Goal: Task Accomplishment & Management: Manage account settings

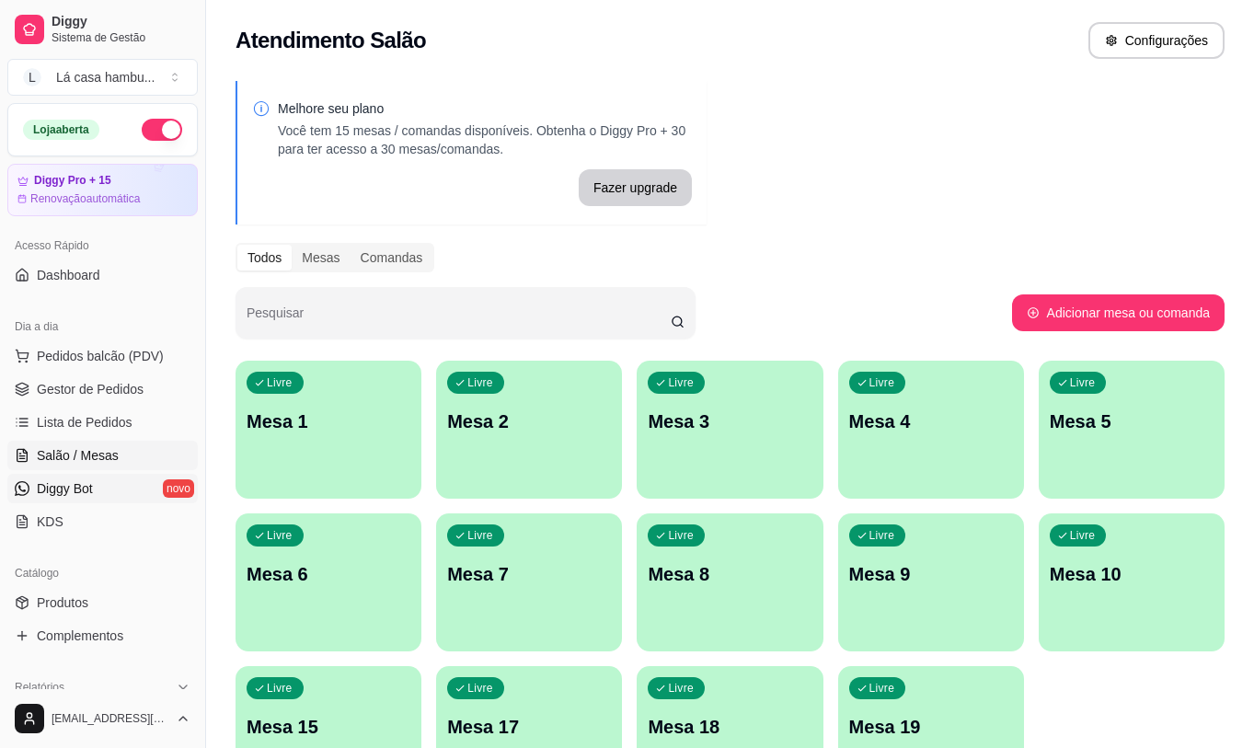
click at [111, 492] on link "Diggy Bot novo" at bounding box center [102, 488] width 190 height 29
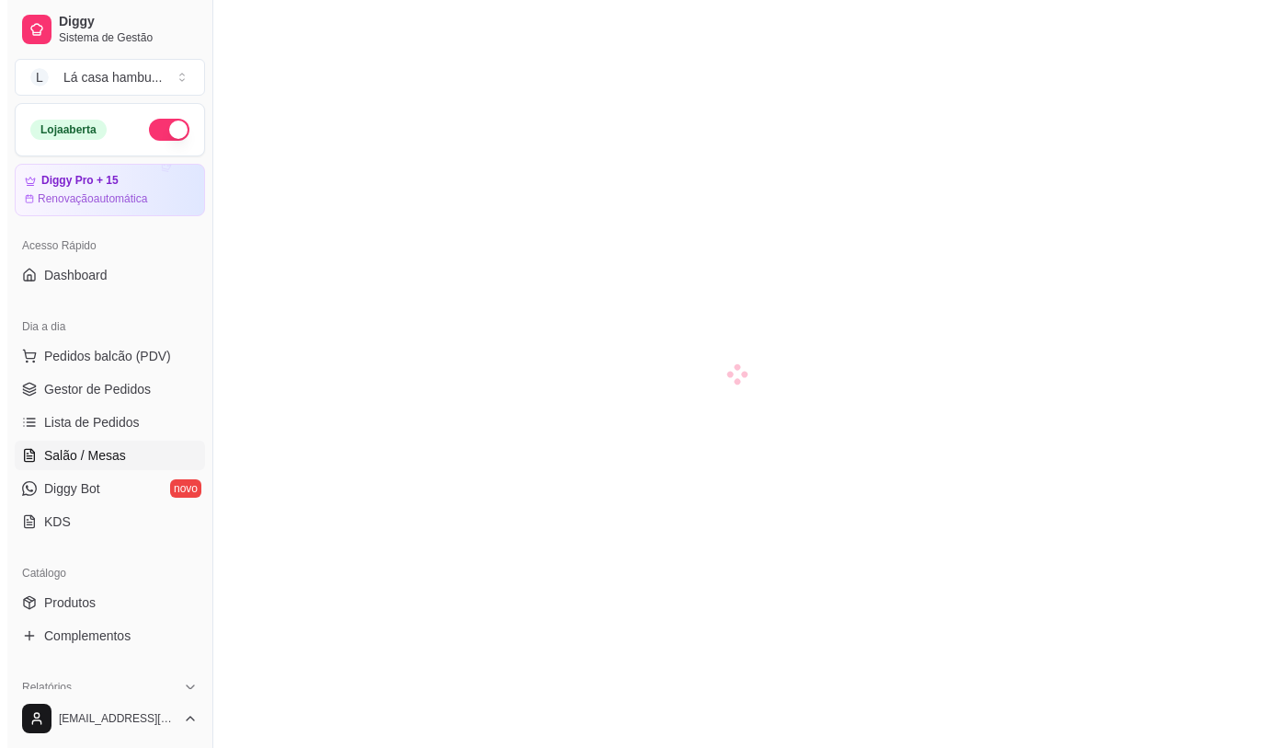
scroll to position [184, 0]
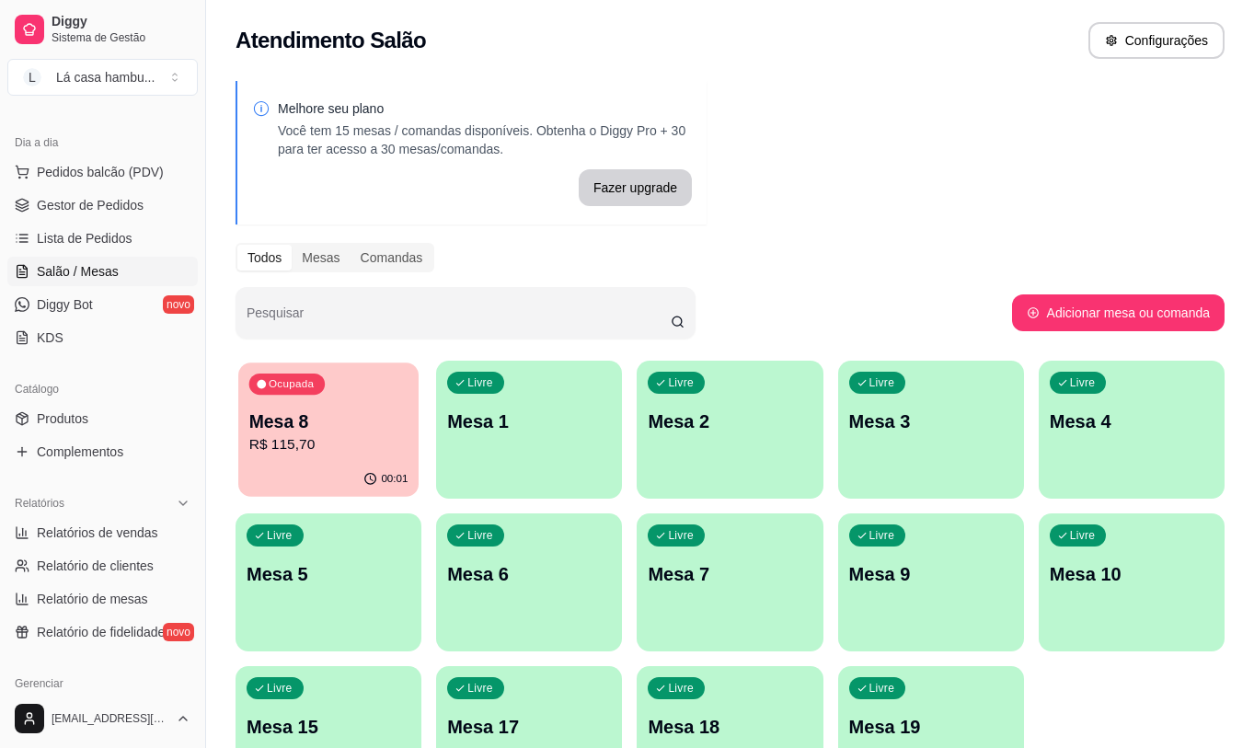
click at [372, 447] on p "R$ 115,70" at bounding box center [328, 444] width 159 height 21
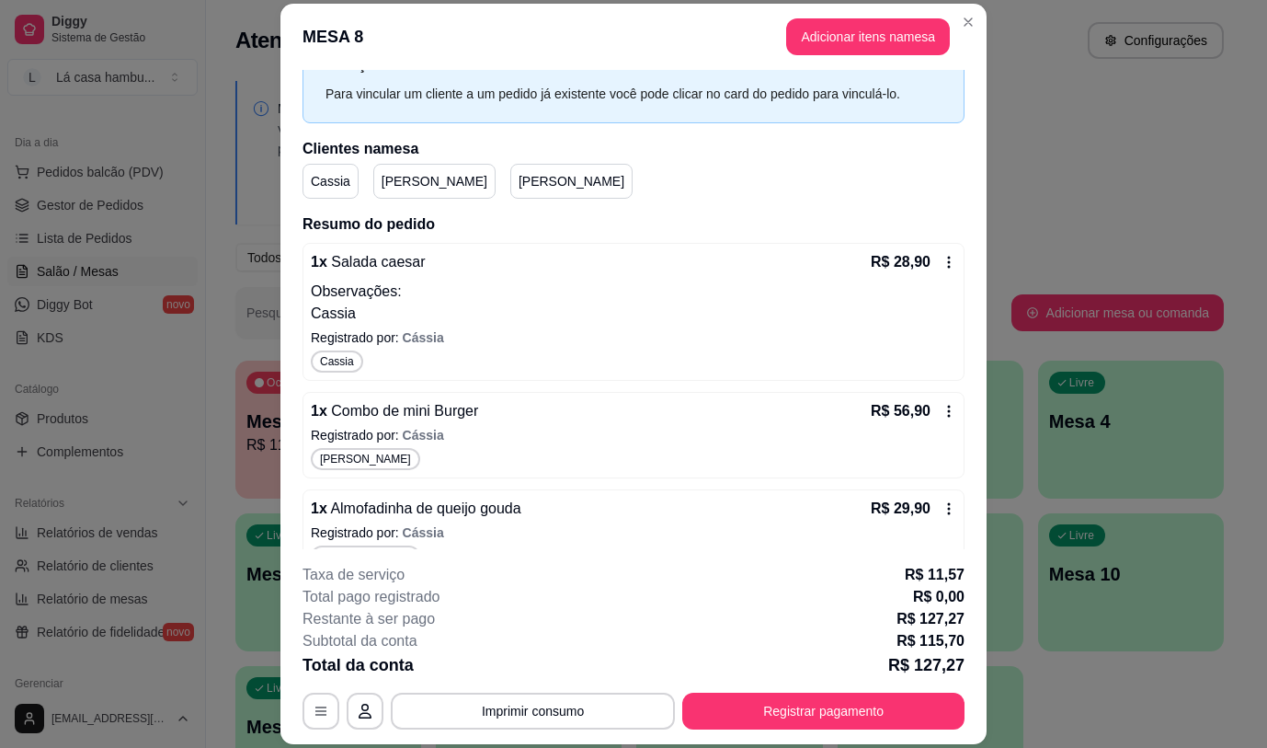
scroll to position [110, 0]
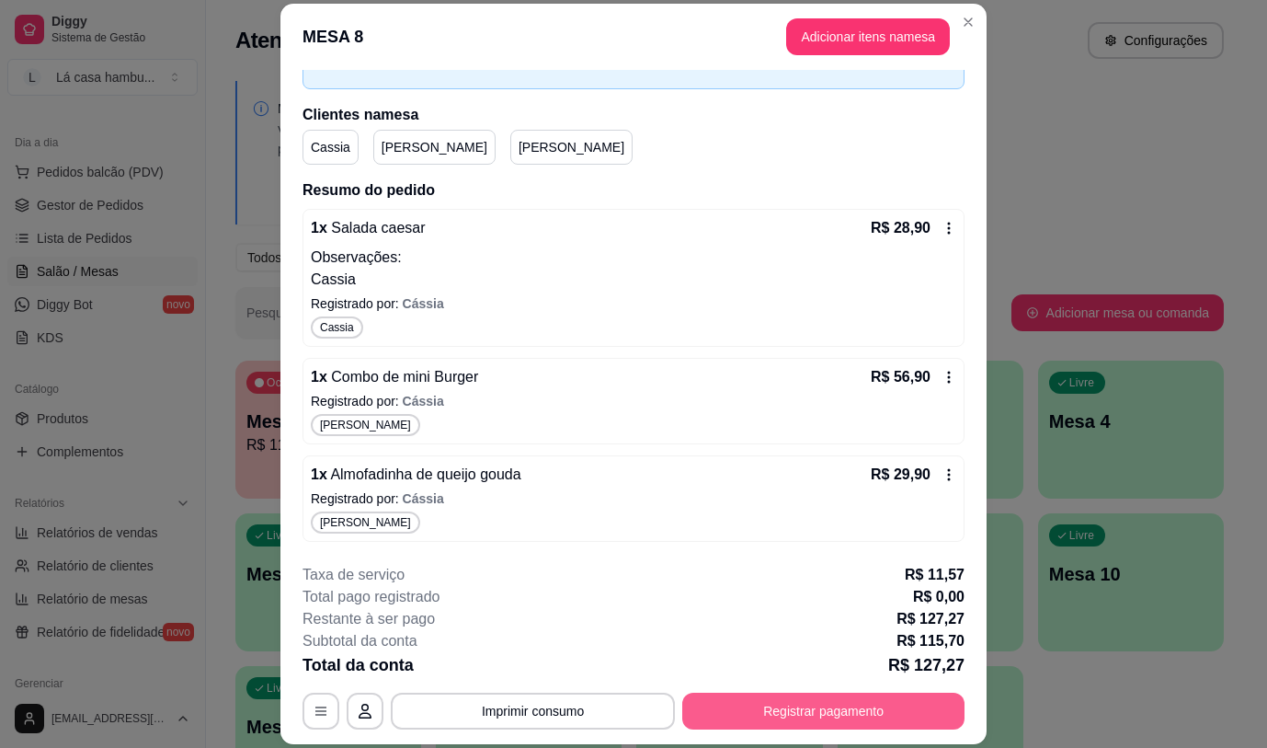
click at [812, 715] on button "Registrar pagamento" at bounding box center [823, 711] width 282 height 37
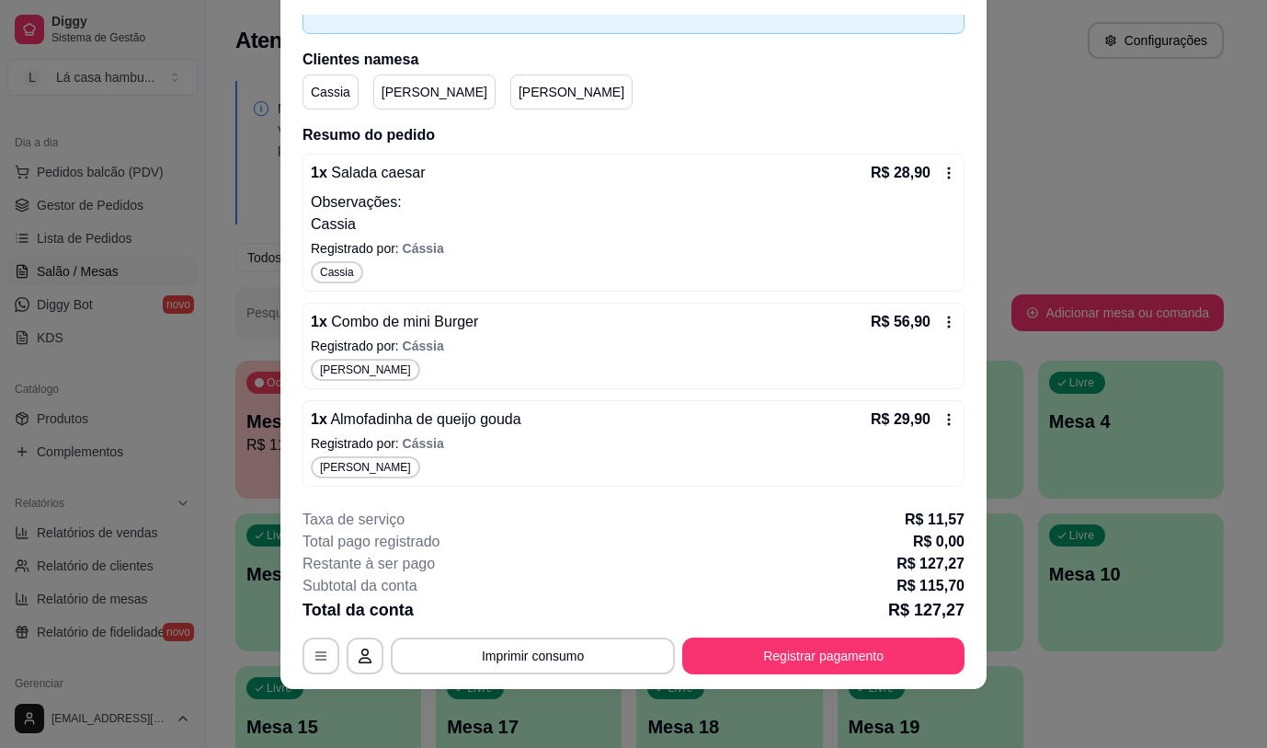
scroll to position [0, 0]
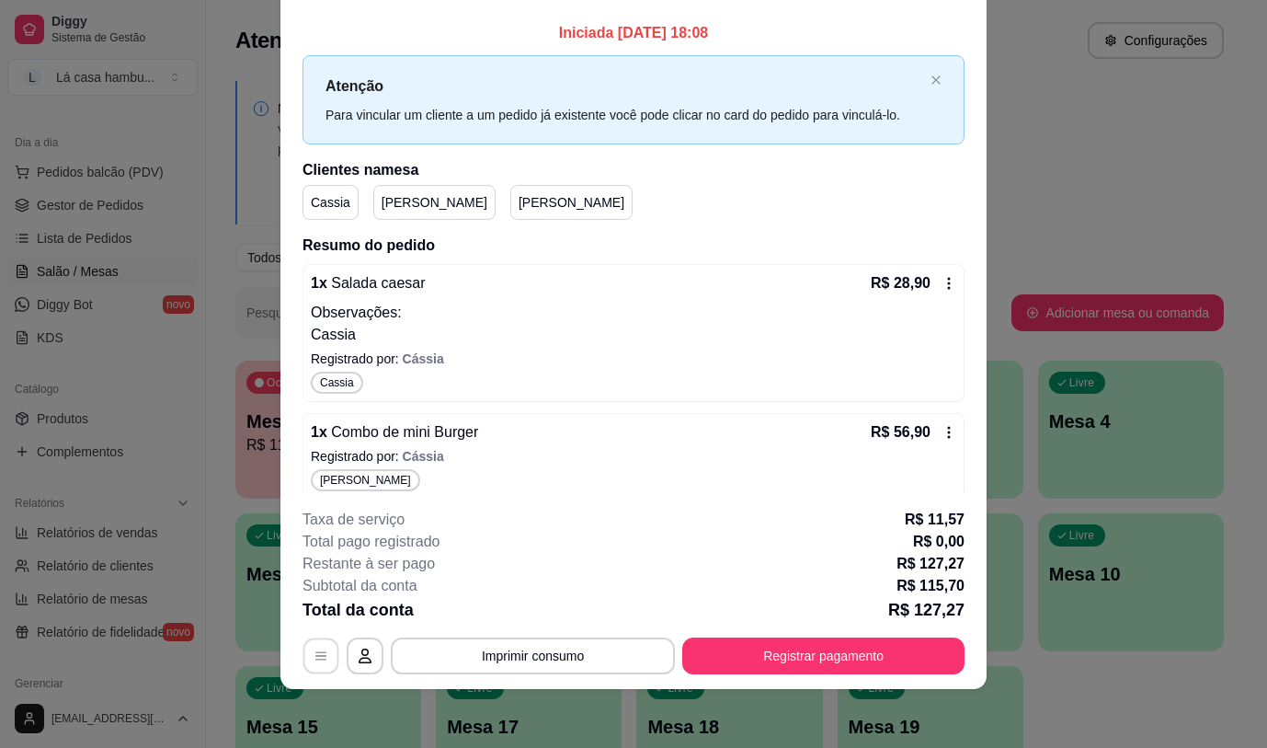
click at [304, 651] on button "button" at bounding box center [321, 656] width 36 height 36
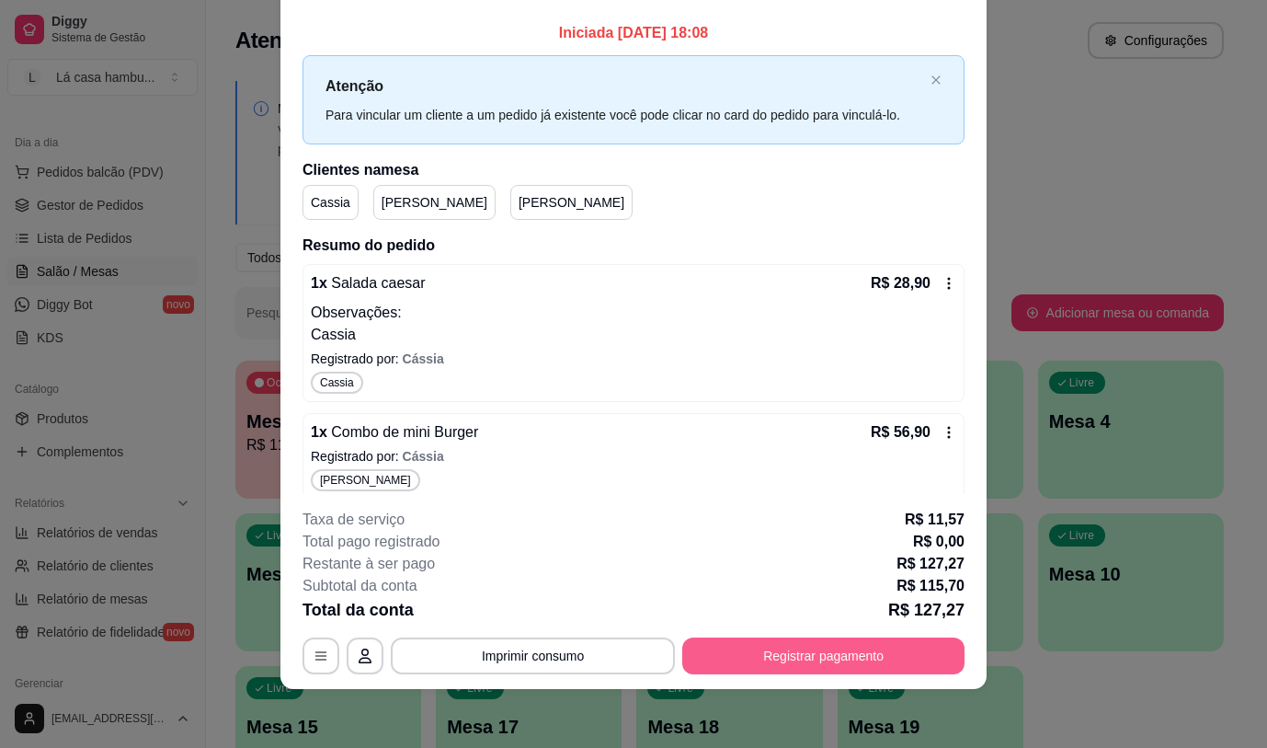
click at [775, 654] on button "Registrar pagamento" at bounding box center [823, 655] width 282 height 37
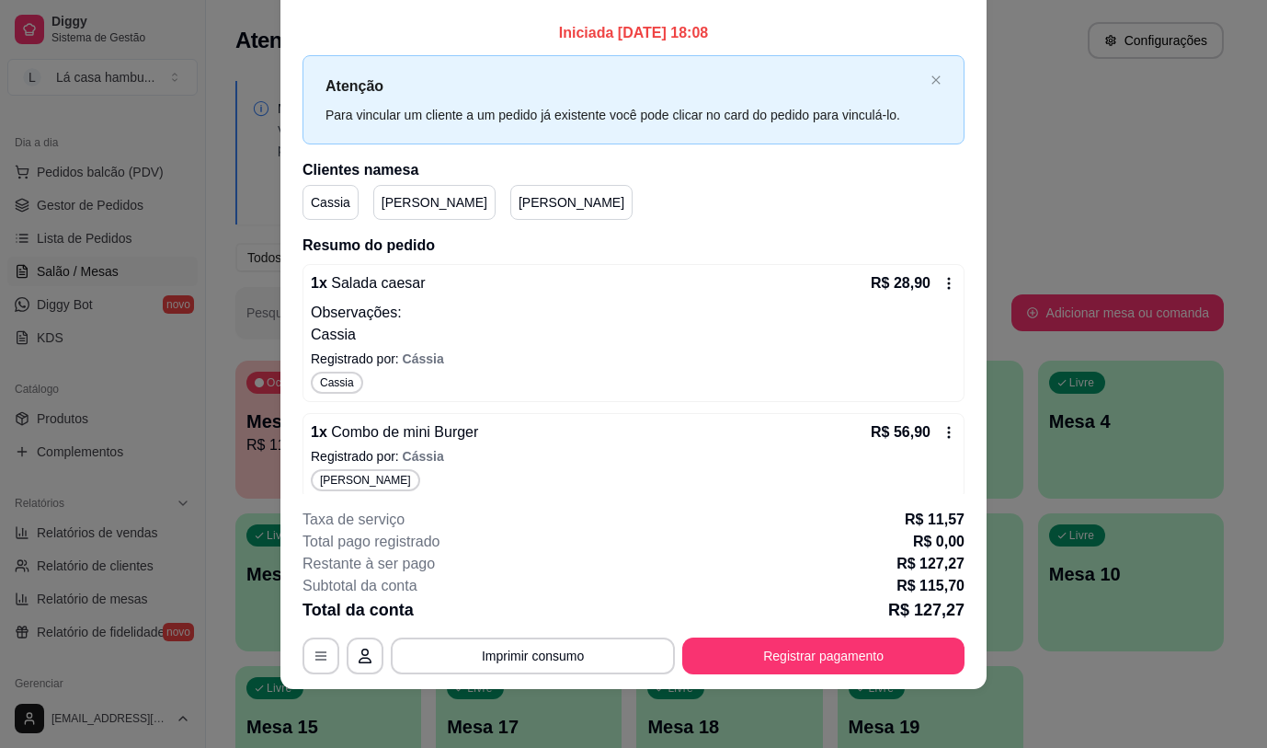
click at [735, 324] on p "Cassia" at bounding box center [634, 335] width 646 height 22
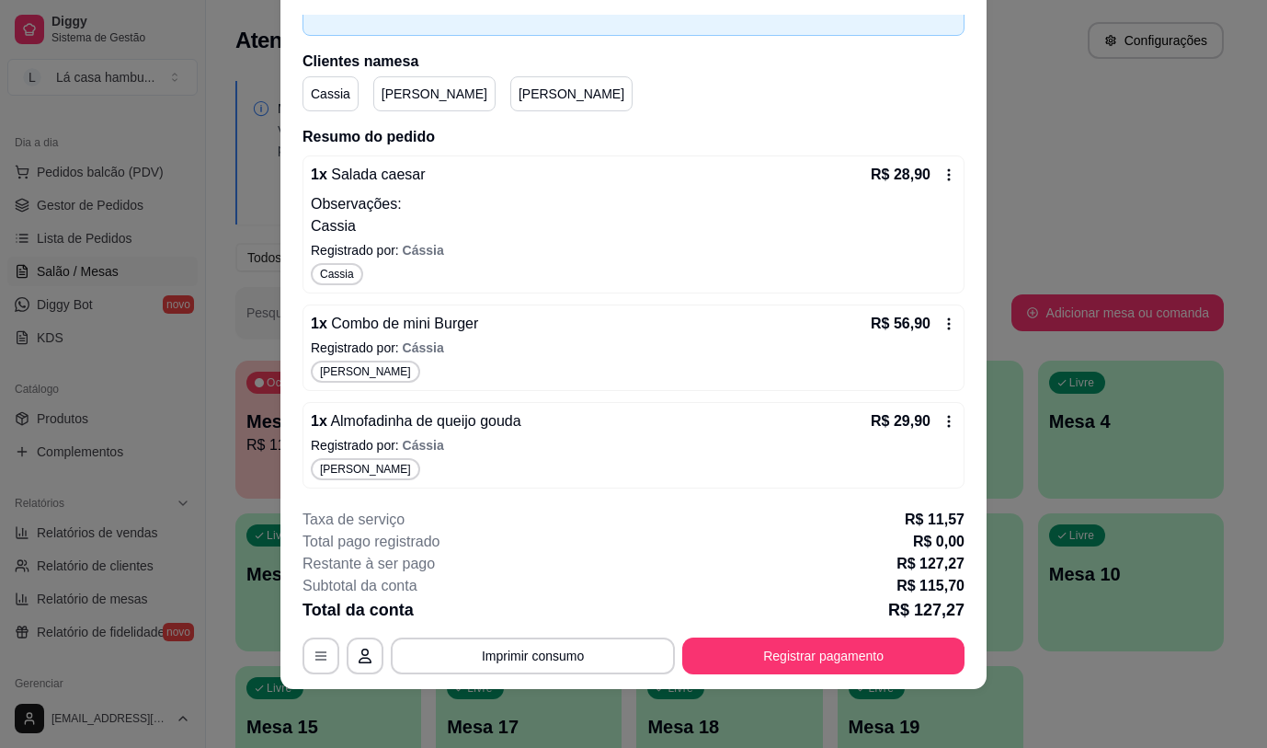
scroll to position [110, 0]
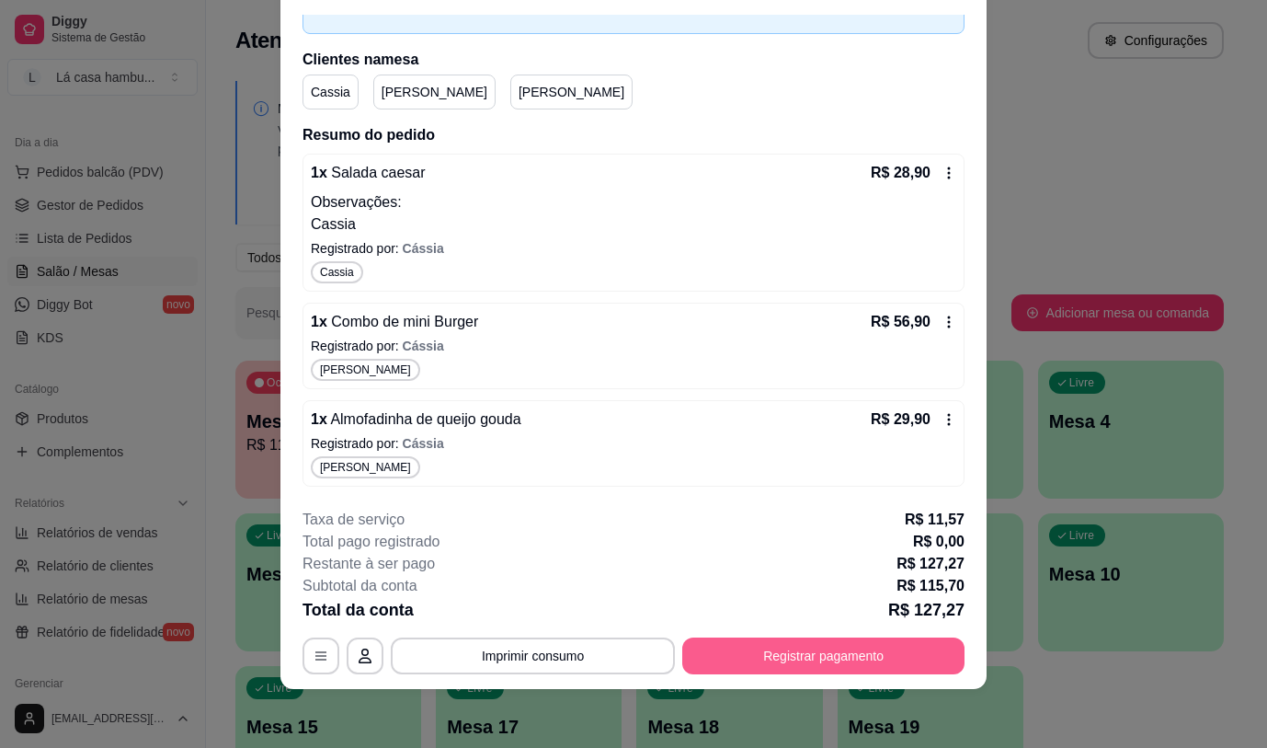
click at [778, 651] on button "Registrar pagamento" at bounding box center [823, 655] width 282 height 37
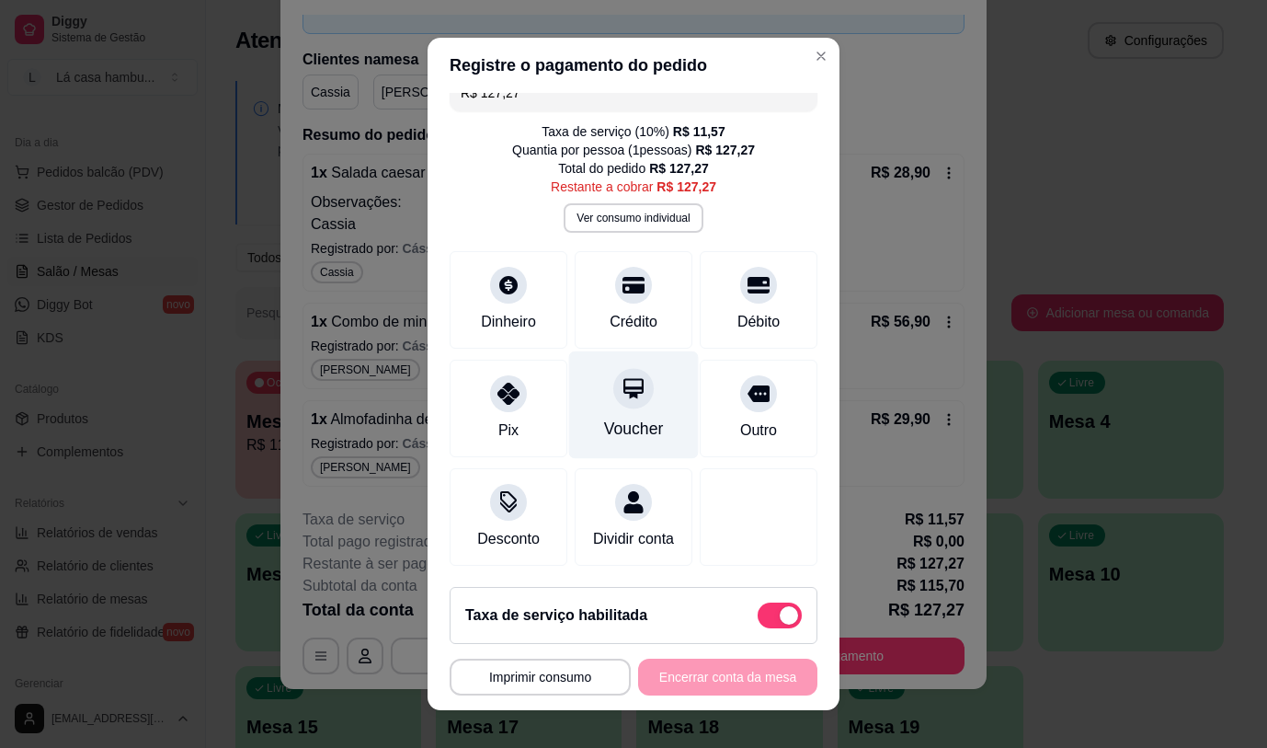
scroll to position [48, 0]
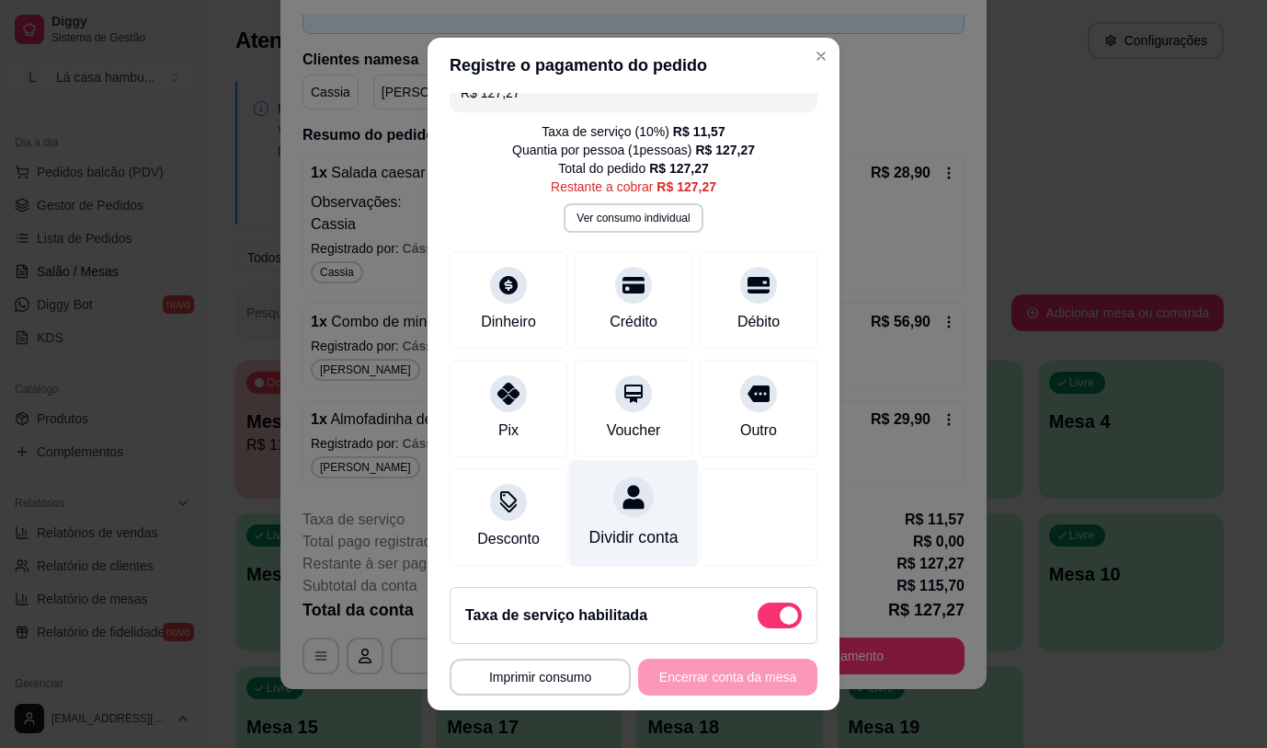
click at [623, 525] on div "Dividir conta" at bounding box center [634, 537] width 89 height 24
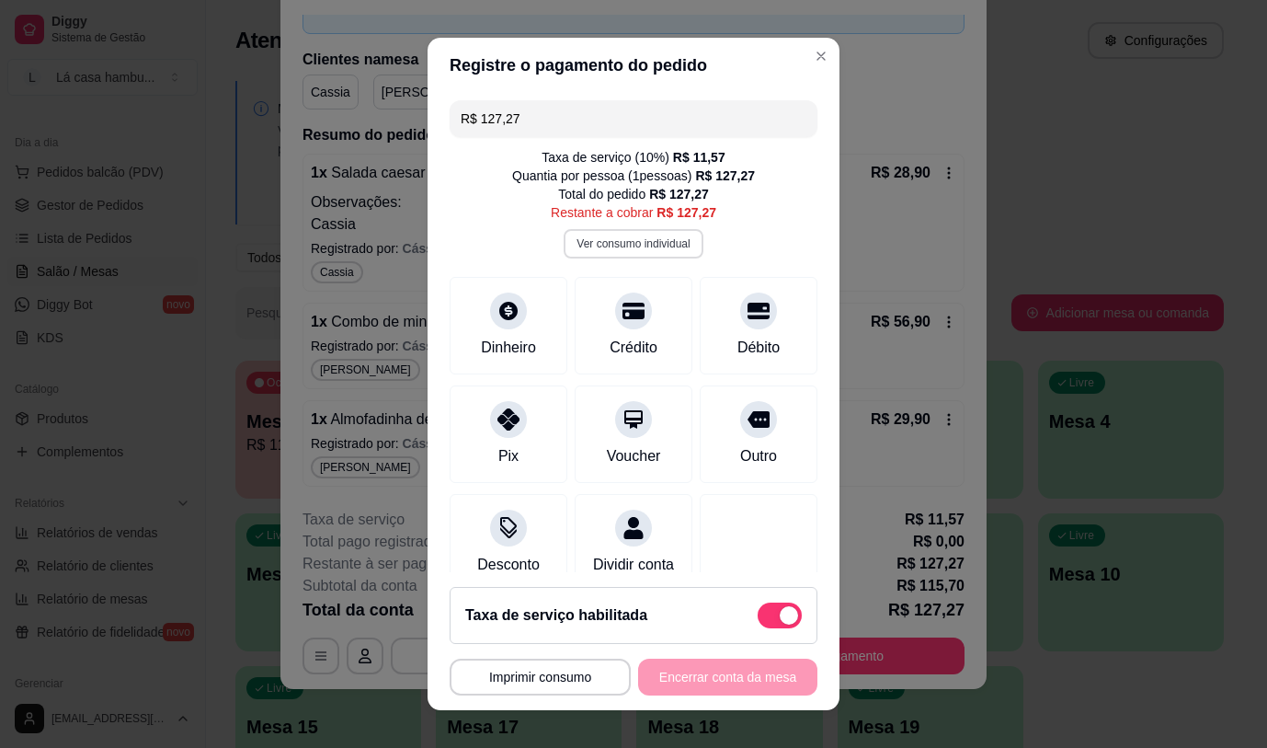
click at [624, 249] on button "Ver consumo individual" at bounding box center [633, 243] width 139 height 29
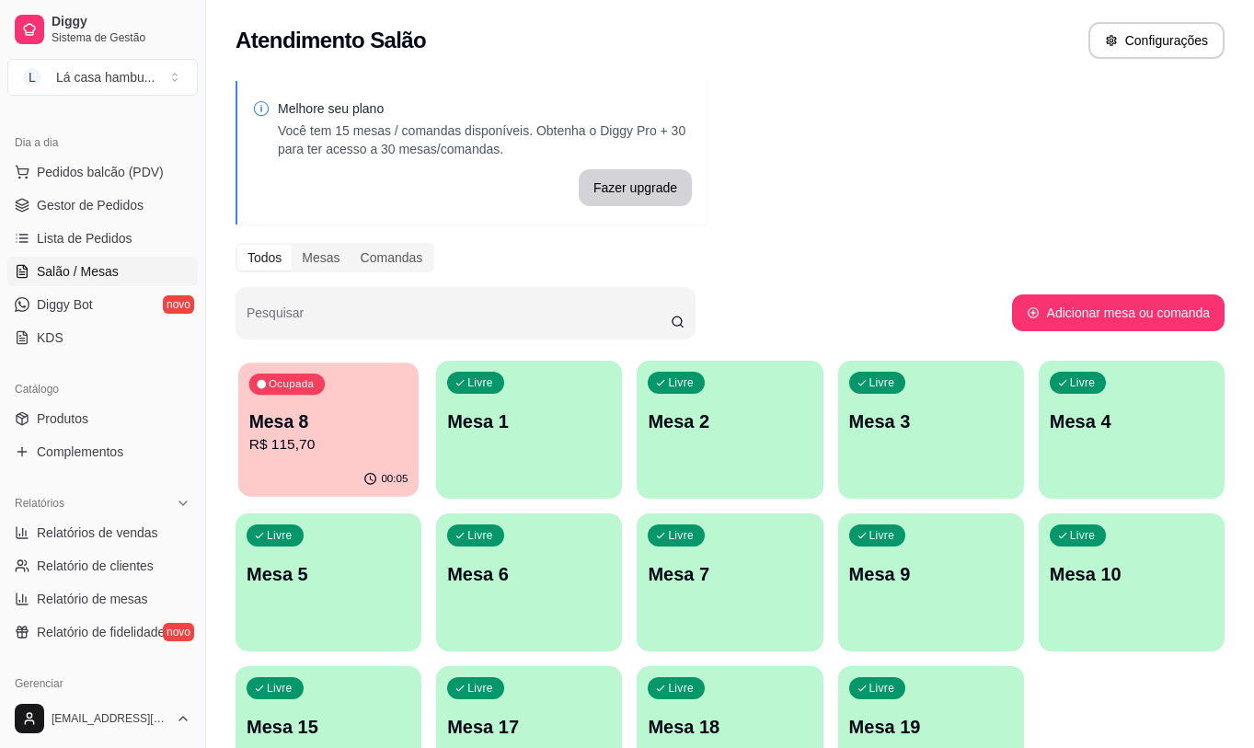
click at [332, 403] on div "Ocupada Mesa 8 R$ 115,70" at bounding box center [328, 411] width 180 height 99
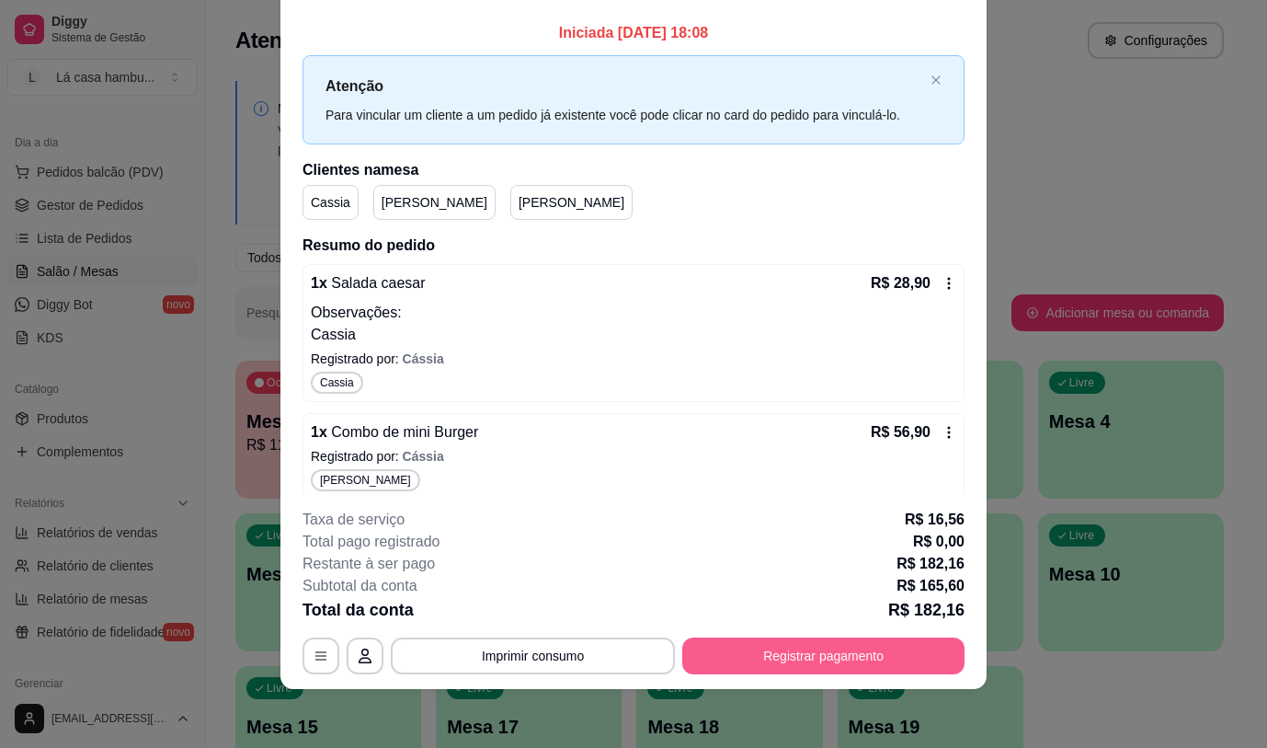
click at [769, 648] on button "Registrar pagamento" at bounding box center [823, 655] width 282 height 37
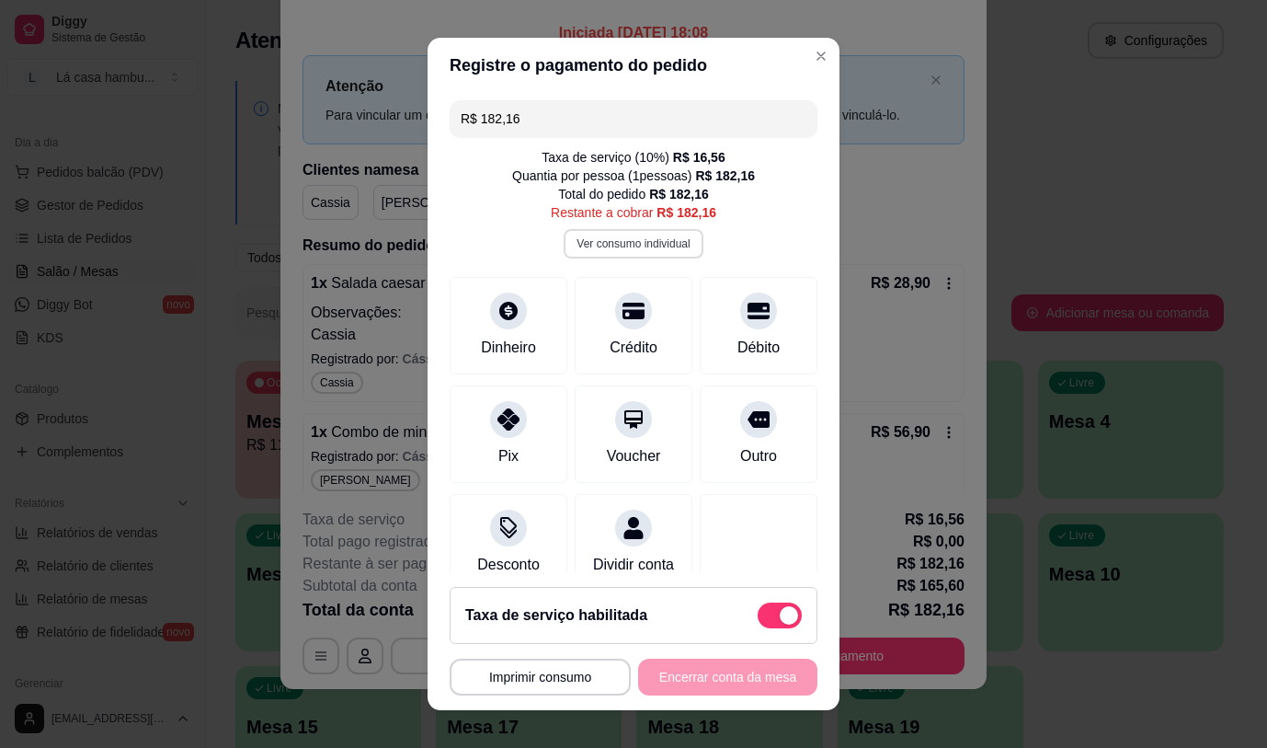
click at [617, 247] on button "Ver consumo individual" at bounding box center [633, 243] width 139 height 29
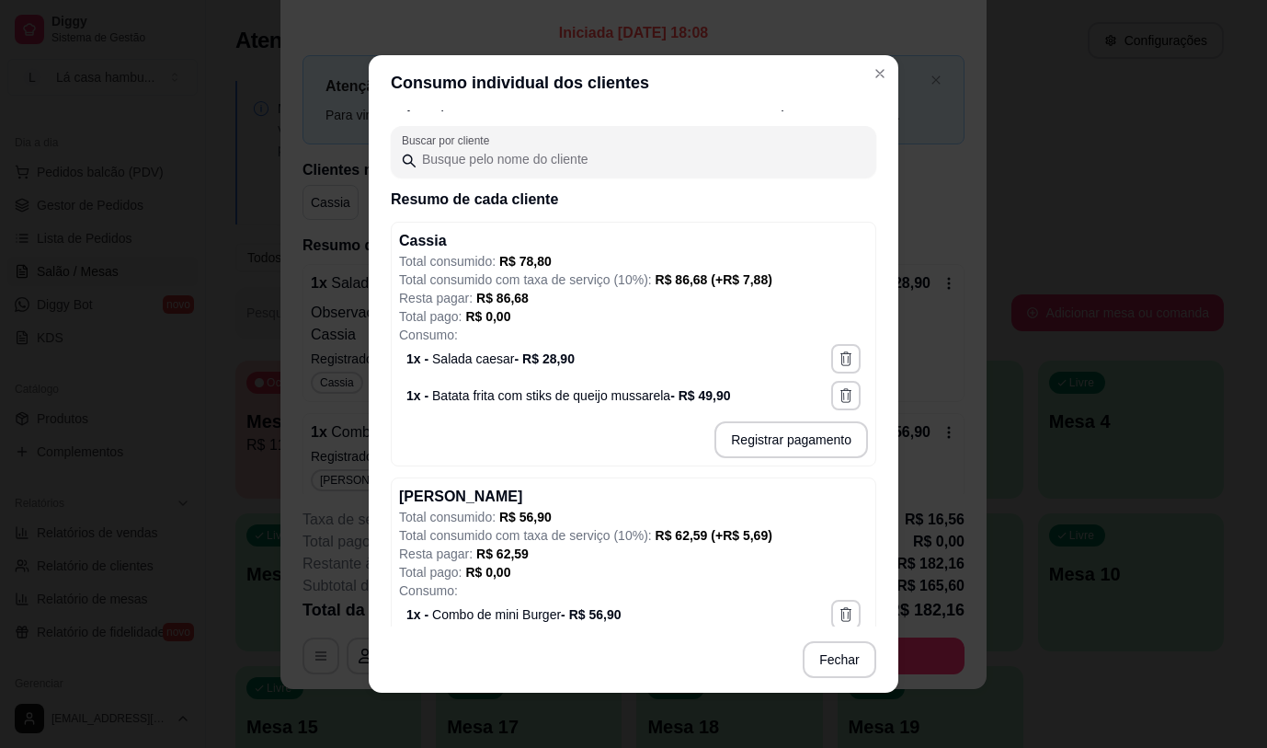
scroll to position [92, 0]
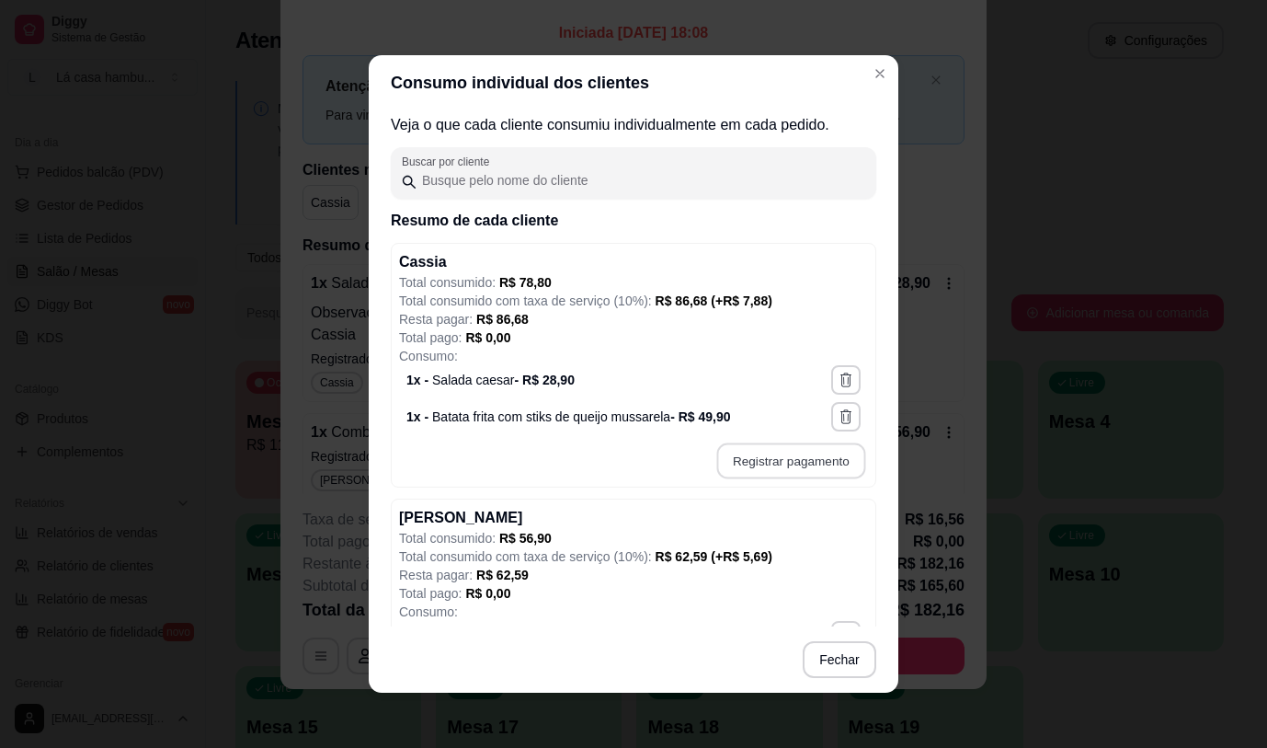
type input "R$ 86,68"
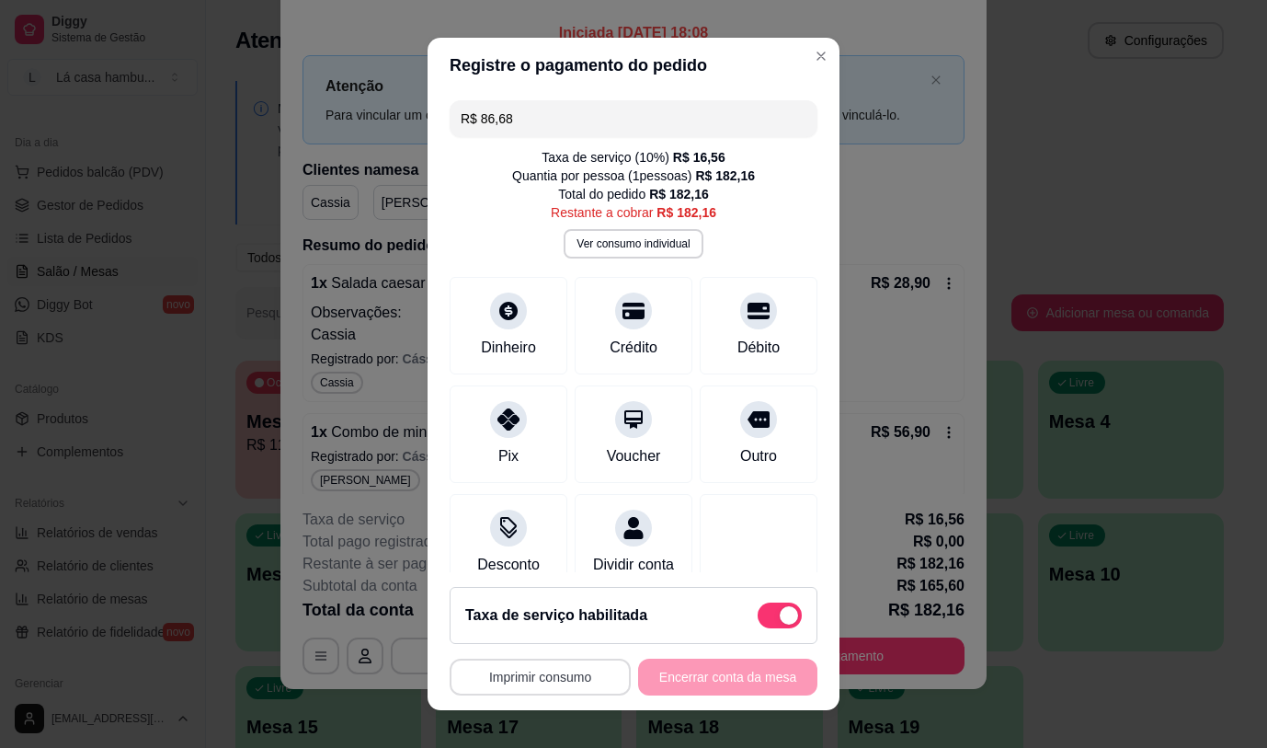
click at [552, 673] on button "Imprimir consumo" at bounding box center [540, 676] width 181 height 37
click at [539, 633] on button "IMPRESSORA" at bounding box center [535, 634] width 133 height 29
click at [631, 246] on button "Ver consumo individual" at bounding box center [633, 243] width 139 height 29
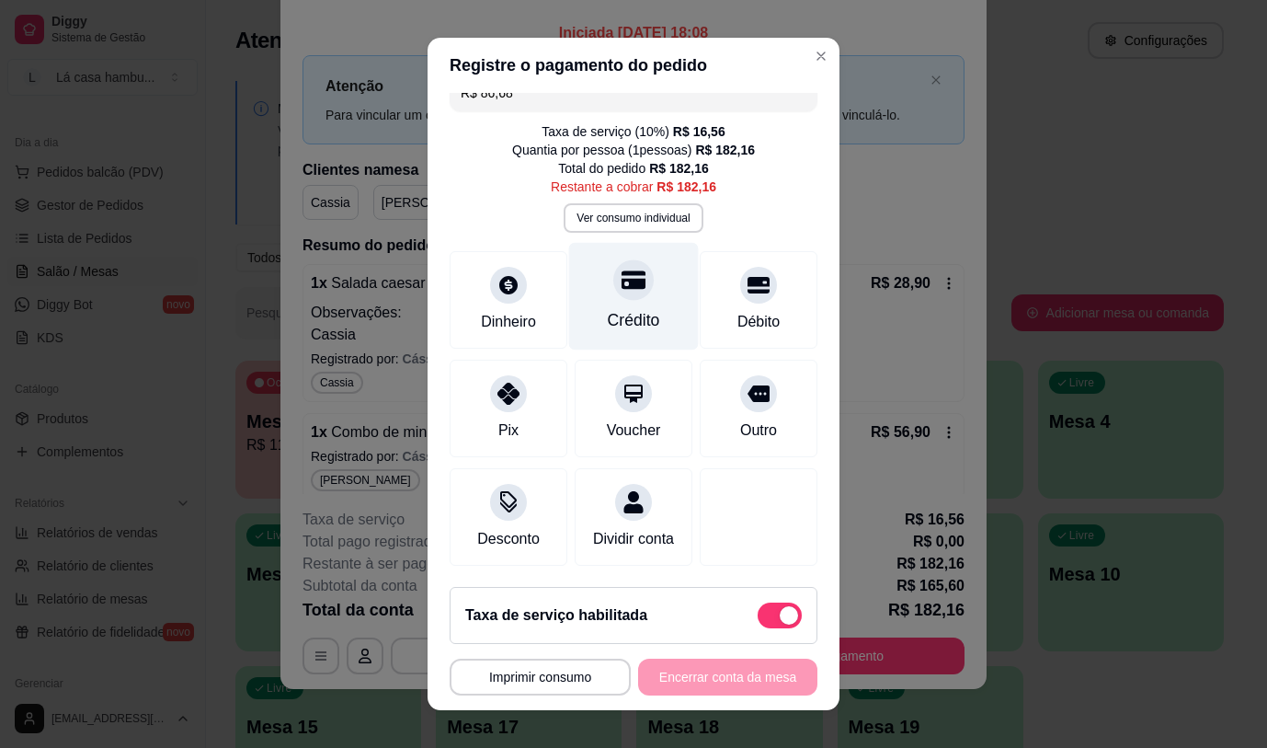
scroll to position [0, 0]
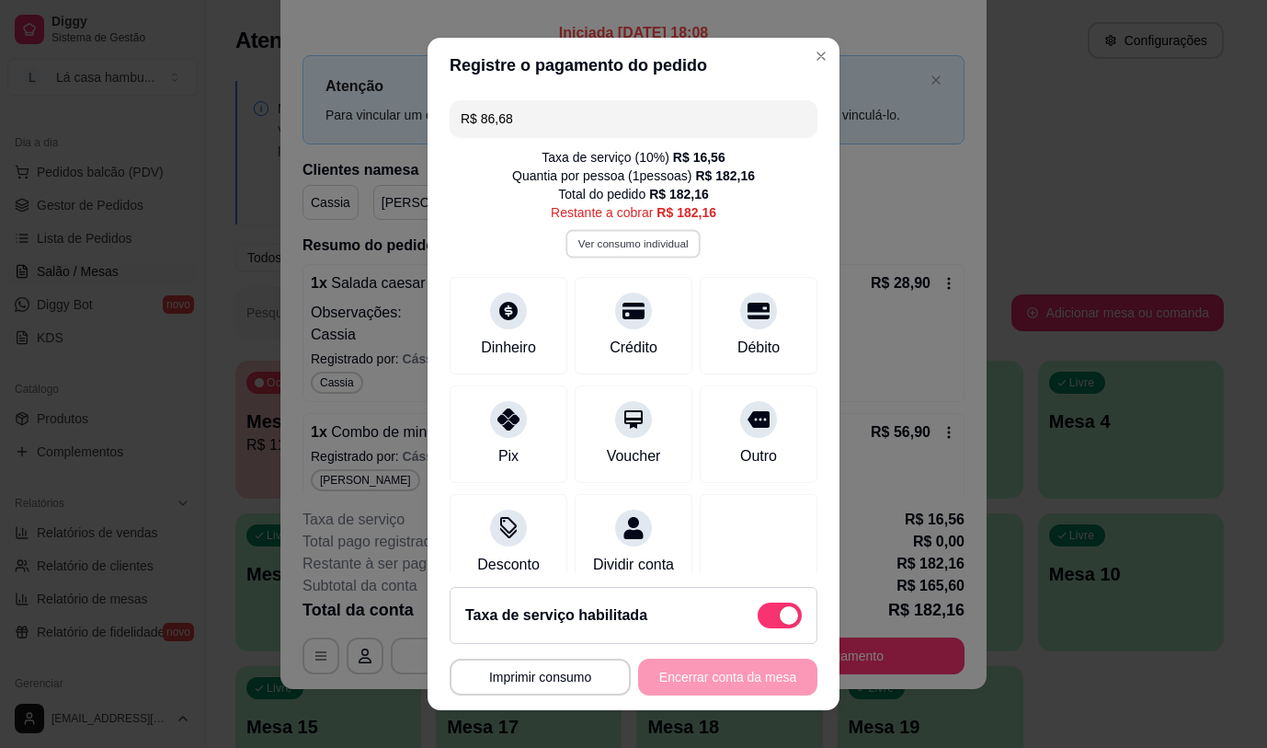
click at [633, 246] on button "Ver consumo individual" at bounding box center [634, 243] width 135 height 29
click at [544, 685] on button "Imprimir consumo" at bounding box center [540, 677] width 176 height 36
click at [526, 624] on button "IMPRESSORA" at bounding box center [535, 634] width 133 height 29
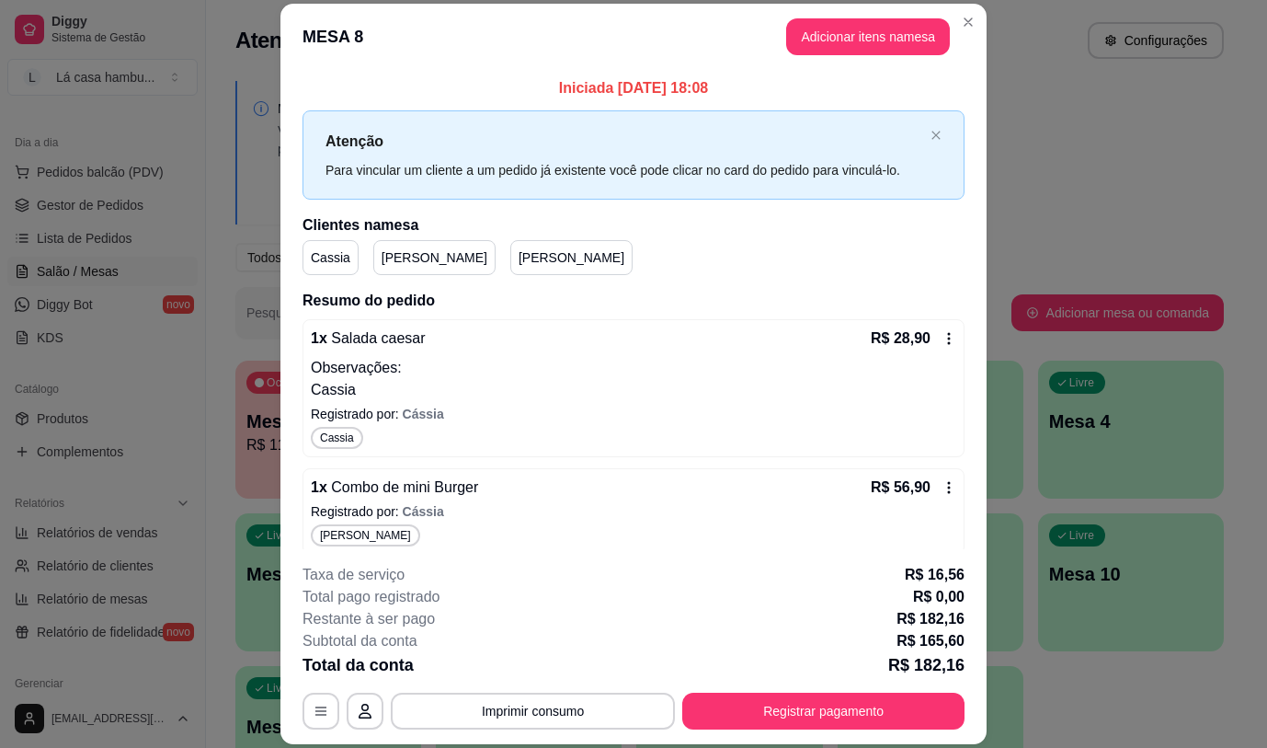
click at [387, 371] on p "Observações:" at bounding box center [634, 368] width 646 height 22
click at [549, 705] on button "Imprimir consumo" at bounding box center [533, 711] width 284 height 37
click at [544, 670] on button "IMPRESSORA" at bounding box center [531, 668] width 133 height 29
click at [942, 336] on icon at bounding box center [949, 338] width 15 height 15
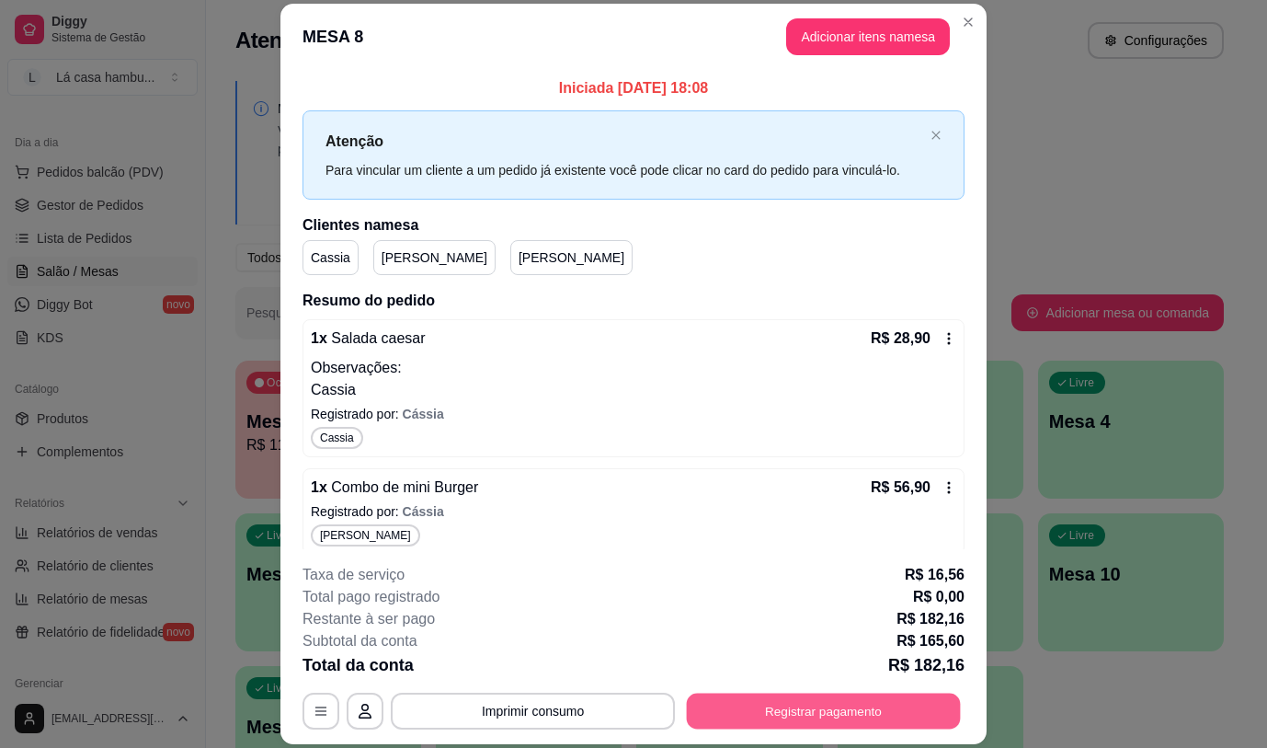
click at [784, 713] on button "Registrar pagamento" at bounding box center [824, 711] width 274 height 36
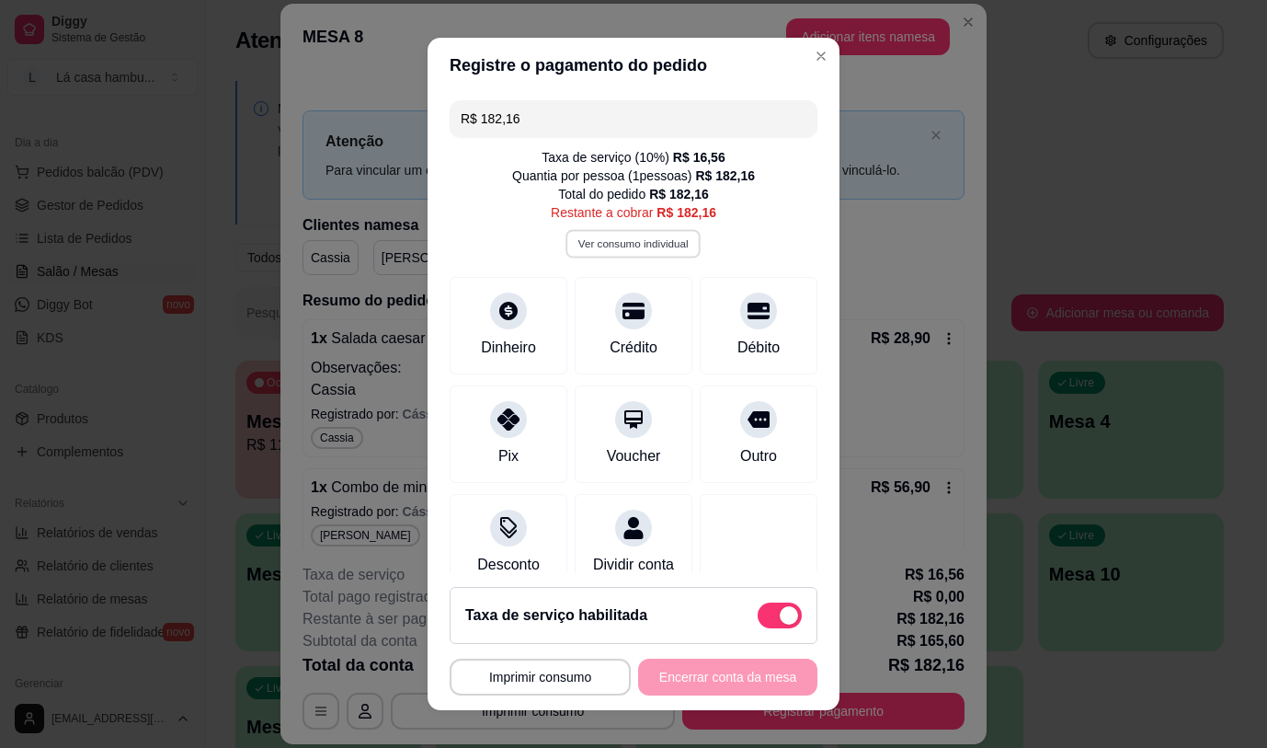
click at [623, 244] on button "Ver consumo individual" at bounding box center [634, 243] width 135 height 29
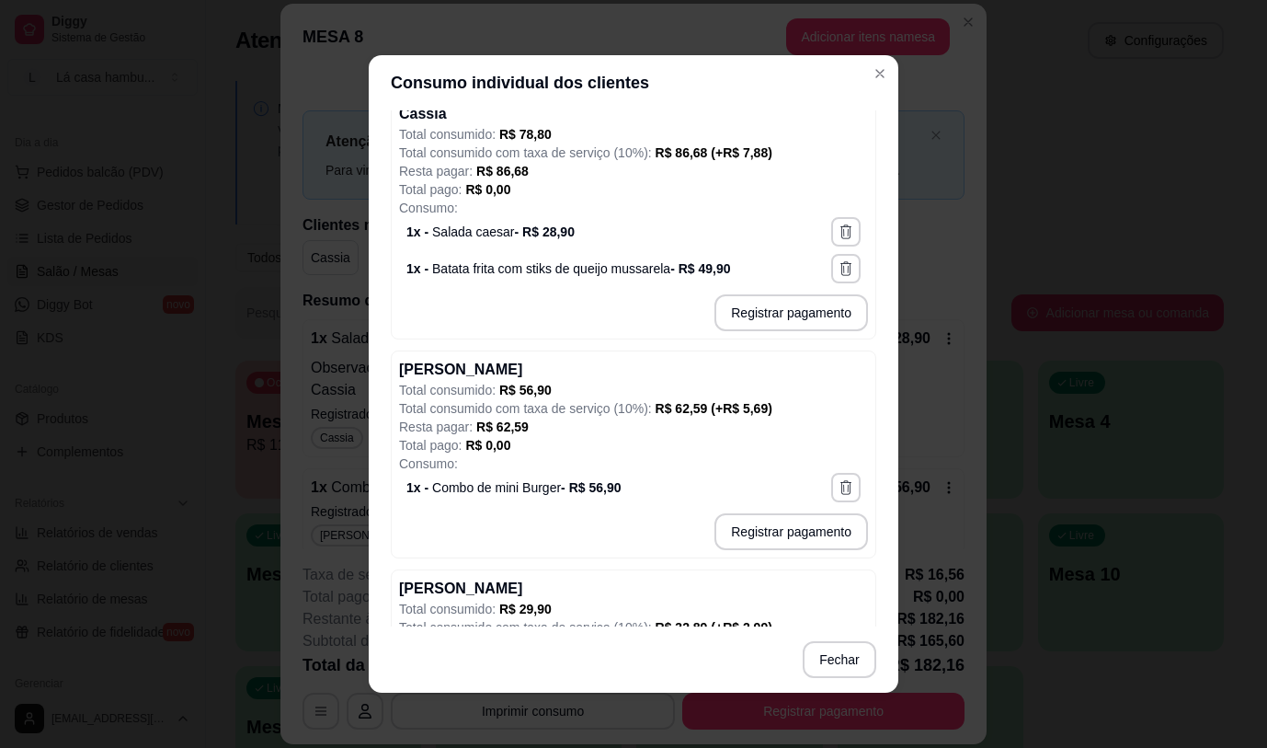
scroll to position [246, 0]
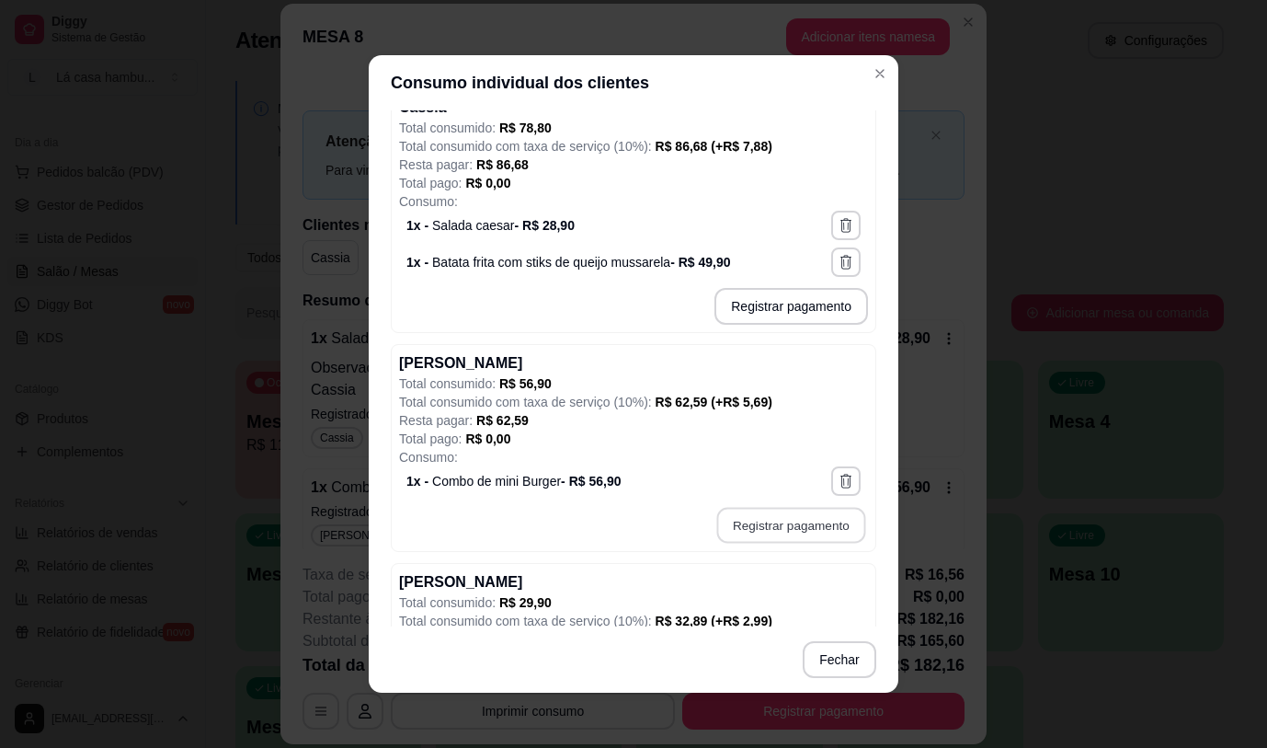
type input "R$ 62,59"
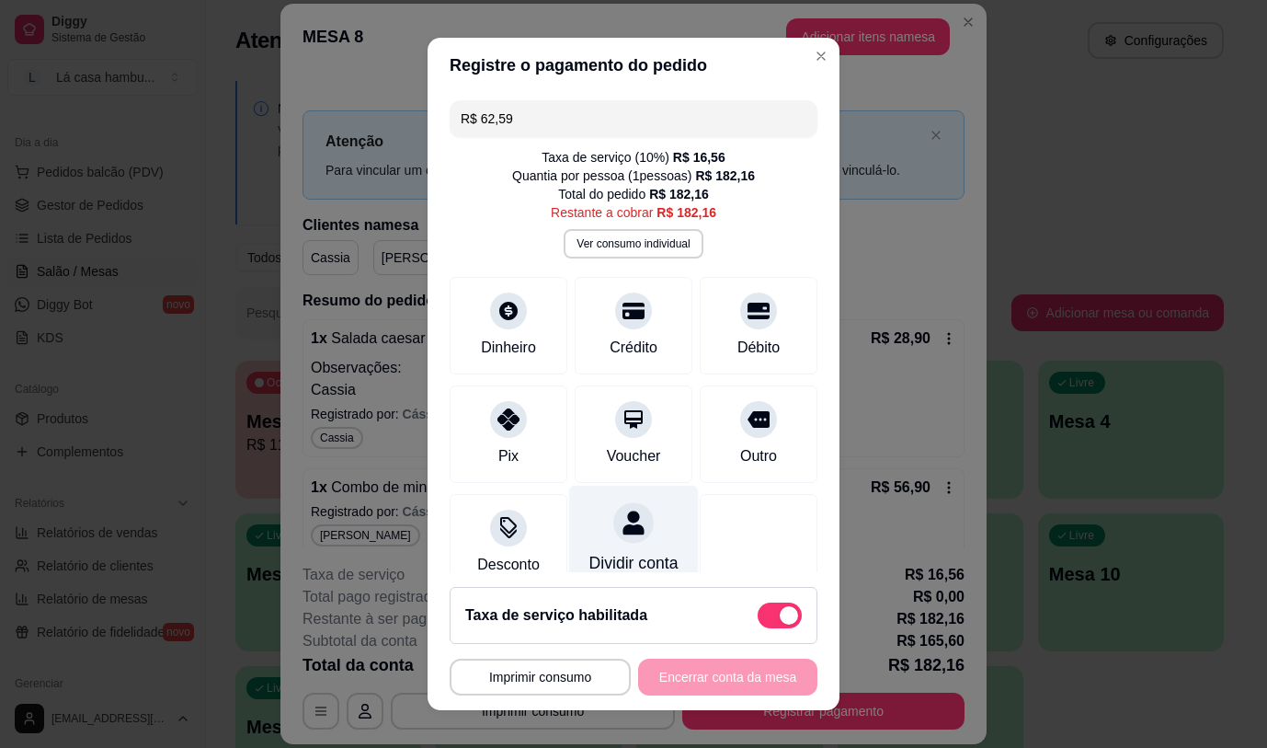
click at [623, 529] on icon at bounding box center [633, 522] width 21 height 24
click at [567, 676] on button "Imprimir consumo" at bounding box center [540, 677] width 176 height 36
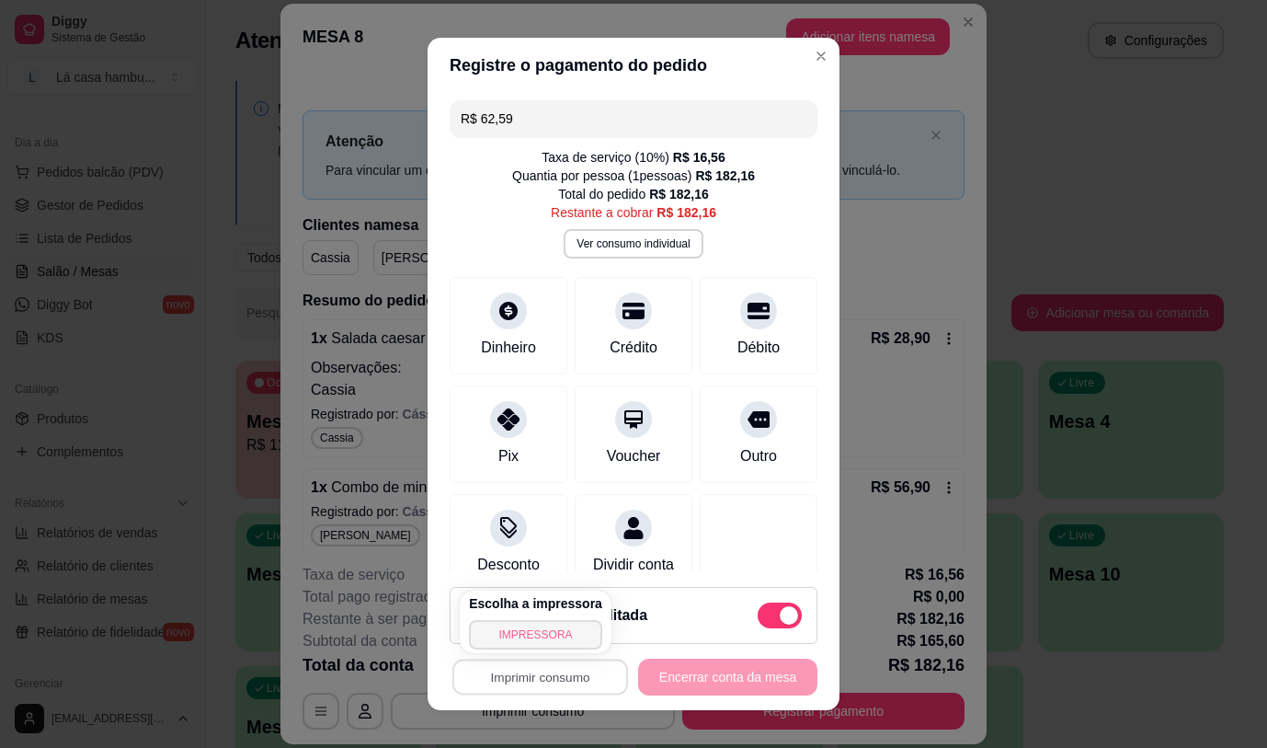
click at [551, 633] on button "IMPRESSORA" at bounding box center [535, 634] width 133 height 29
click at [611, 241] on button "Ver consumo individual" at bounding box center [633, 243] width 139 height 29
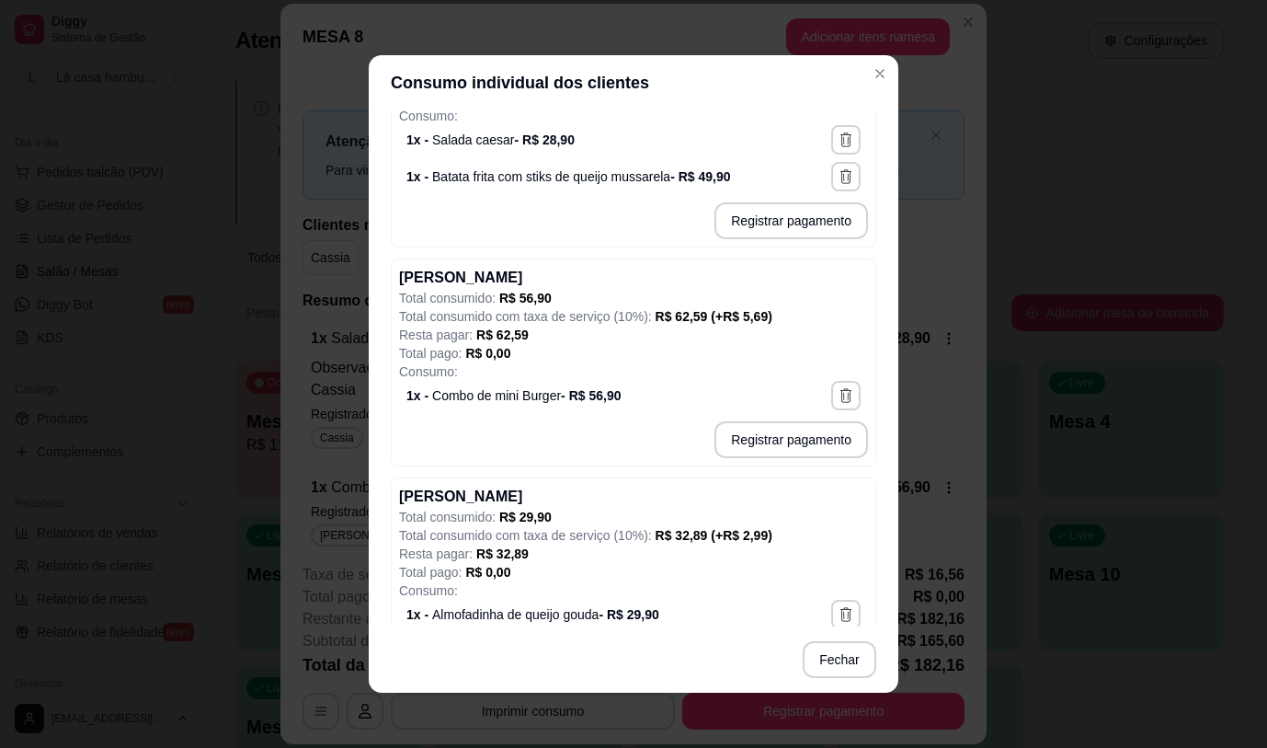
scroll to position [30, 0]
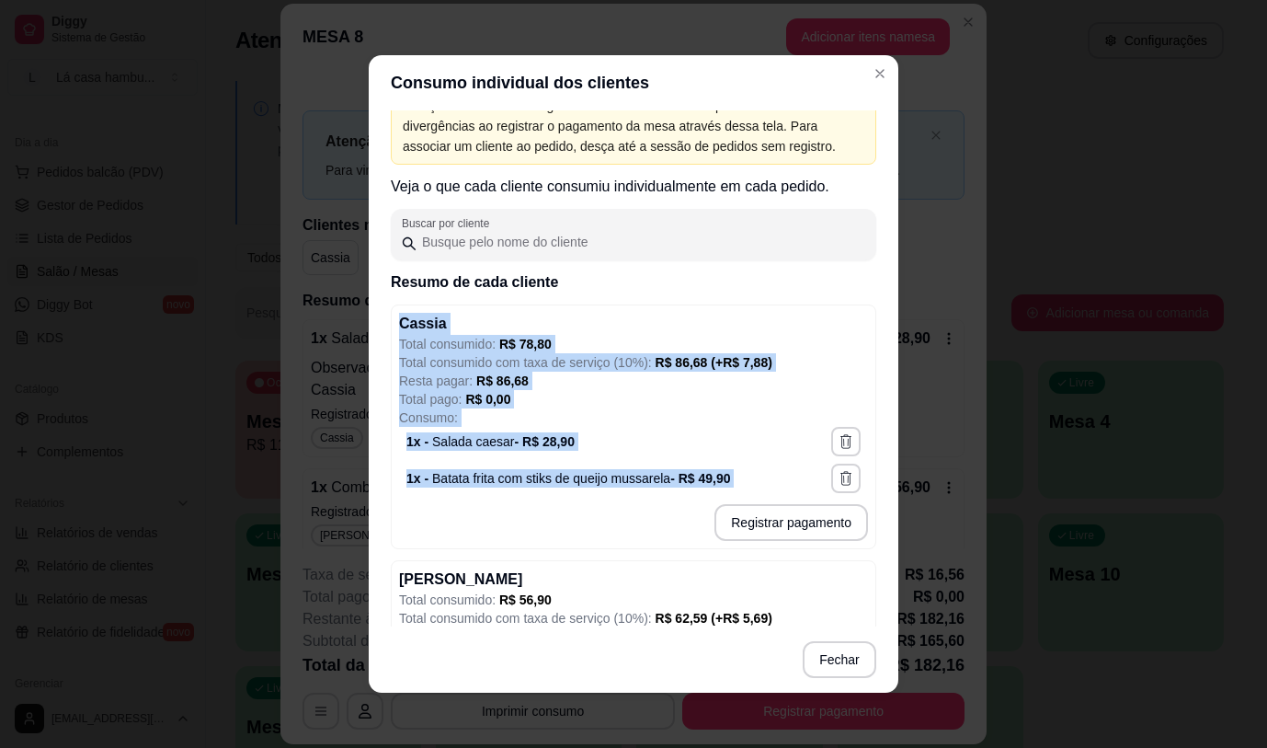
drag, startPoint x: 396, startPoint y: 323, endPoint x: 865, endPoint y: 511, distance: 505.5
click at [865, 511] on div "Atenção! Pedidos sem registro no nome de um cliente podem causar divergências a…" at bounding box center [634, 368] width 530 height 516
click at [835, 380] on p "Resta pagar: R$ 86,68" at bounding box center [633, 381] width 469 height 18
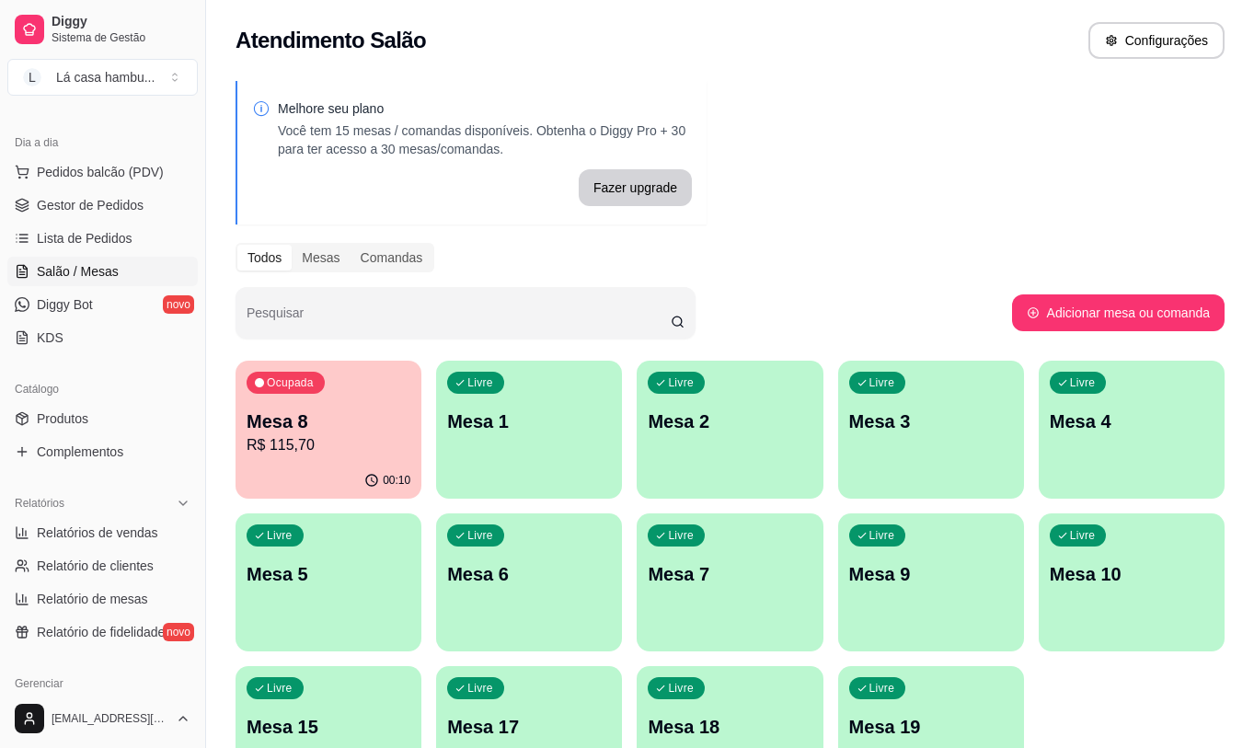
click at [343, 418] on p "Mesa 8" at bounding box center [328, 421] width 164 height 26
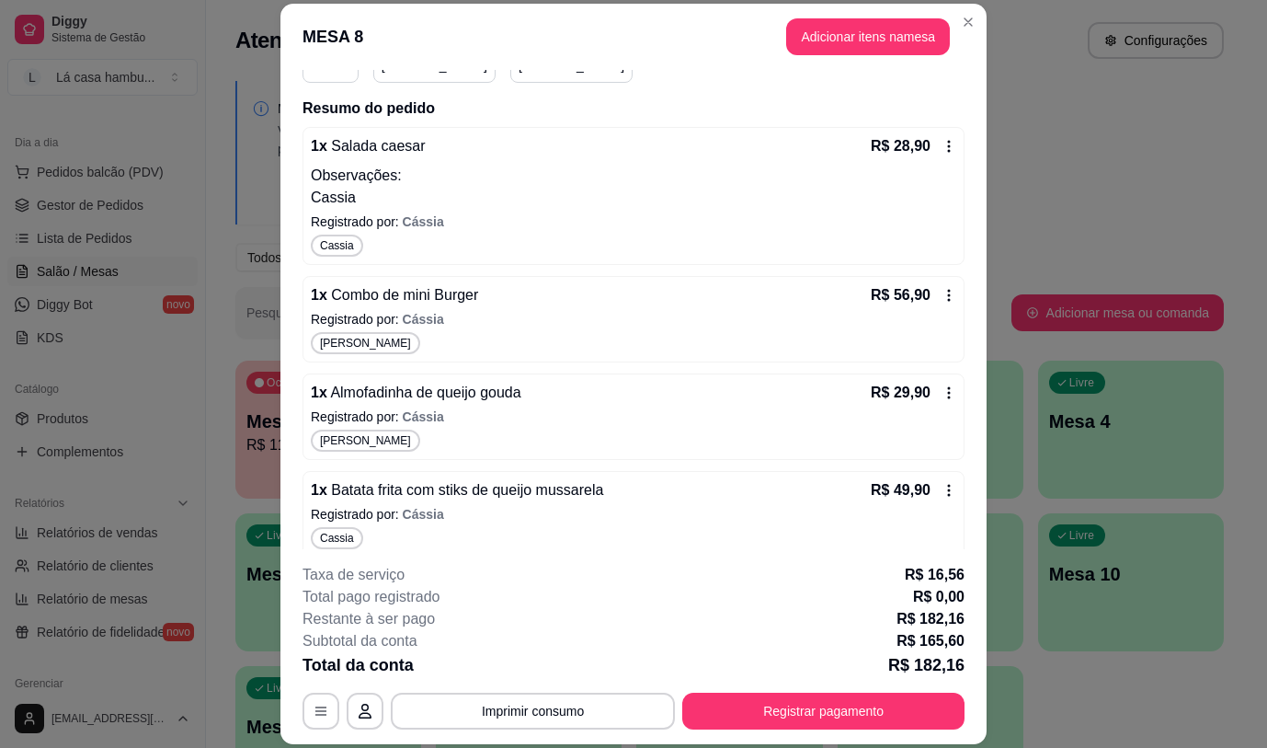
scroll to position [208, 0]
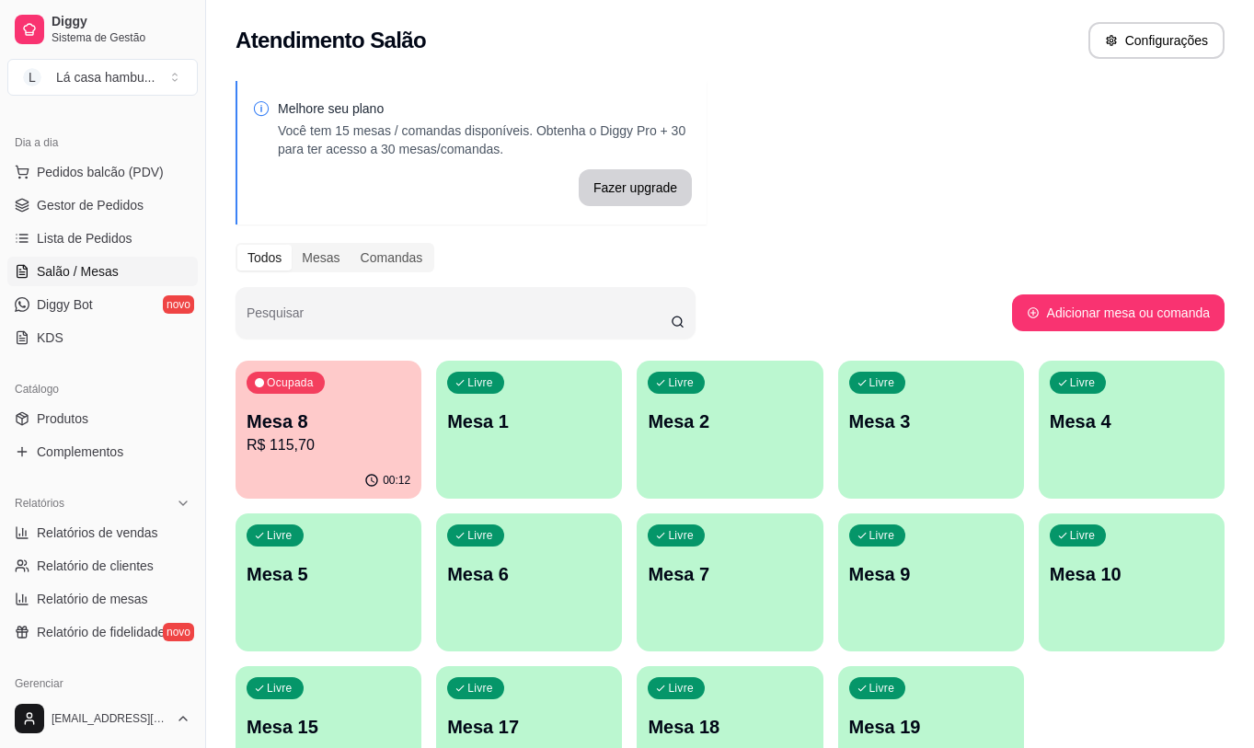
click at [319, 443] on p "R$ 115,70" at bounding box center [328, 445] width 164 height 22
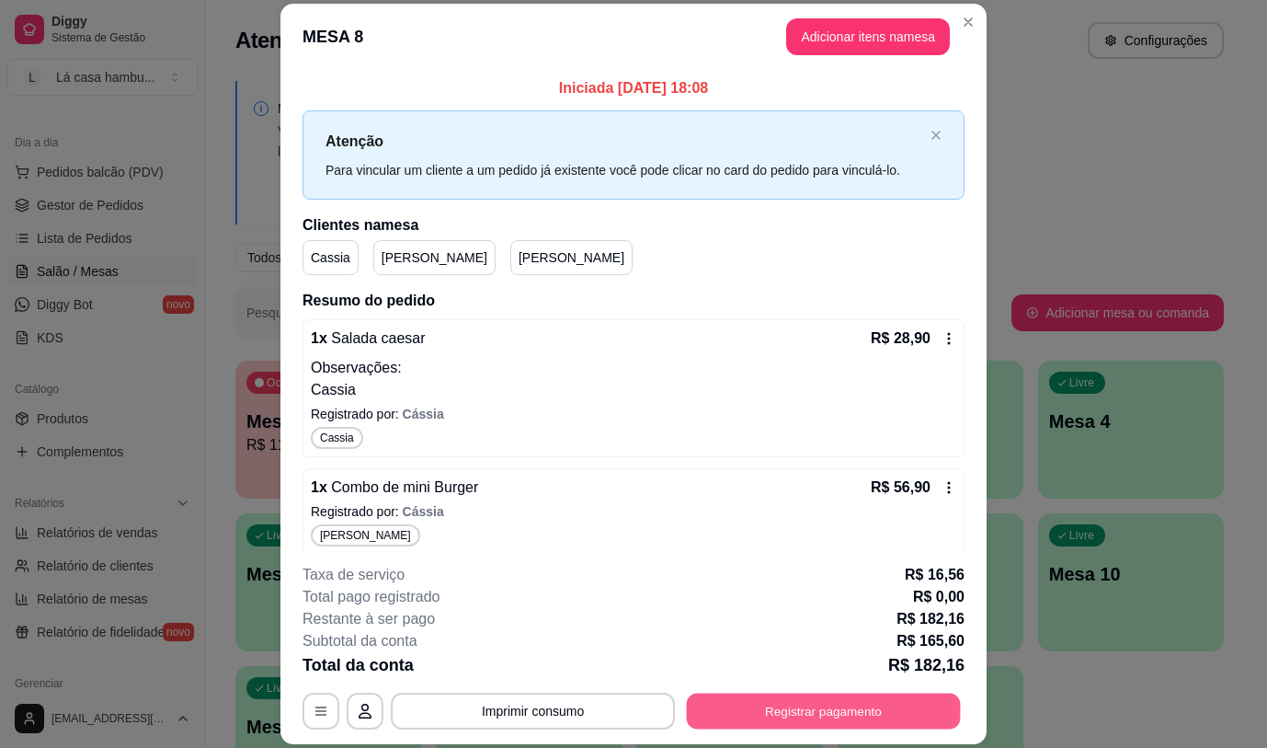
click at [828, 708] on button "Registrar pagamento" at bounding box center [824, 711] width 274 height 36
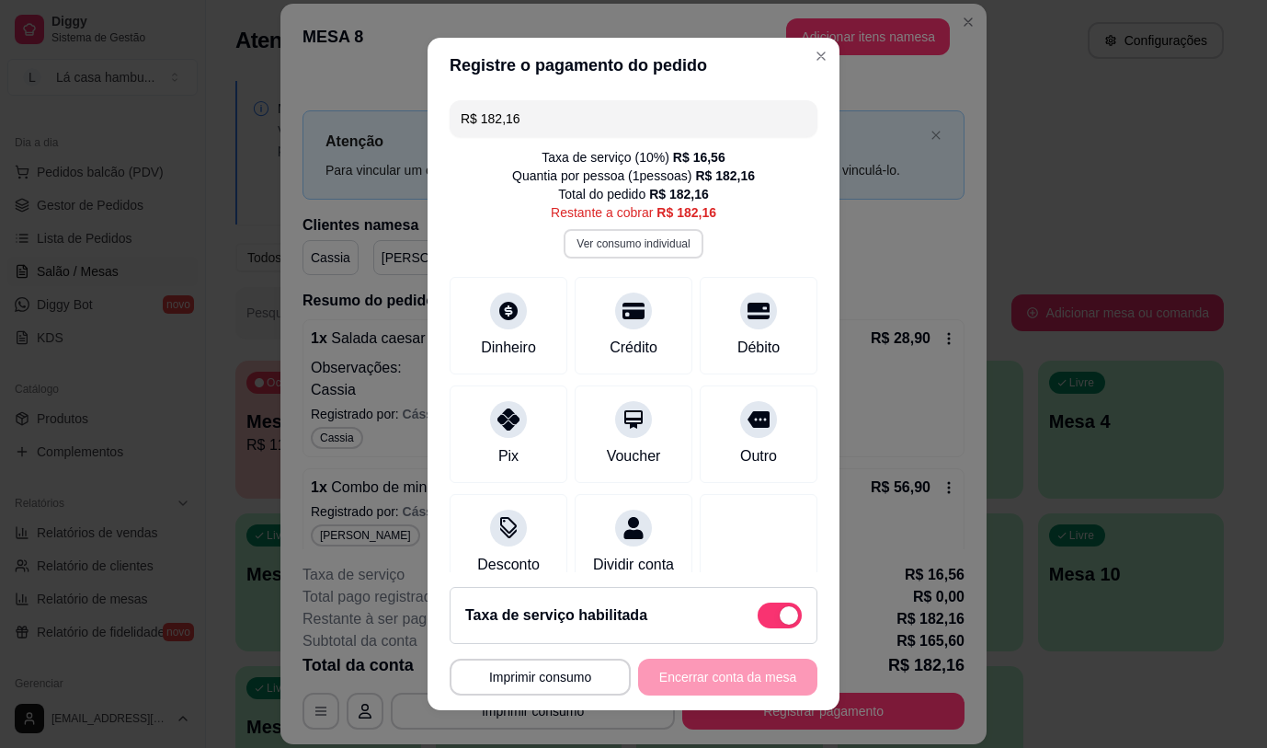
click at [617, 253] on button "Ver consumo individual" at bounding box center [633, 243] width 139 height 29
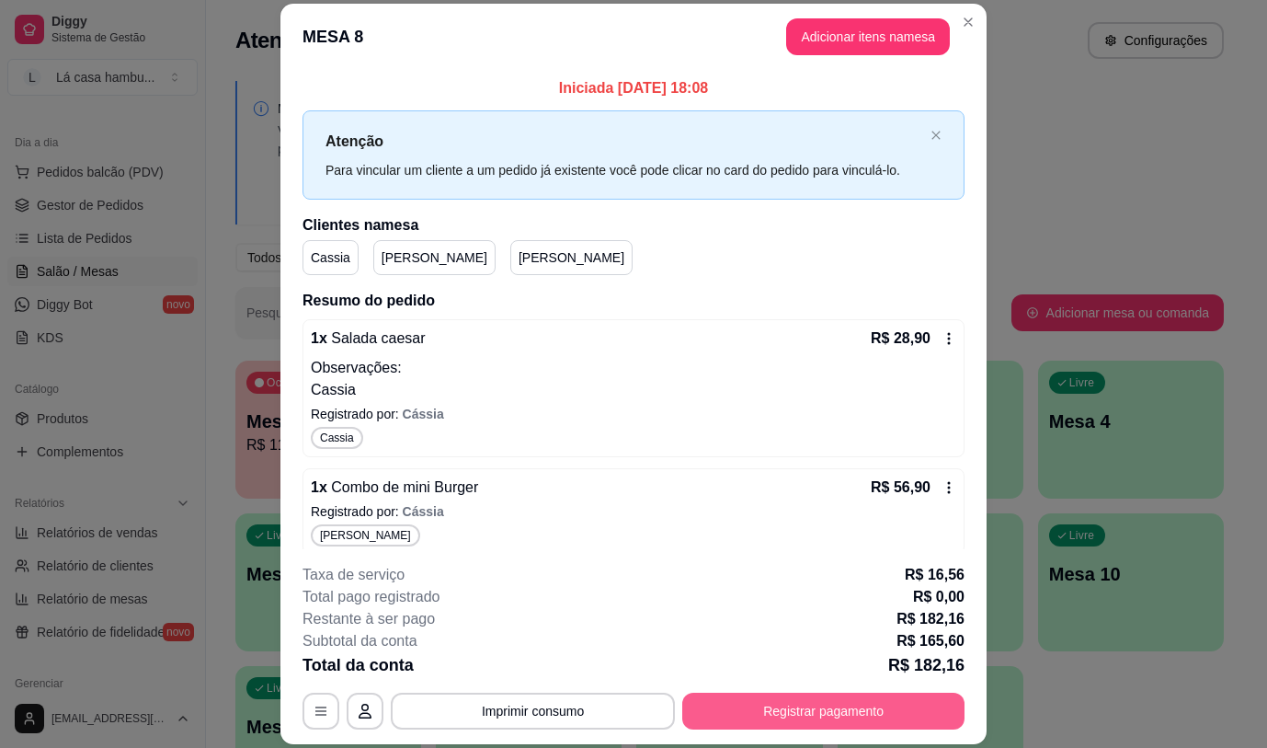
click at [804, 705] on button "Registrar pagamento" at bounding box center [823, 711] width 282 height 37
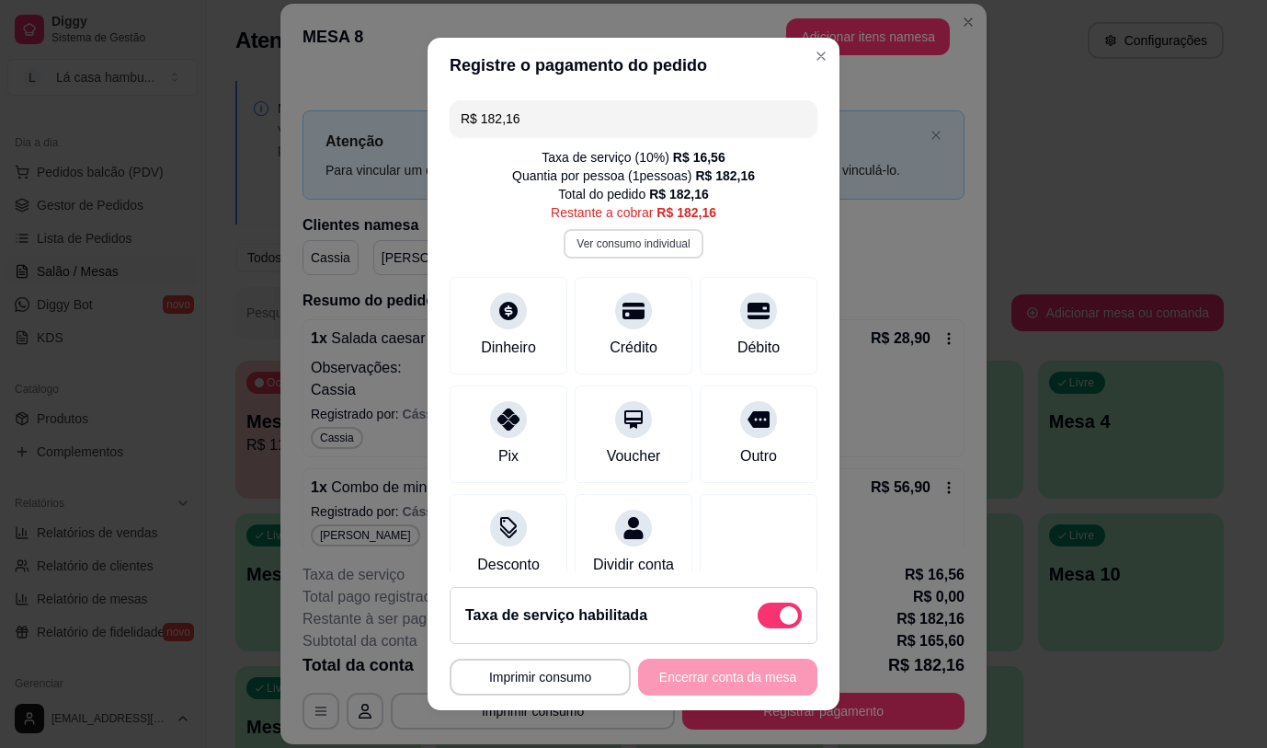
click at [592, 246] on button "Ver consumo individual" at bounding box center [633, 243] width 139 height 29
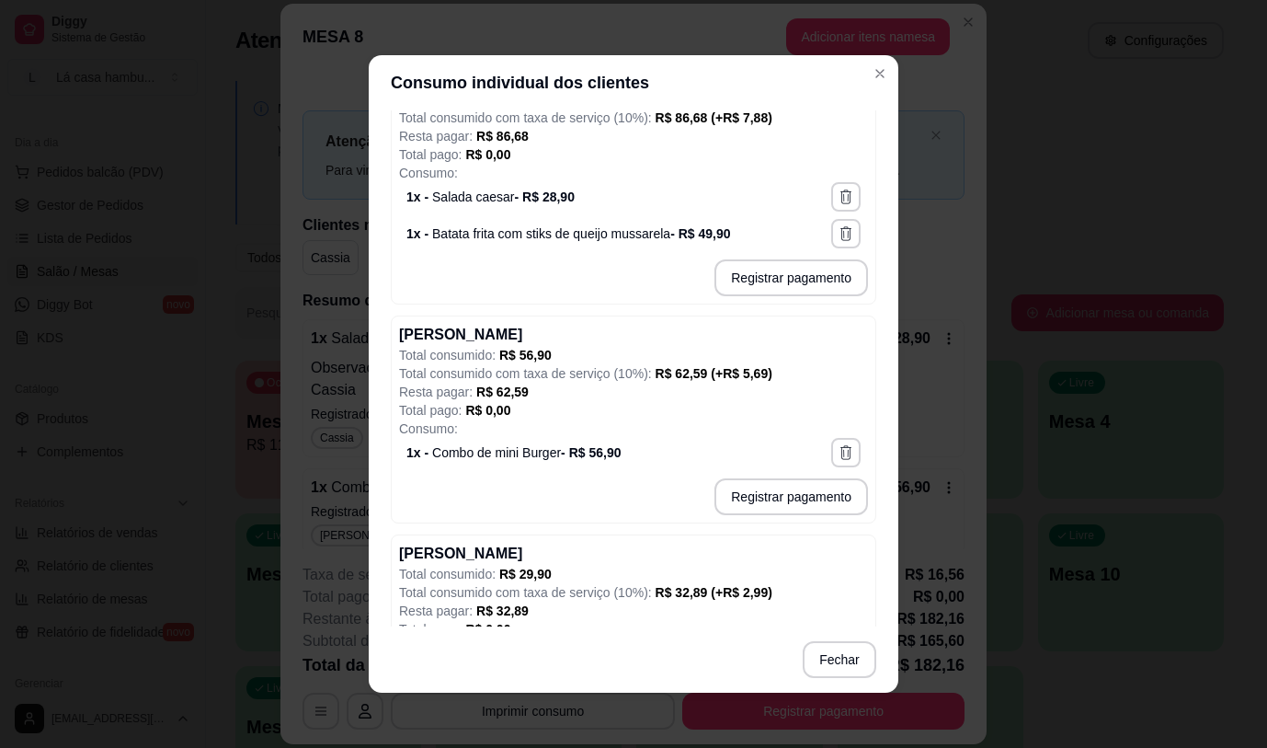
scroll to position [398, 0]
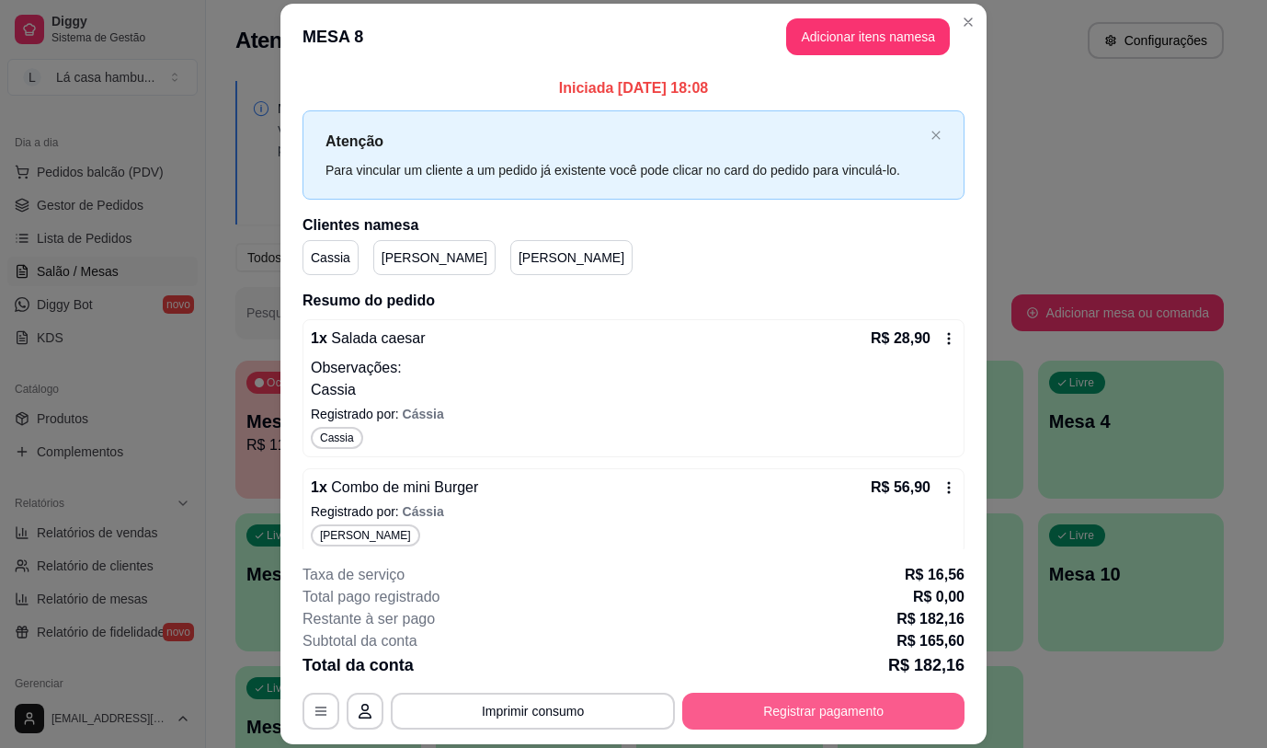
click at [795, 699] on button "Registrar pagamento" at bounding box center [823, 711] width 282 height 37
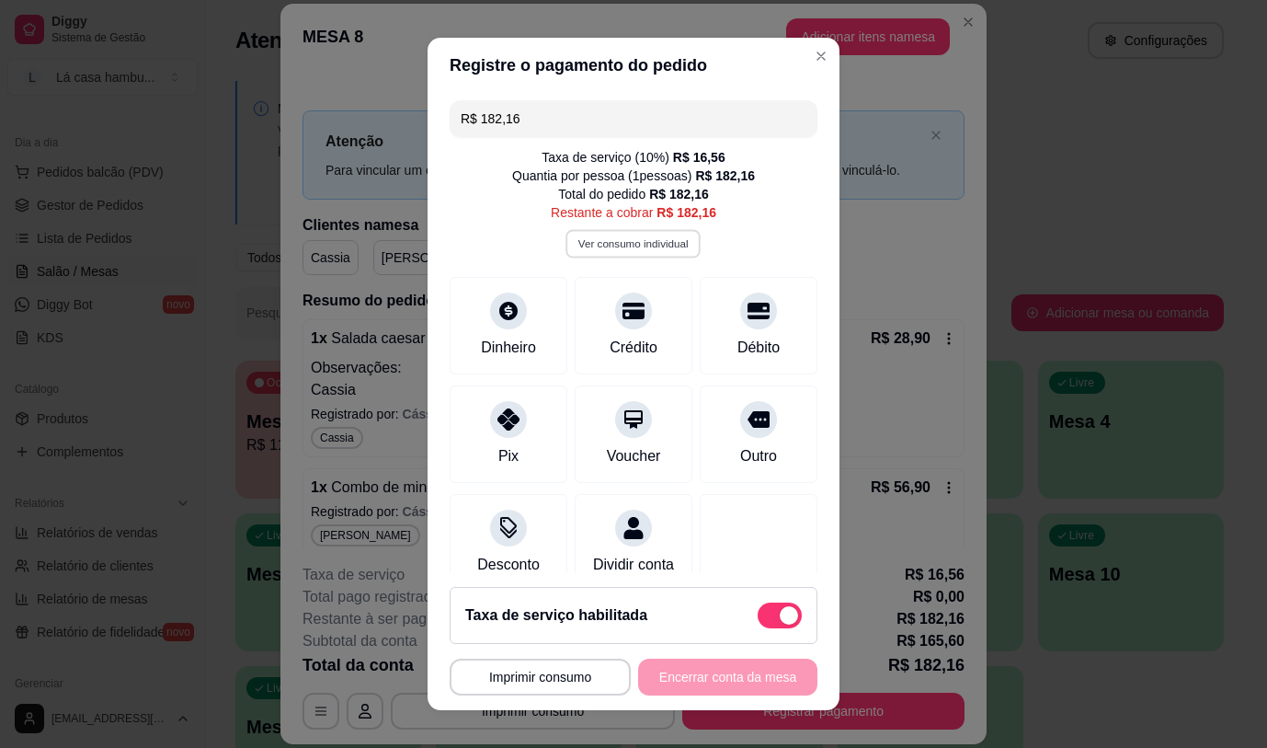
click at [583, 243] on button "Ver consumo individual" at bounding box center [634, 243] width 135 height 29
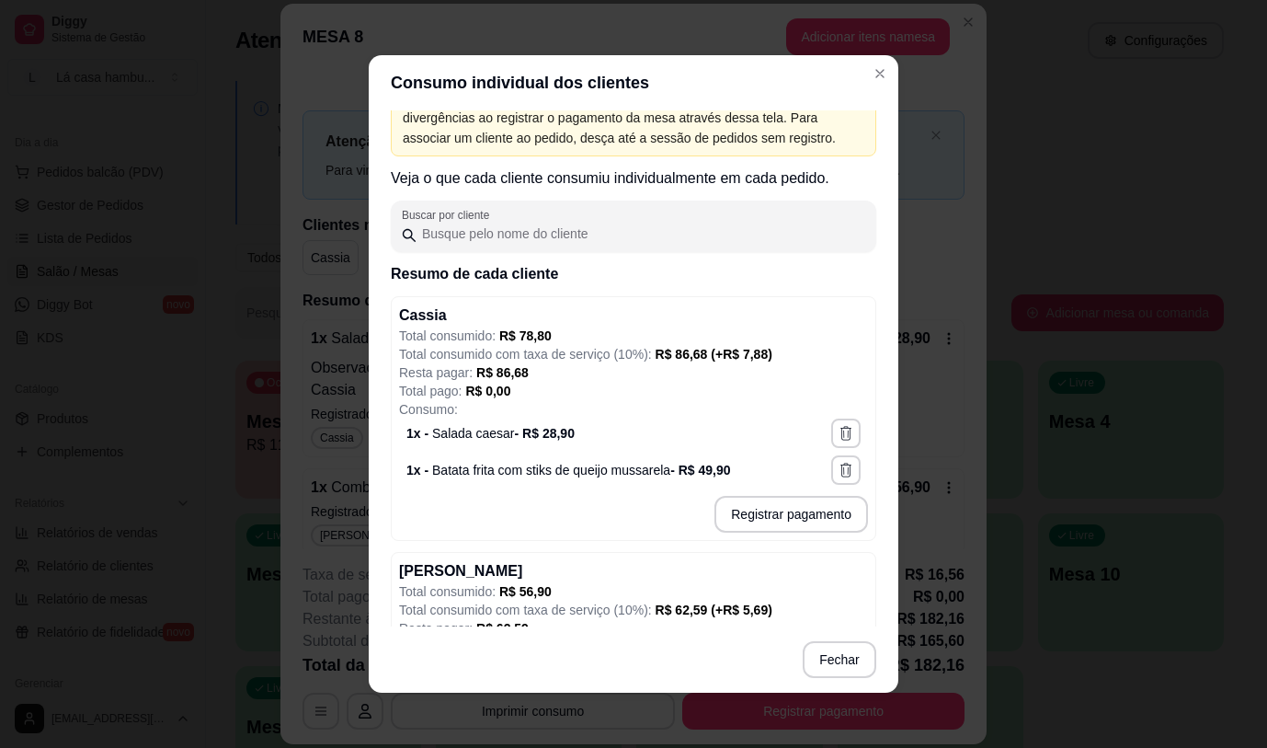
scroll to position [30, 0]
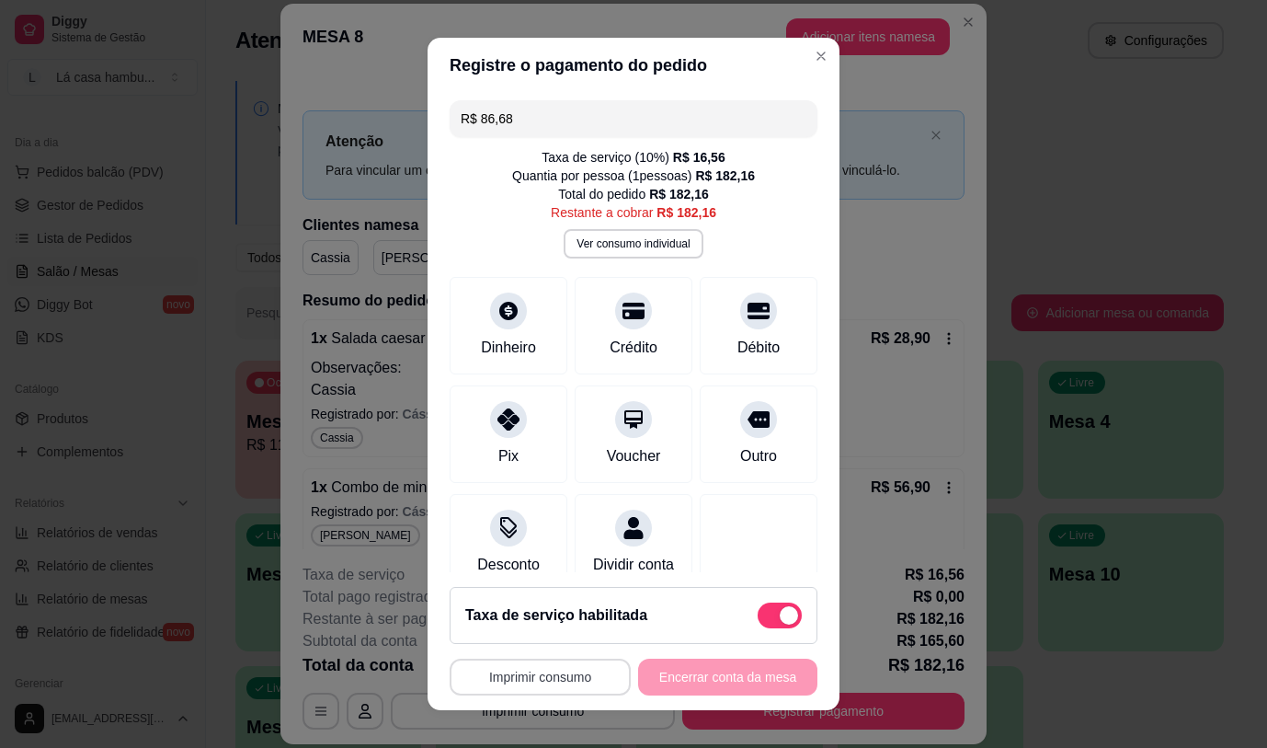
click at [538, 670] on button "Imprimir consumo" at bounding box center [540, 676] width 181 height 37
click at [529, 630] on button "IMPRESSORA" at bounding box center [535, 634] width 129 height 29
click at [747, 418] on icon at bounding box center [759, 414] width 24 height 18
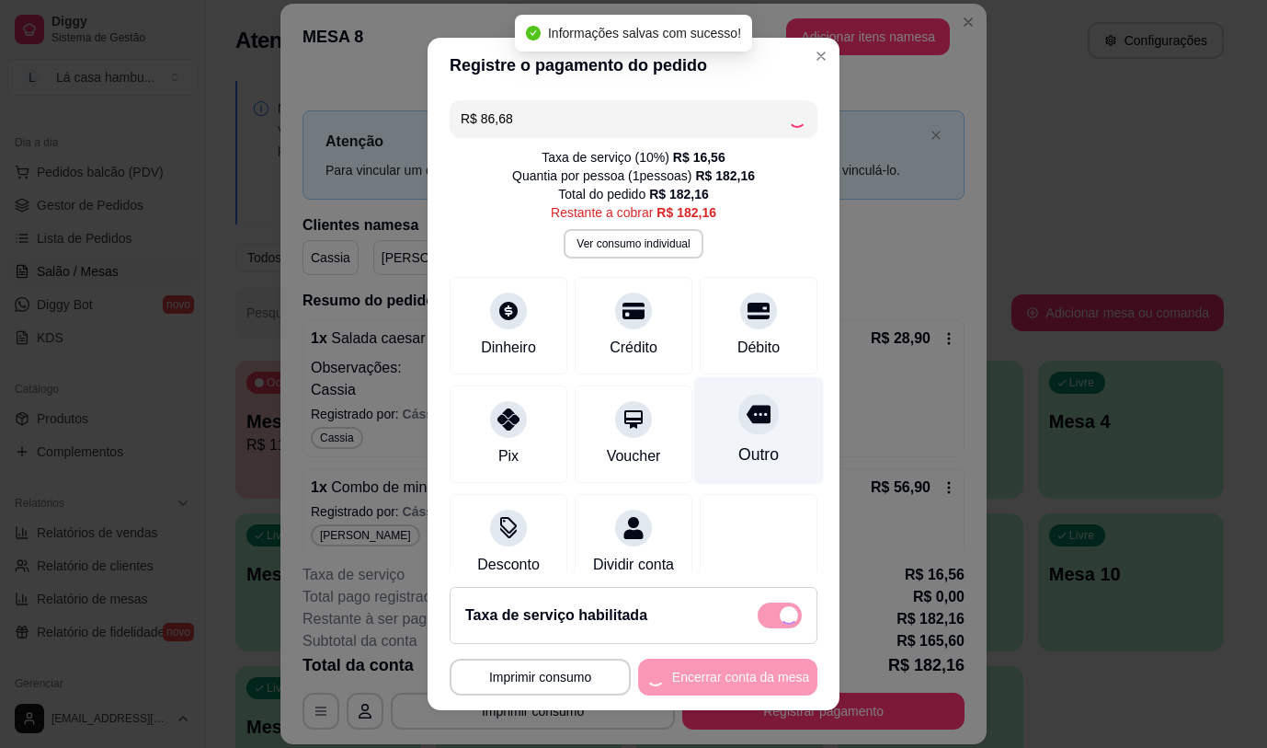
type input "R$ 95,48"
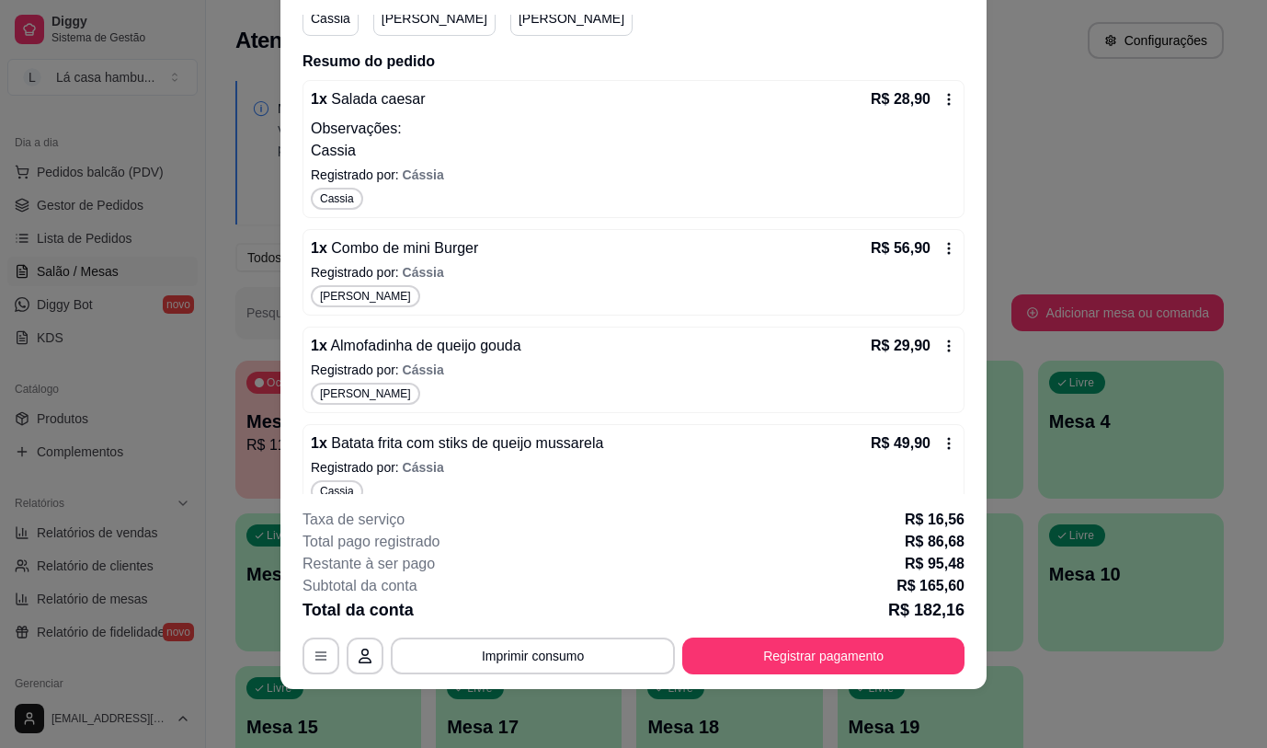
scroll to position [208, 0]
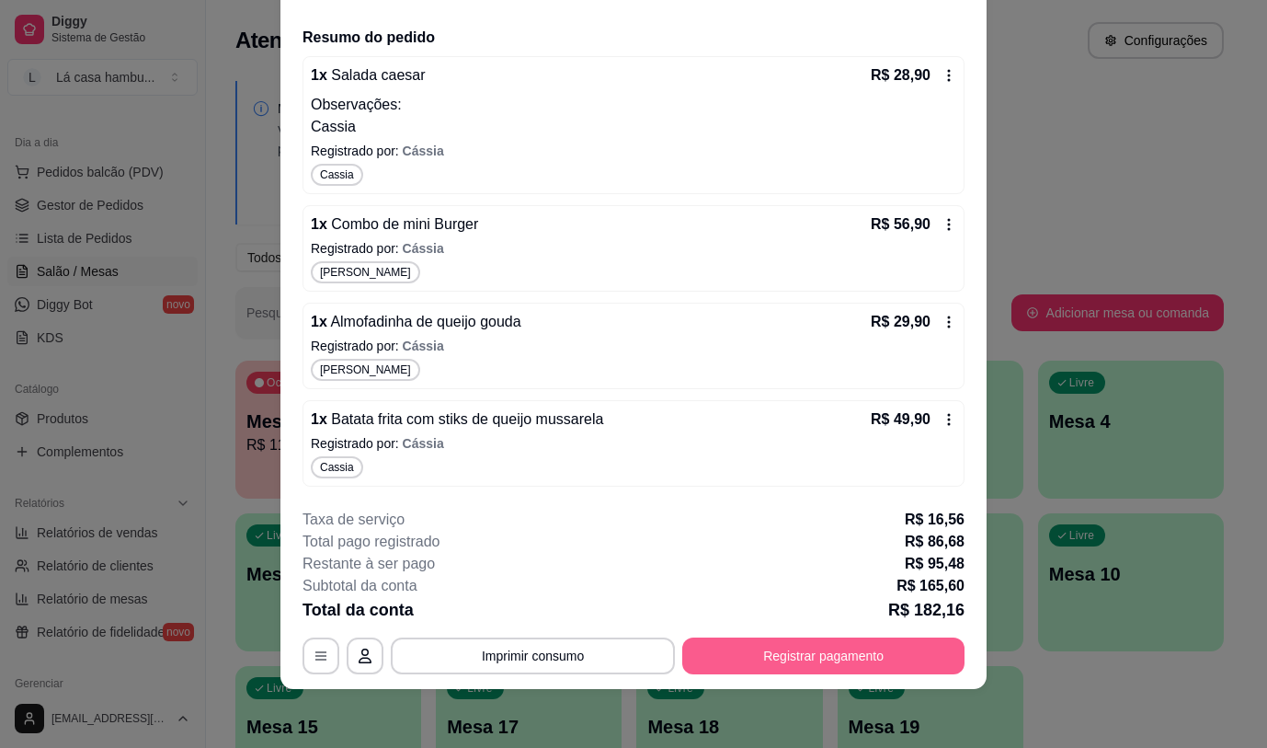
click at [809, 663] on button "Registrar pagamento" at bounding box center [823, 655] width 282 height 37
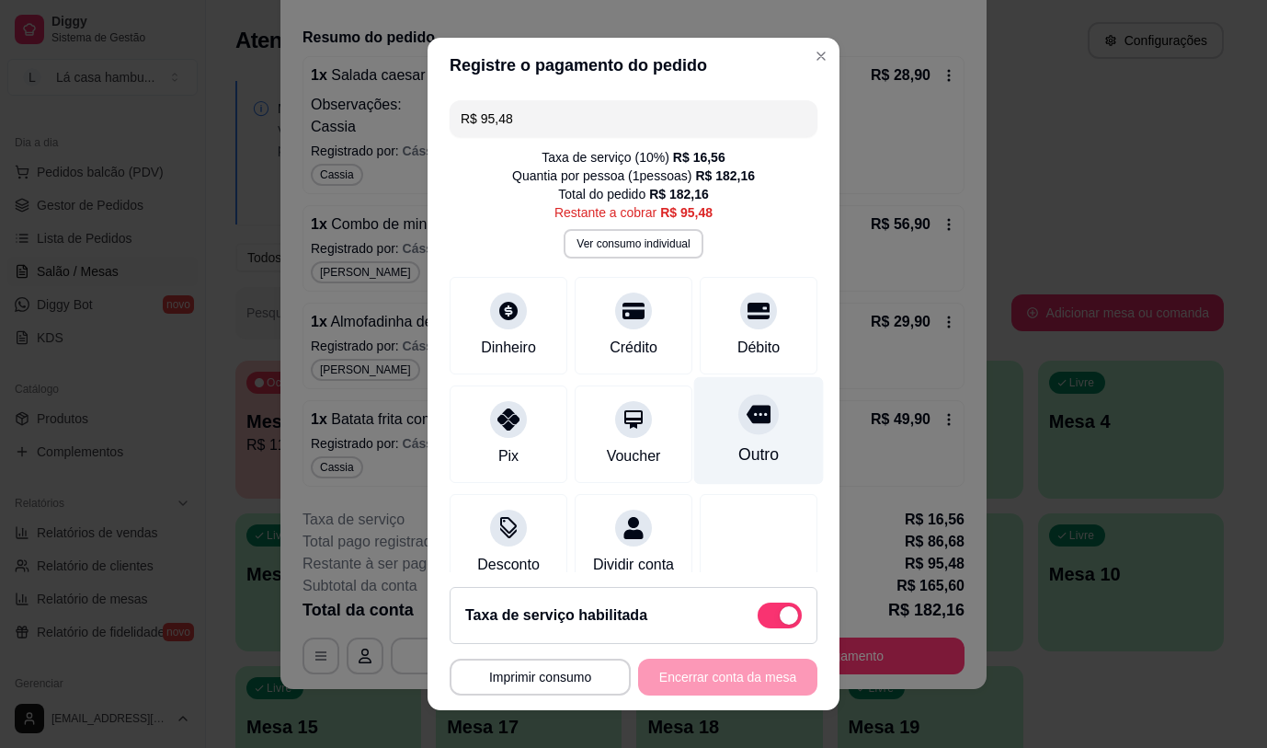
click at [740, 427] on div at bounding box center [758, 414] width 40 height 40
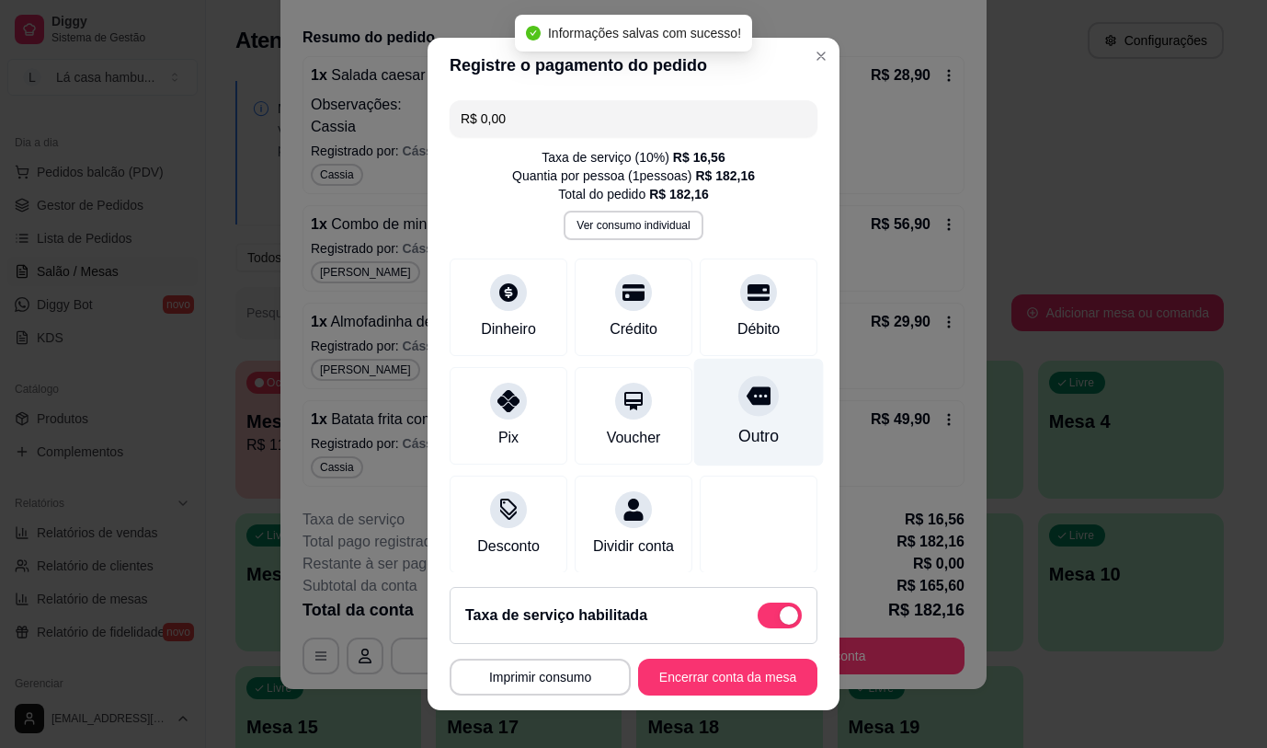
type input "R$ 0,00"
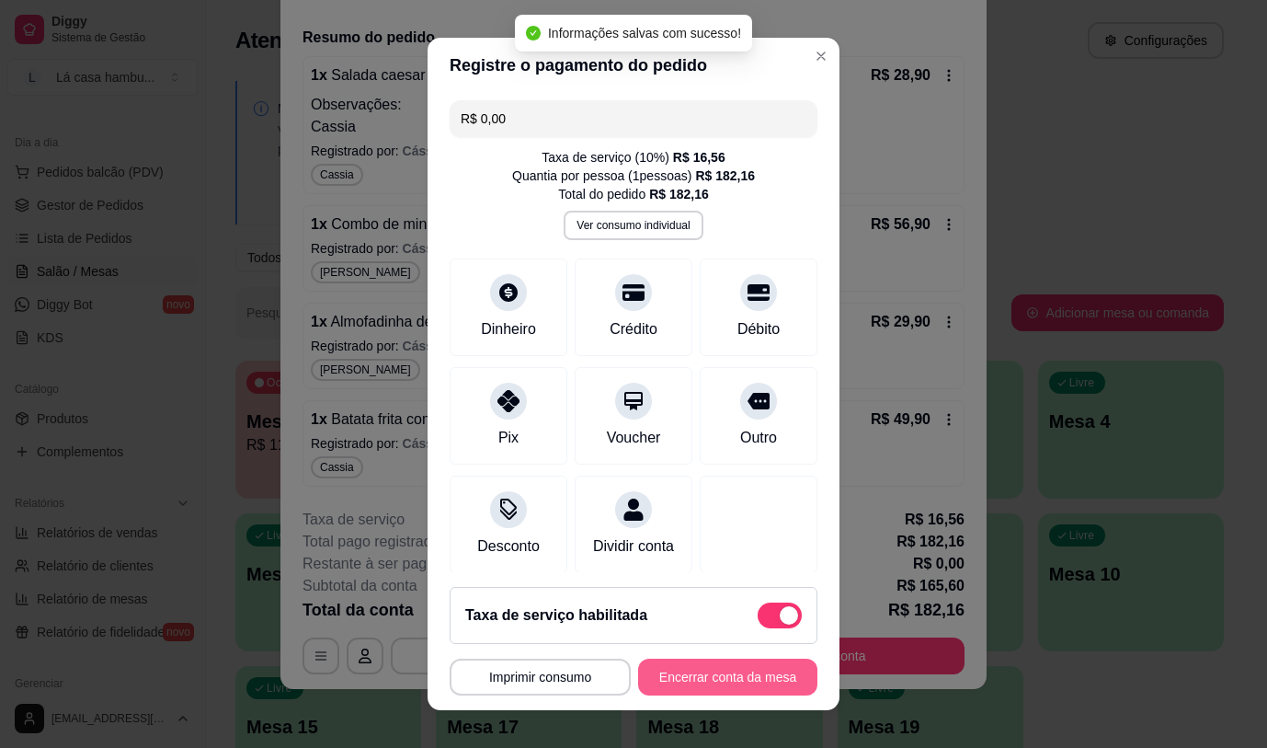
click at [726, 680] on button "Encerrar conta da mesa" at bounding box center [727, 676] width 179 height 37
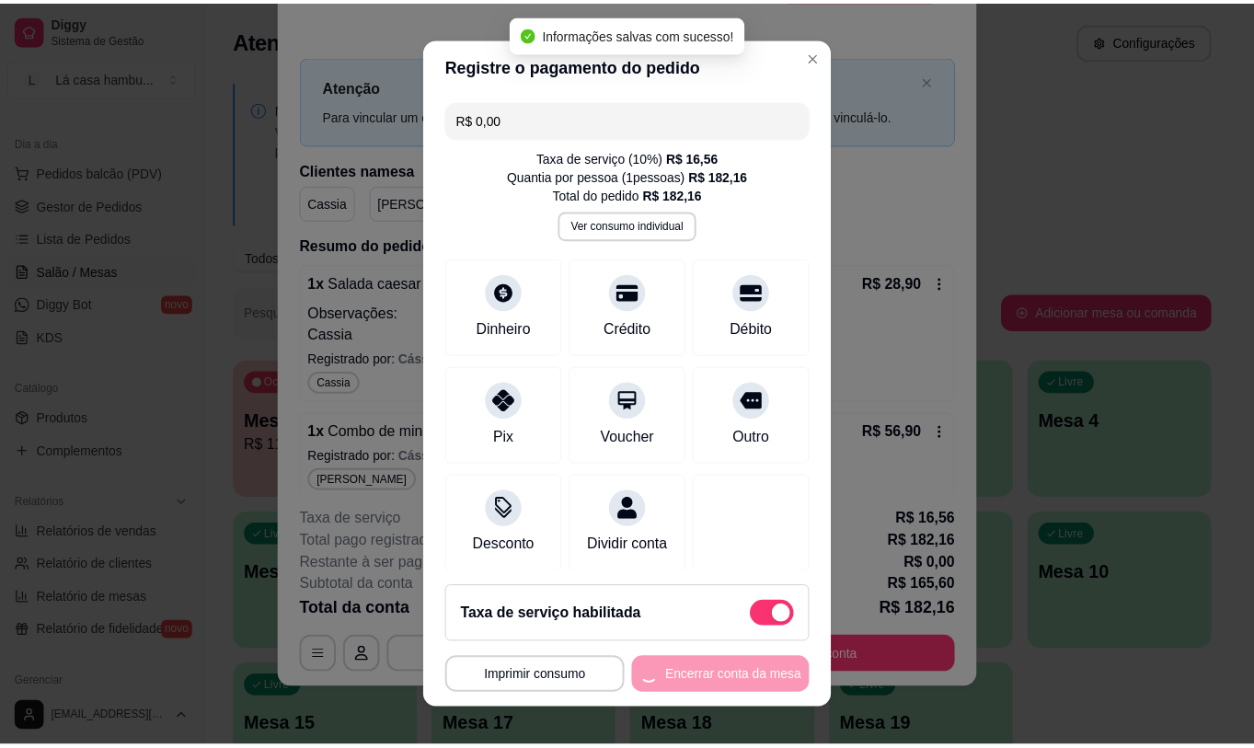
scroll to position [0, 0]
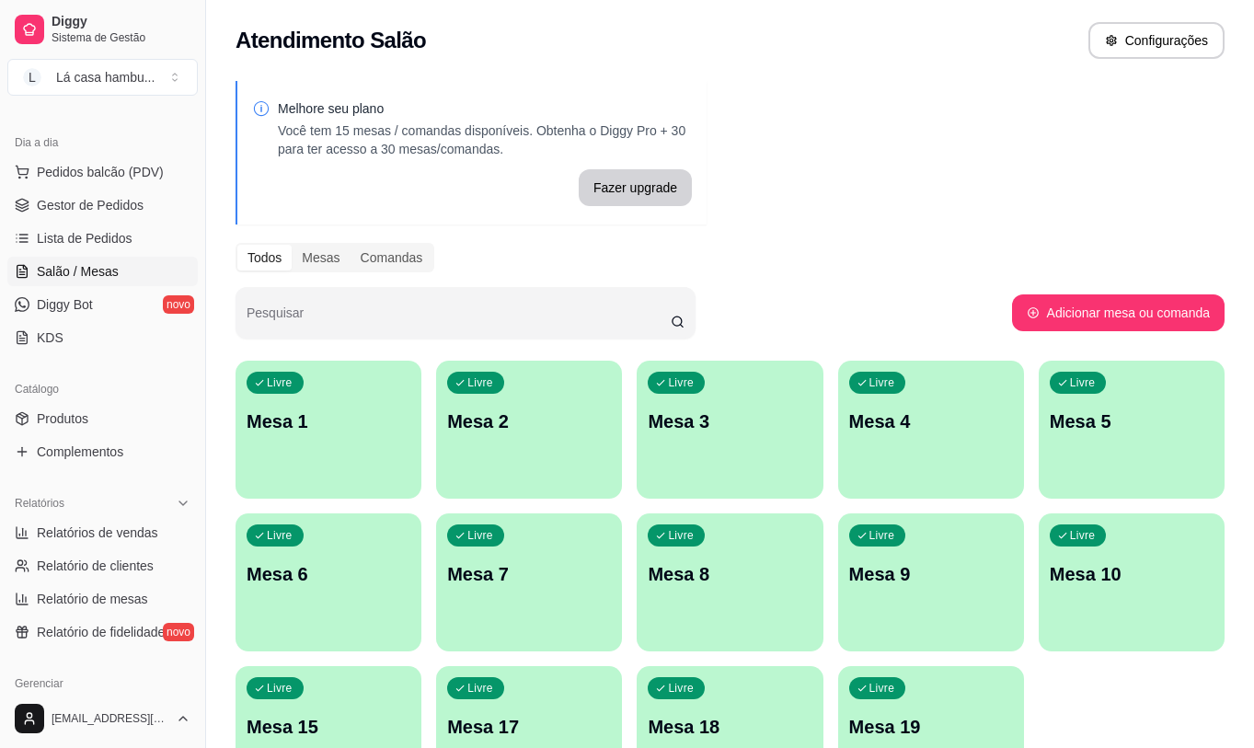
click at [314, 416] on p "Mesa 1" at bounding box center [328, 421] width 164 height 26
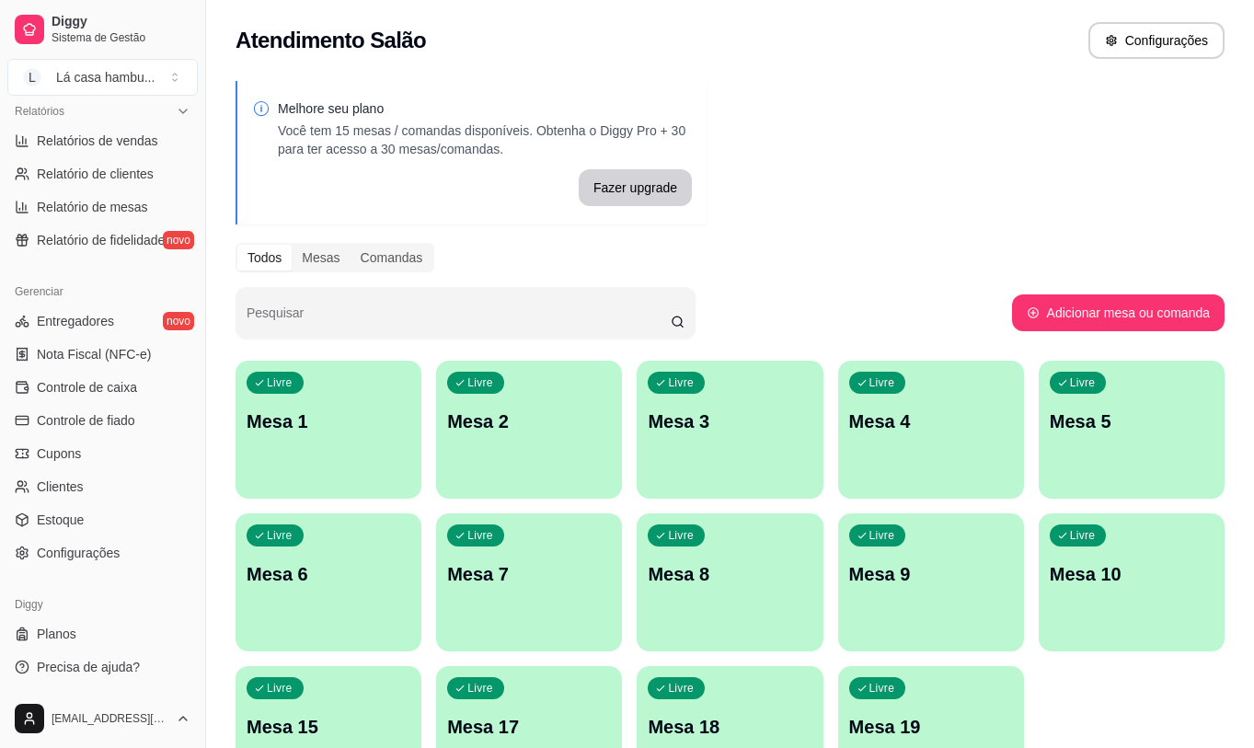
scroll to position [92, 0]
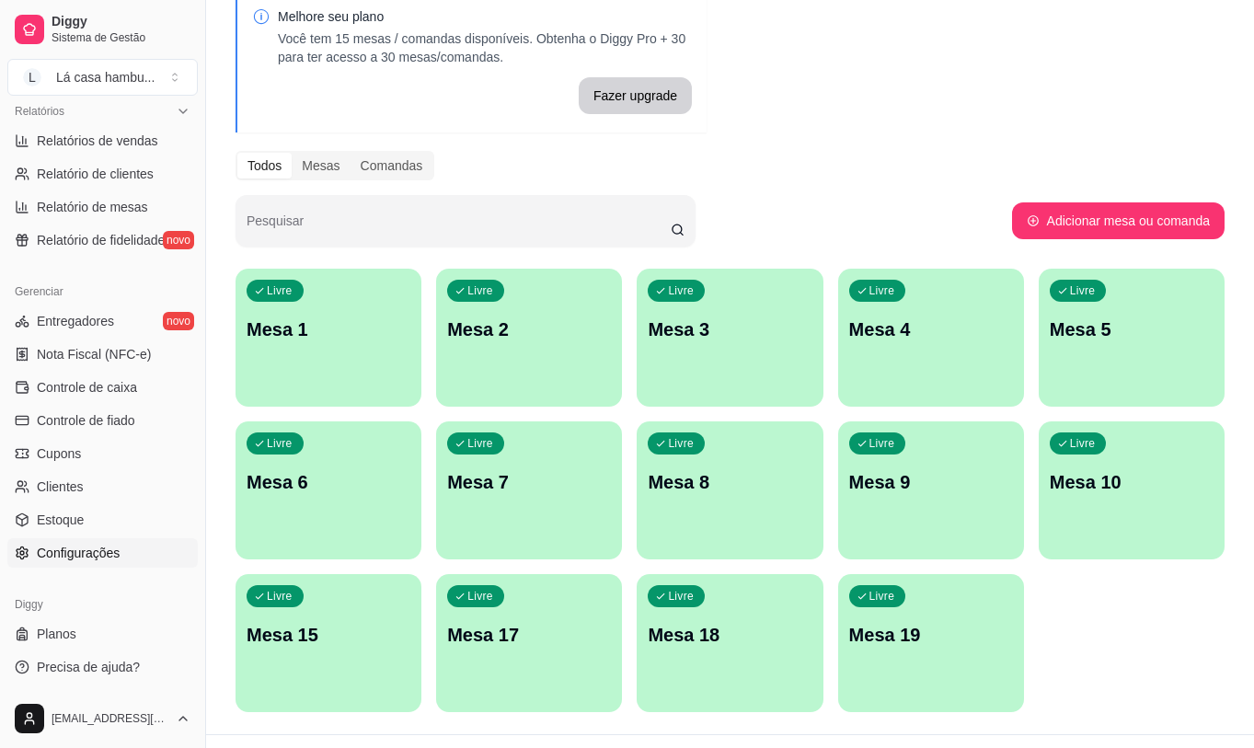
click at [121, 563] on link "Configurações" at bounding box center [102, 552] width 190 height 29
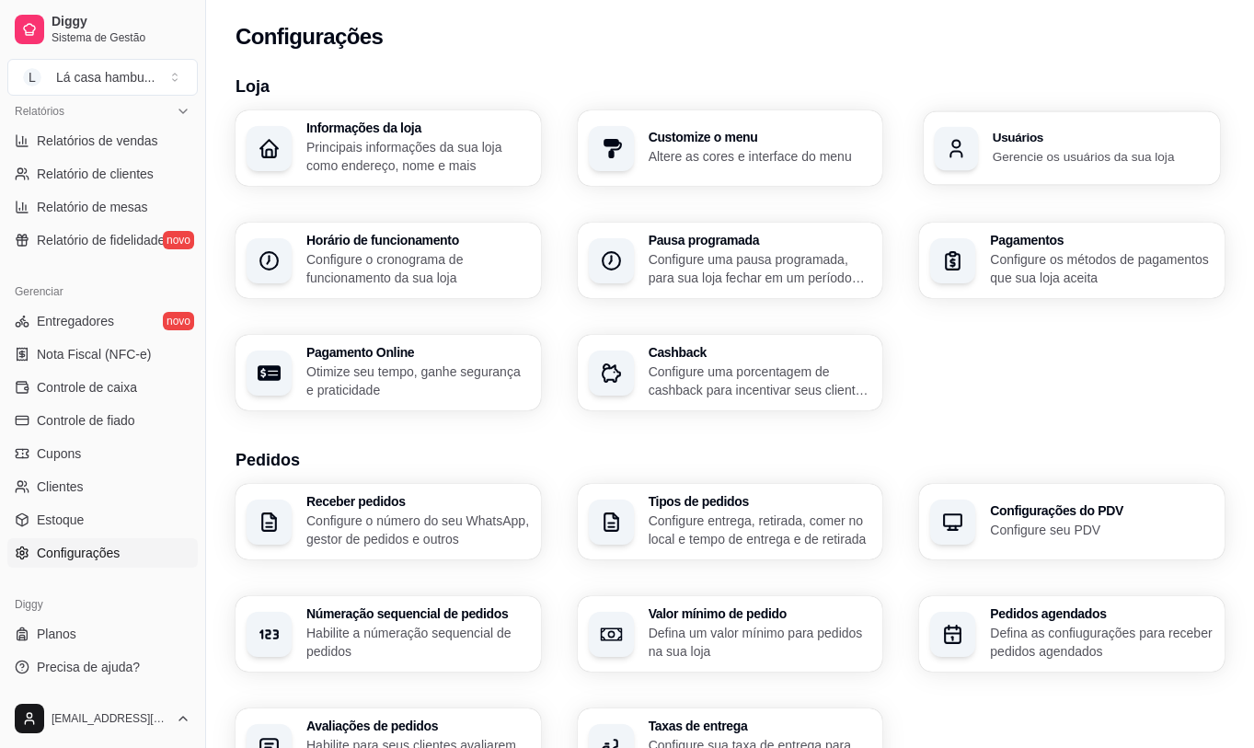
click at [1142, 136] on h3 "Usuários" at bounding box center [1100, 138] width 216 height 13
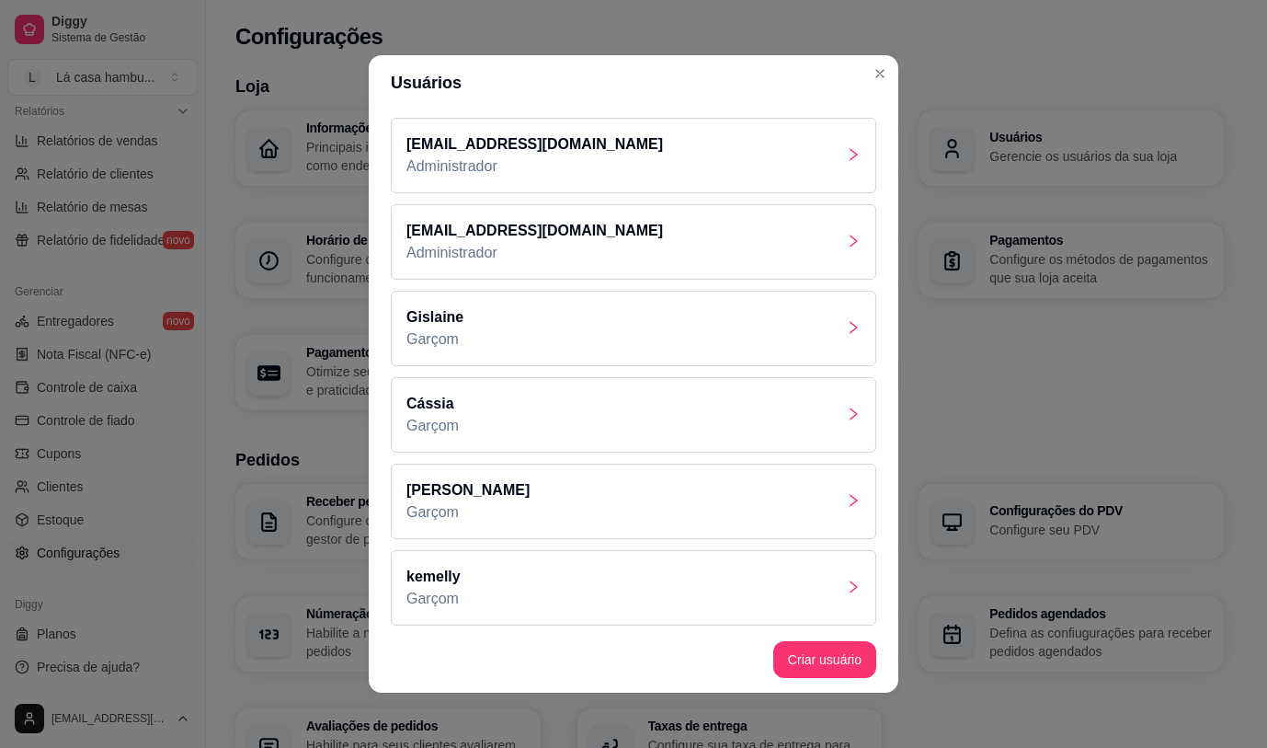
click at [846, 499] on icon "right" at bounding box center [853, 500] width 15 height 15
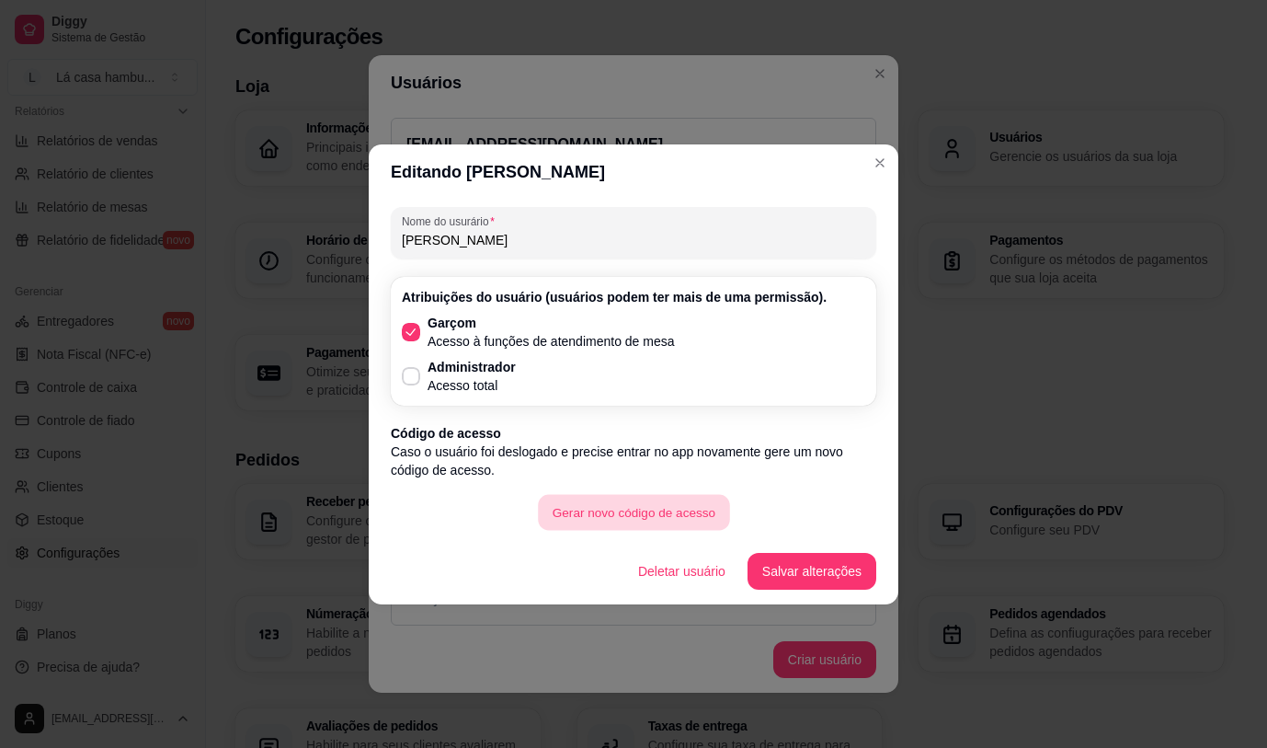
click at [577, 521] on button "Gerar novo código de acesso" at bounding box center [633, 512] width 191 height 36
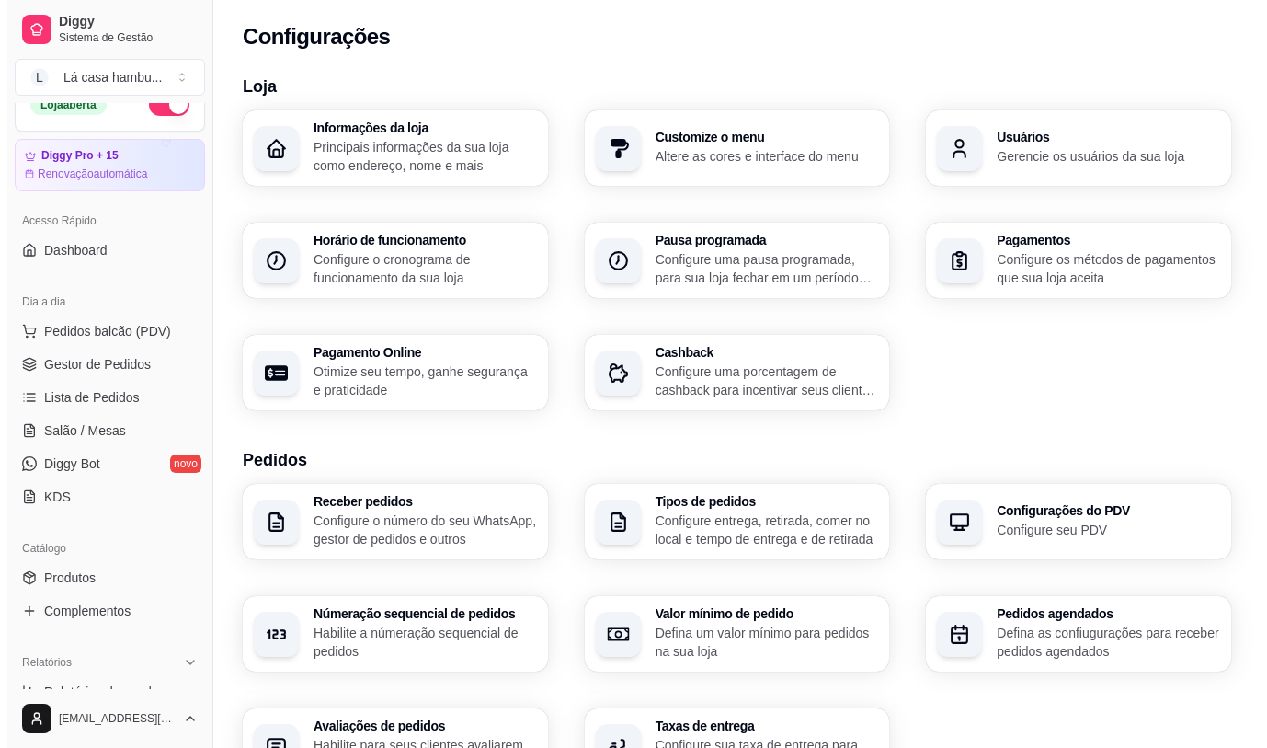
scroll to position [24, 0]
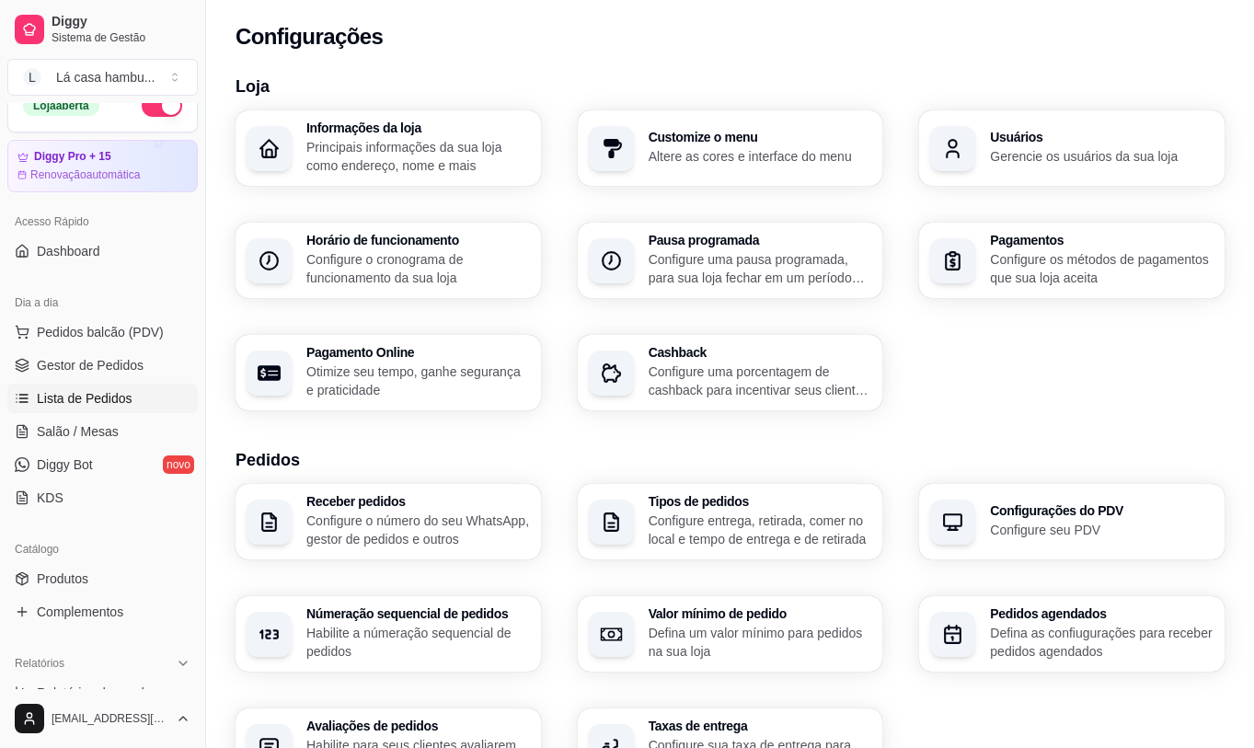
click at [143, 392] on link "Lista de Pedidos" at bounding box center [102, 398] width 190 height 29
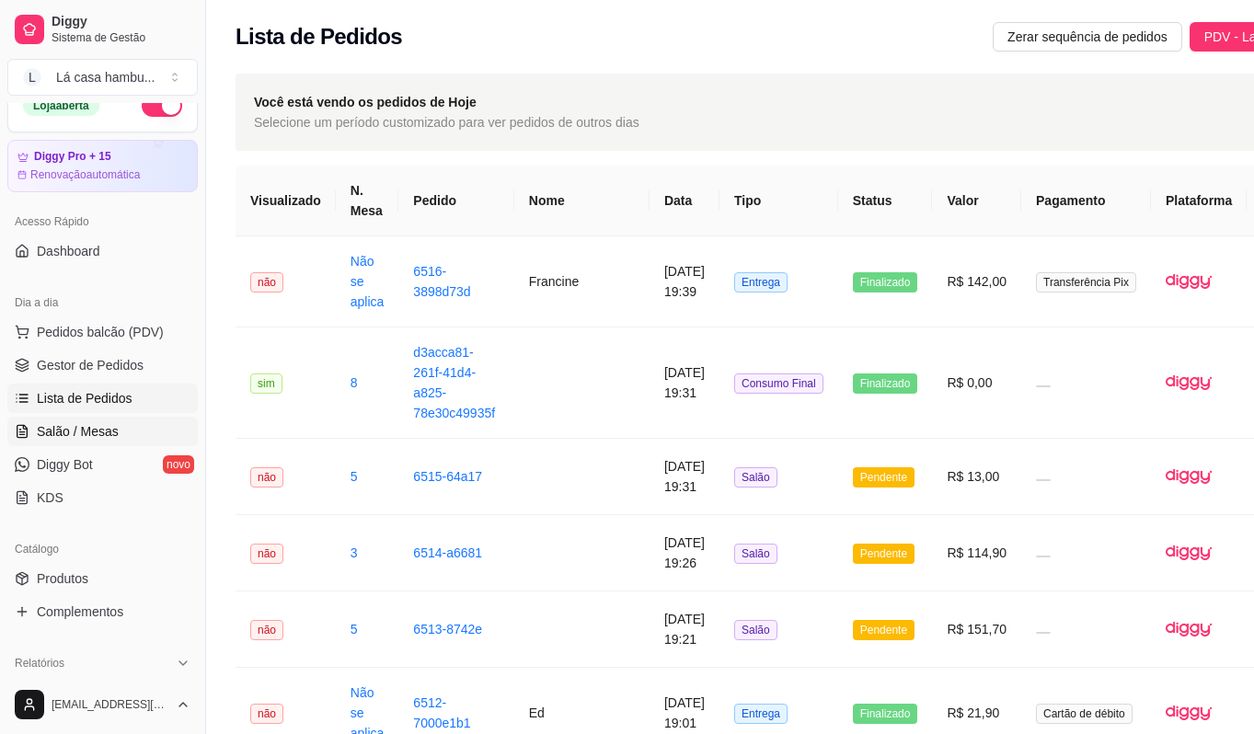
click at [139, 437] on link "Salão / Mesas" at bounding box center [102, 431] width 190 height 29
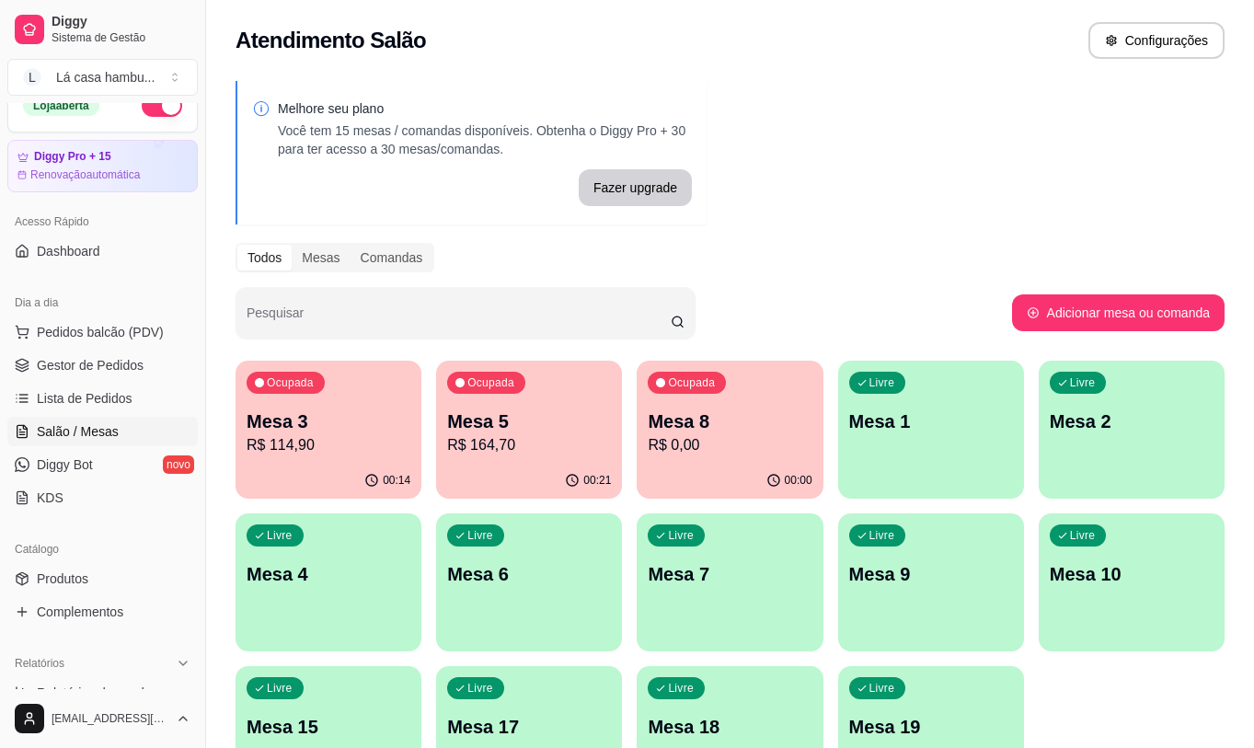
click at [561, 430] on p "Mesa 5" at bounding box center [529, 421] width 164 height 26
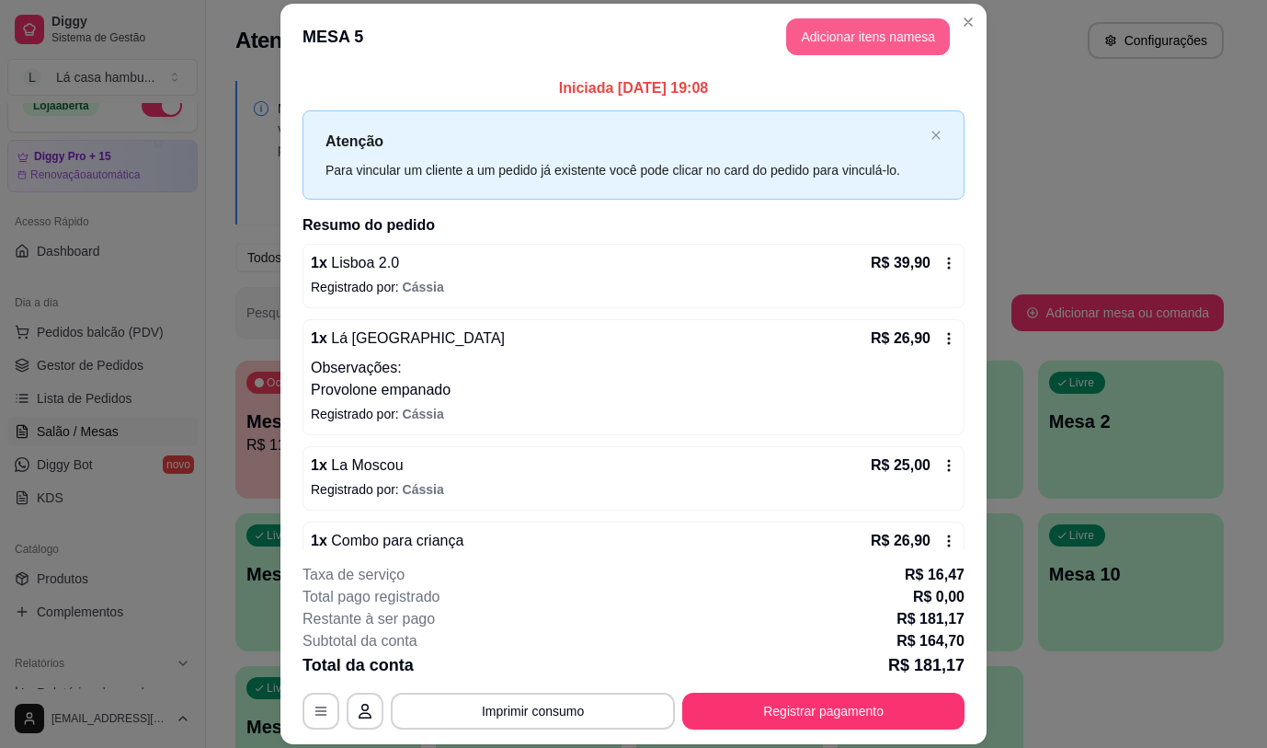
click at [910, 29] on button "Adicionar itens na mesa" at bounding box center [868, 36] width 164 height 37
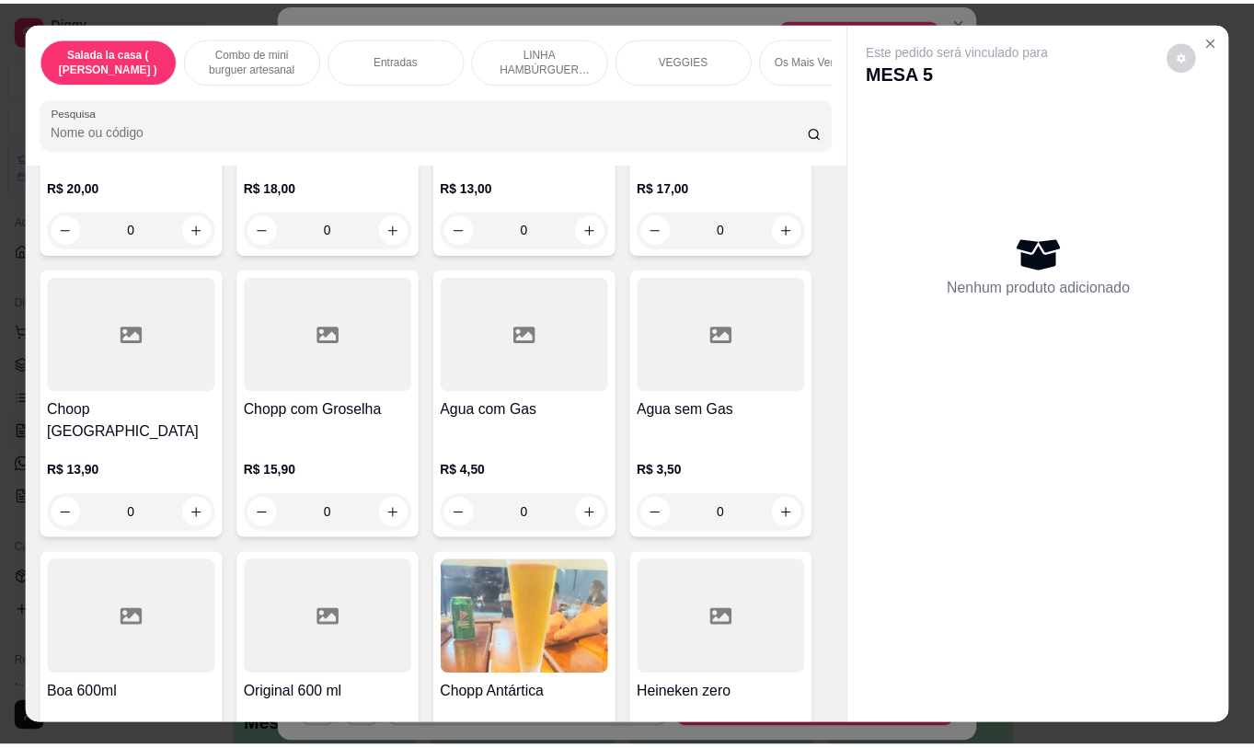
scroll to position [9629, 0]
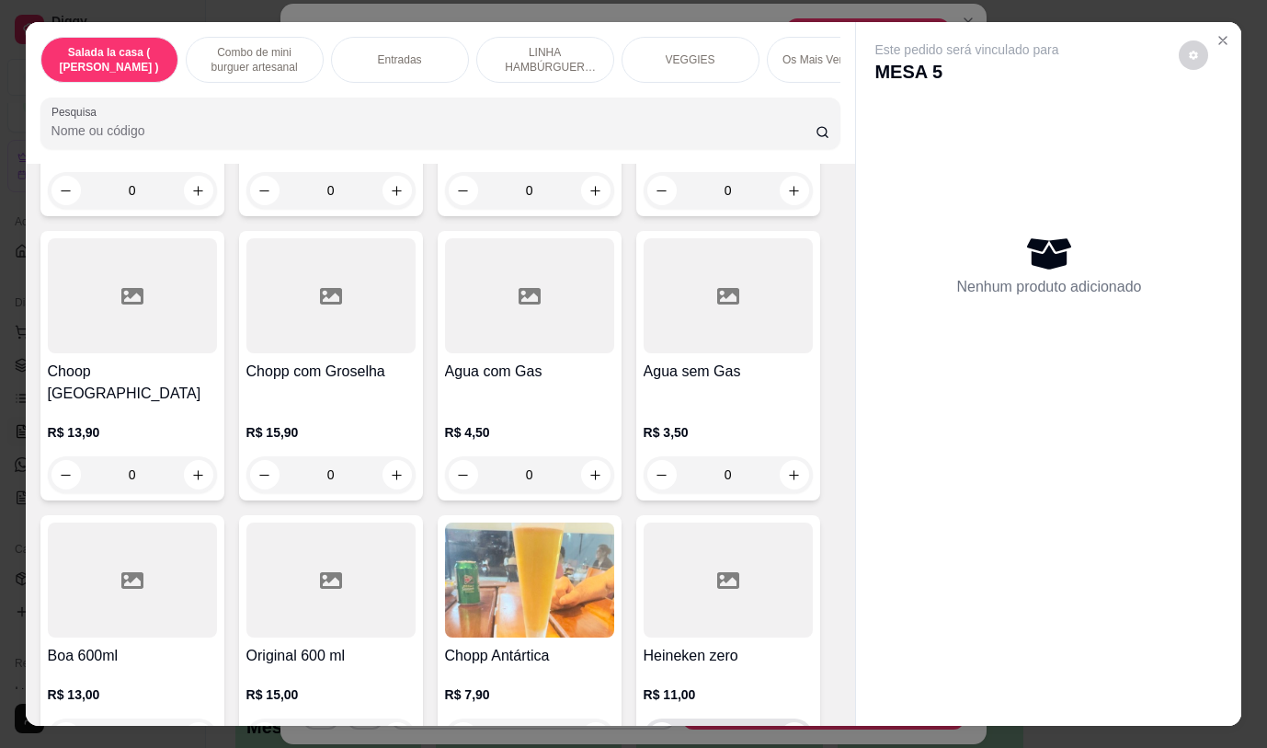
click at [787, 730] on icon "increase-product-quantity" at bounding box center [794, 737] width 14 height 14
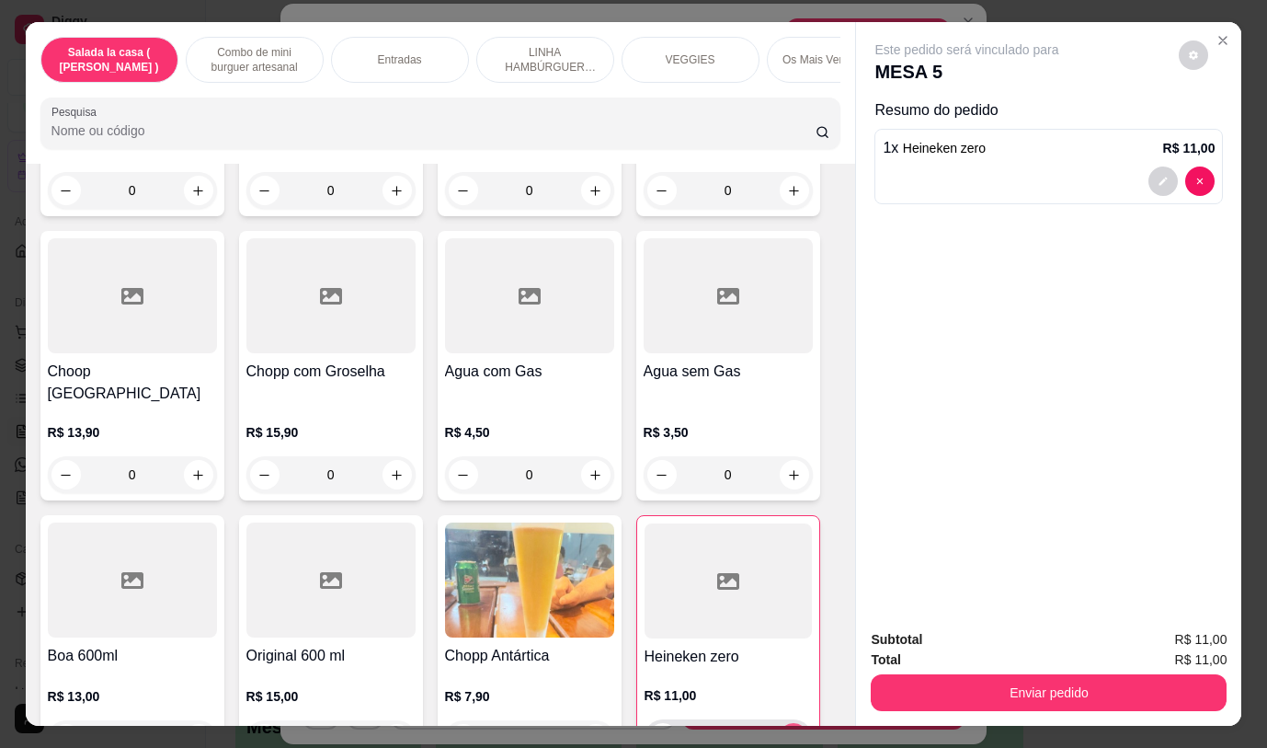
type input "1"
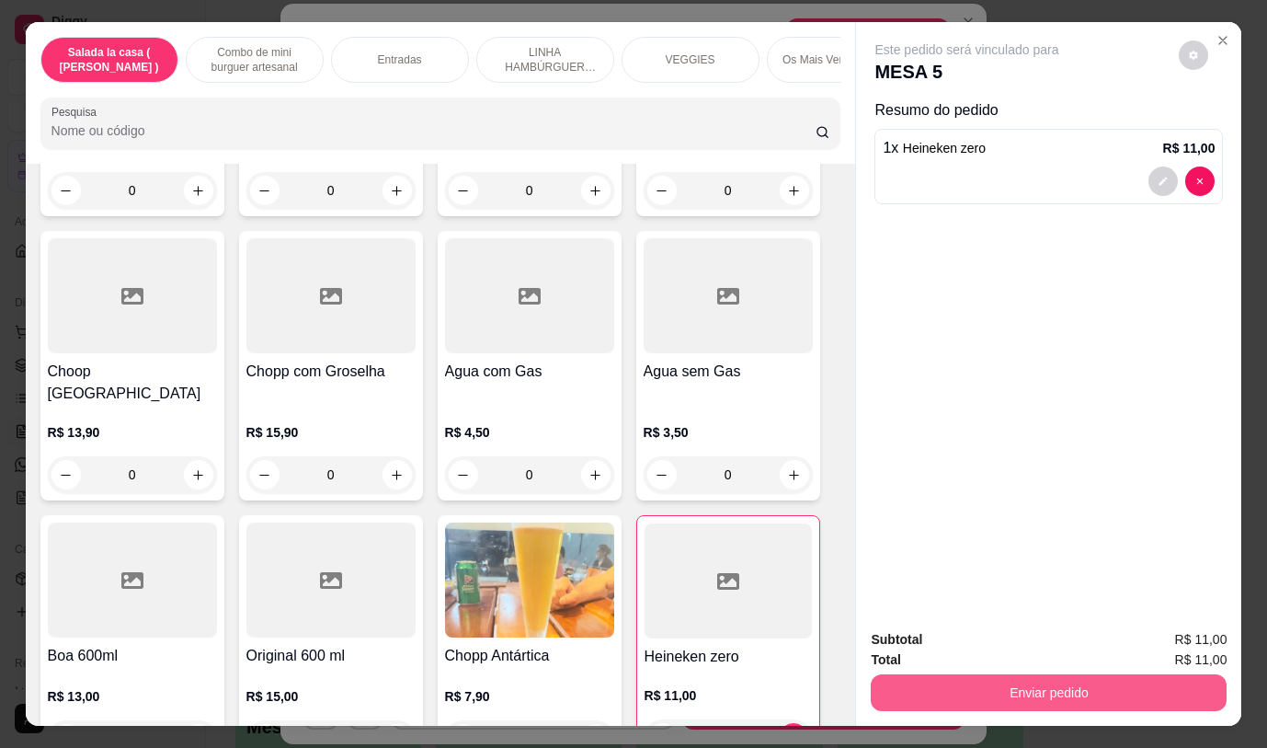
click at [1042, 680] on button "Enviar pedido" at bounding box center [1049, 692] width 356 height 37
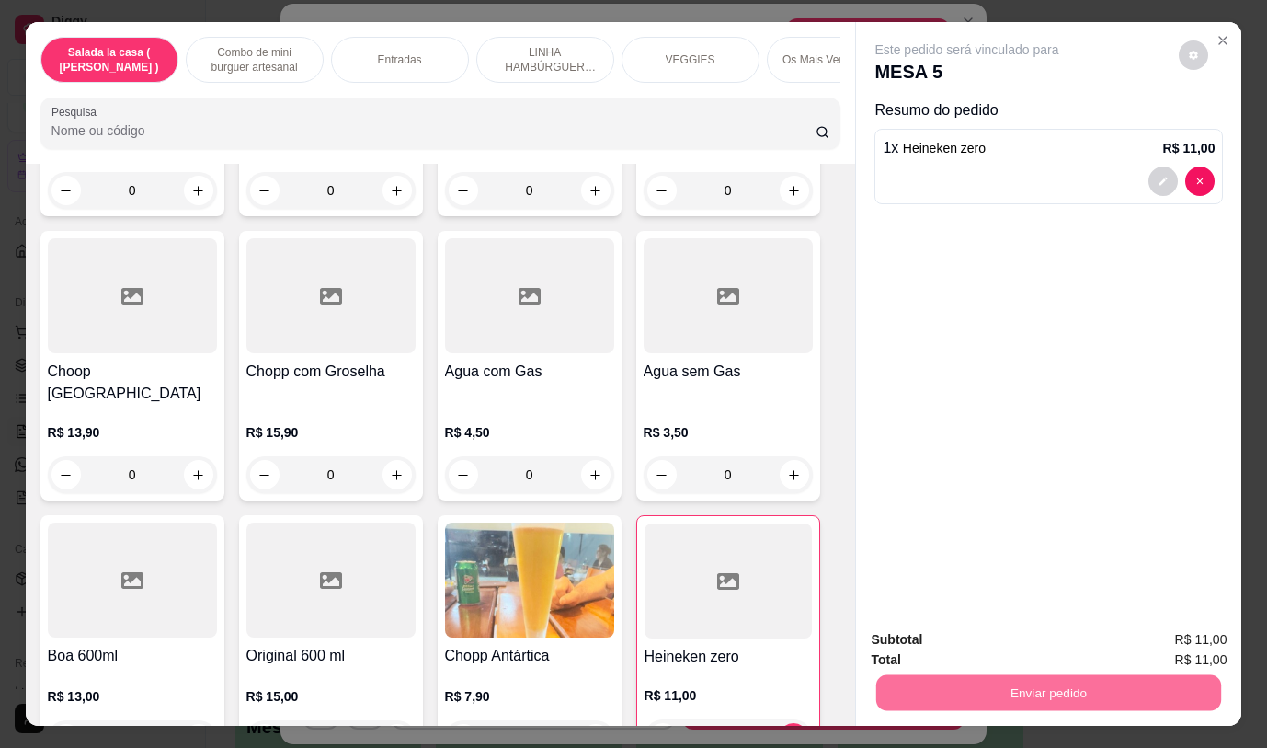
click at [1045, 637] on button "Não registrar e enviar pedido" at bounding box center [988, 640] width 191 height 35
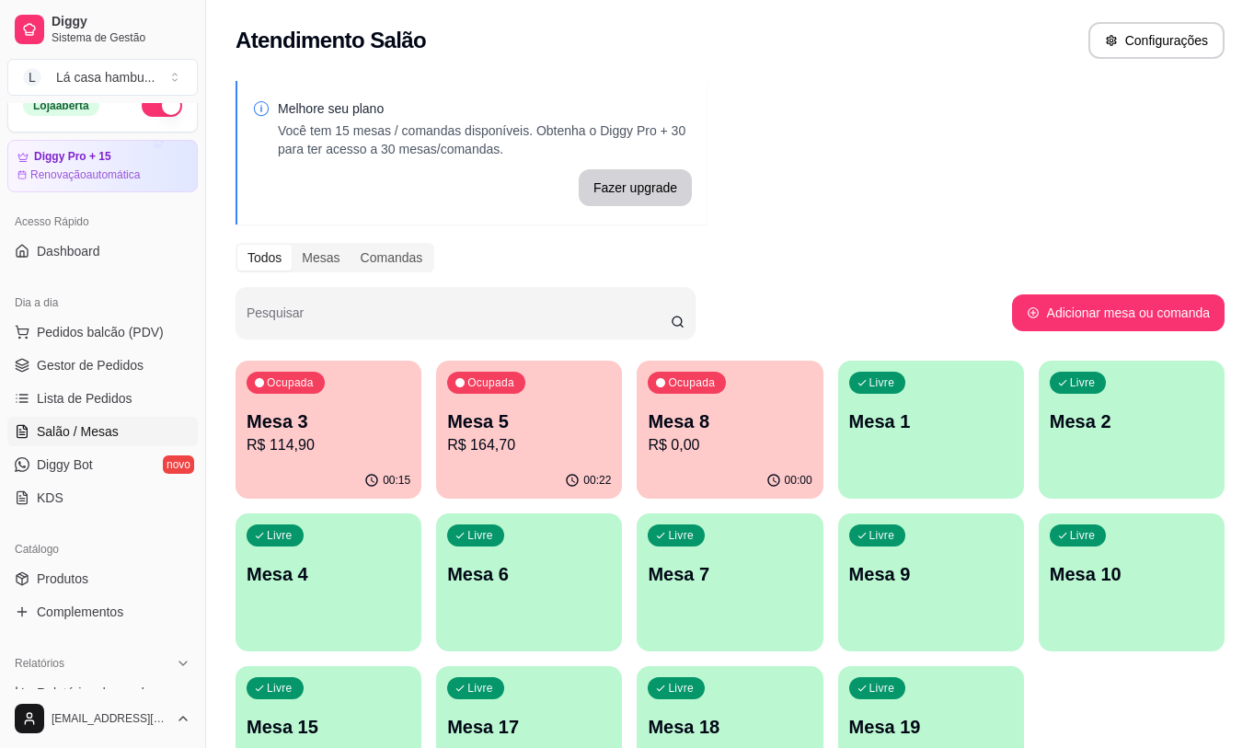
click at [751, 452] on p "R$ 0,00" at bounding box center [729, 445] width 164 height 22
click at [533, 397] on div "Ocupada Mesa 5 R$ 164,70" at bounding box center [529, 412] width 186 height 102
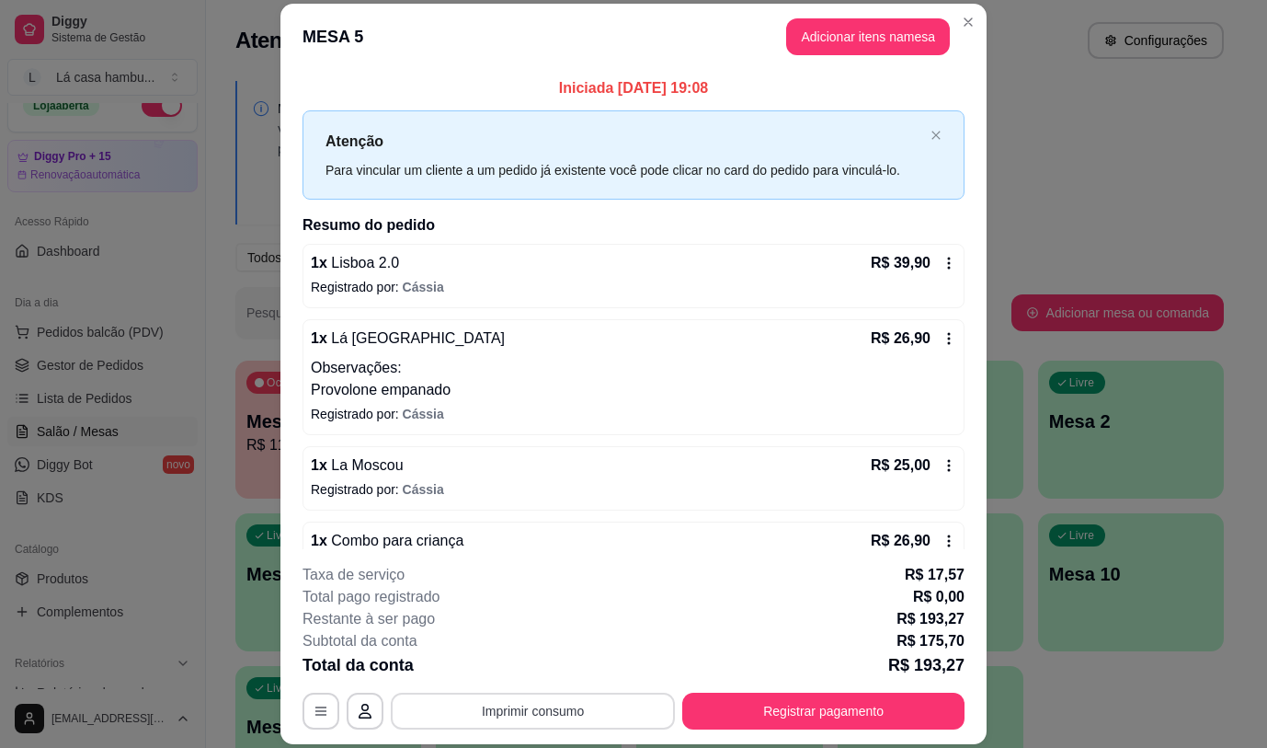
click at [498, 716] on button "Imprimir consumo" at bounding box center [533, 711] width 284 height 37
click at [510, 663] on button "IMPRESSORA" at bounding box center [531, 668] width 129 height 29
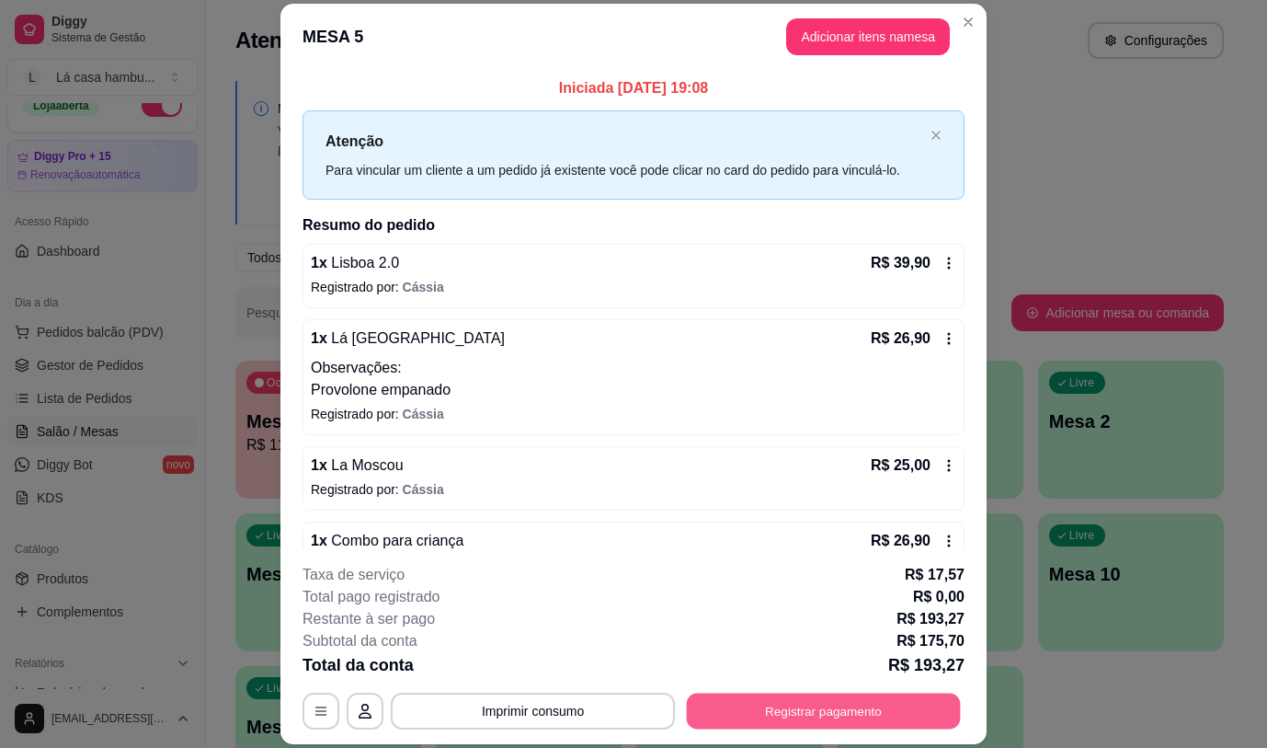
click at [831, 704] on button "Registrar pagamento" at bounding box center [824, 711] width 274 height 36
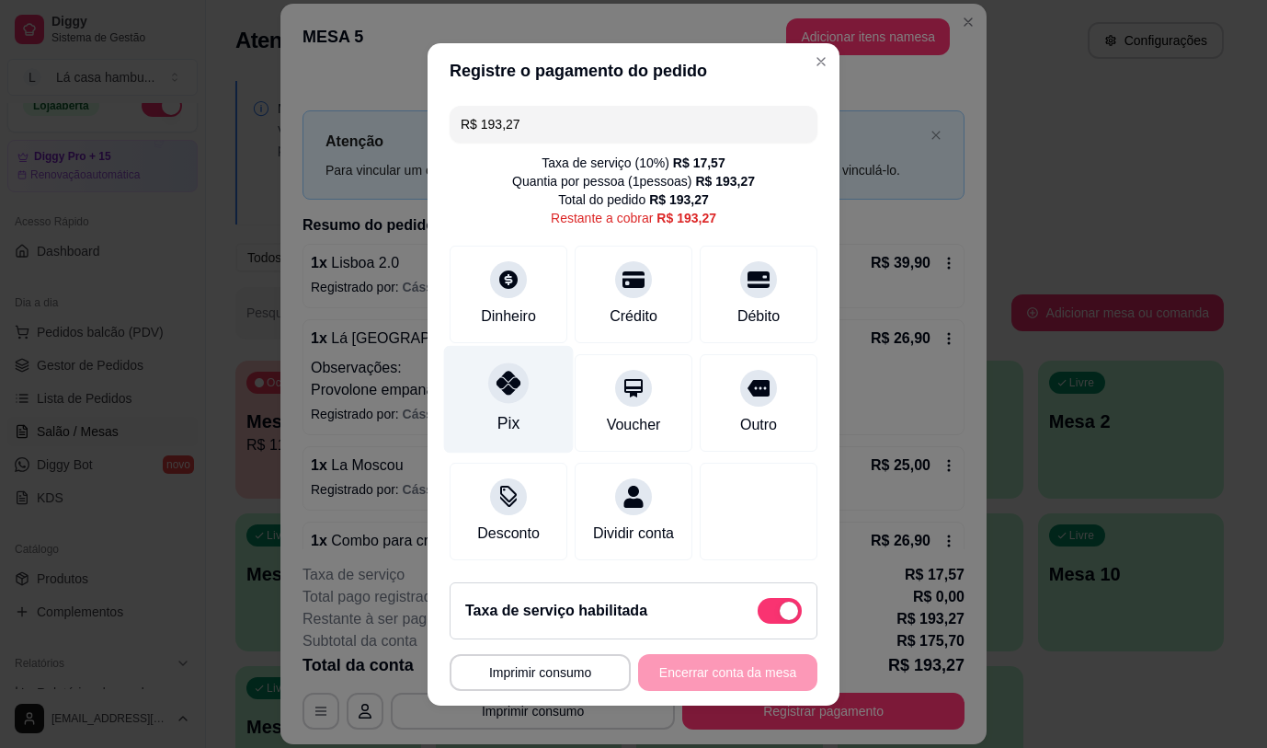
click at [473, 392] on div "Pix" at bounding box center [509, 399] width 130 height 108
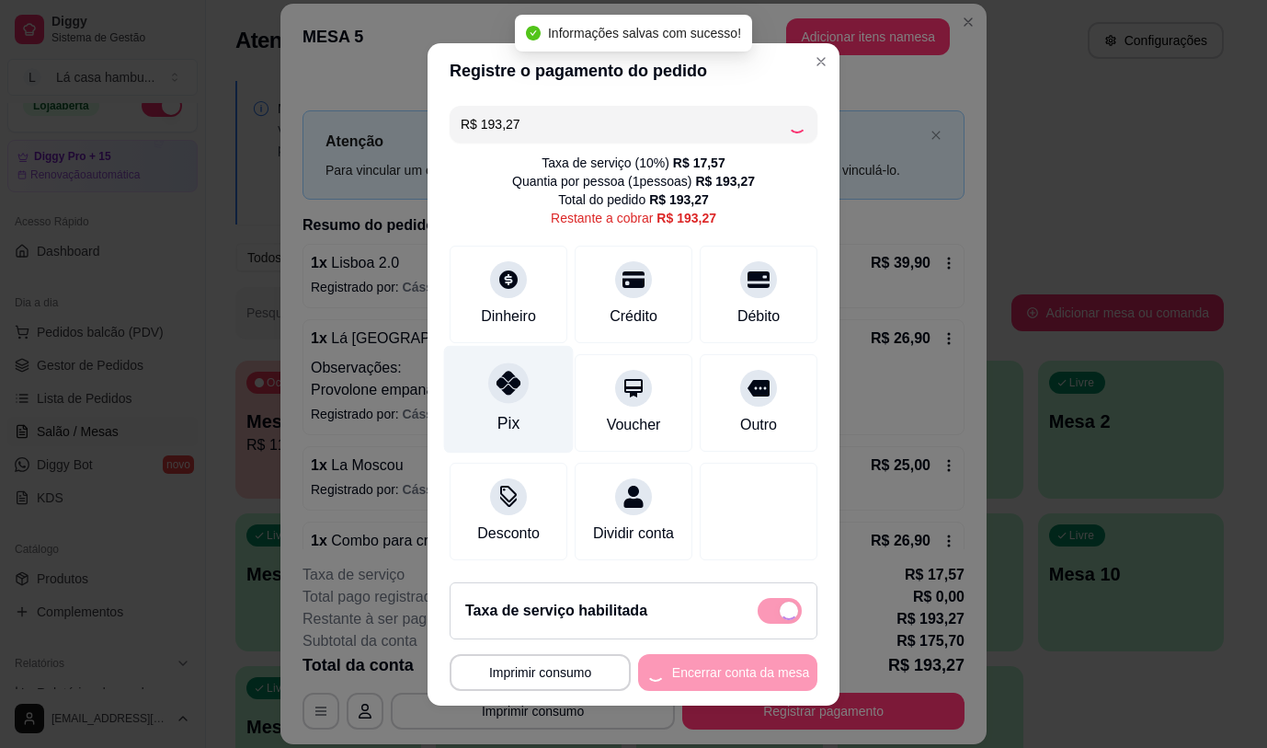
type input "R$ 0,00"
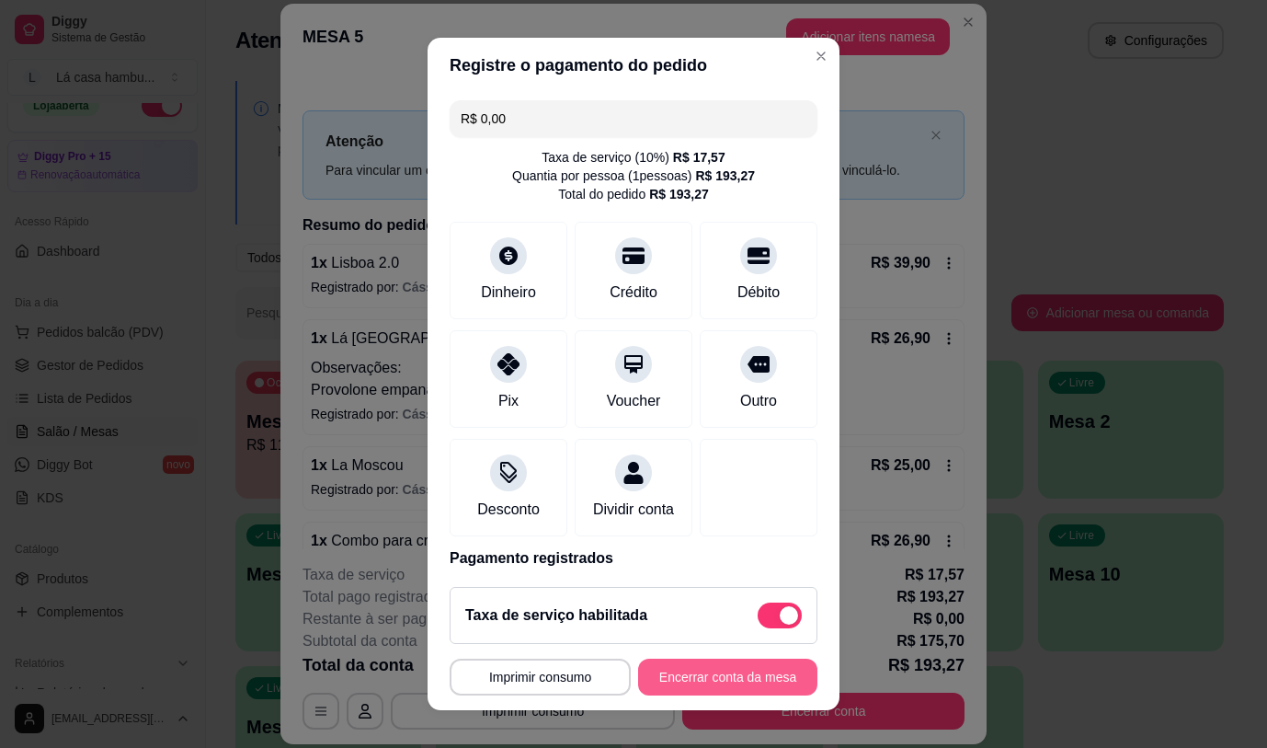
click at [729, 690] on button "Encerrar conta da mesa" at bounding box center [727, 676] width 179 height 37
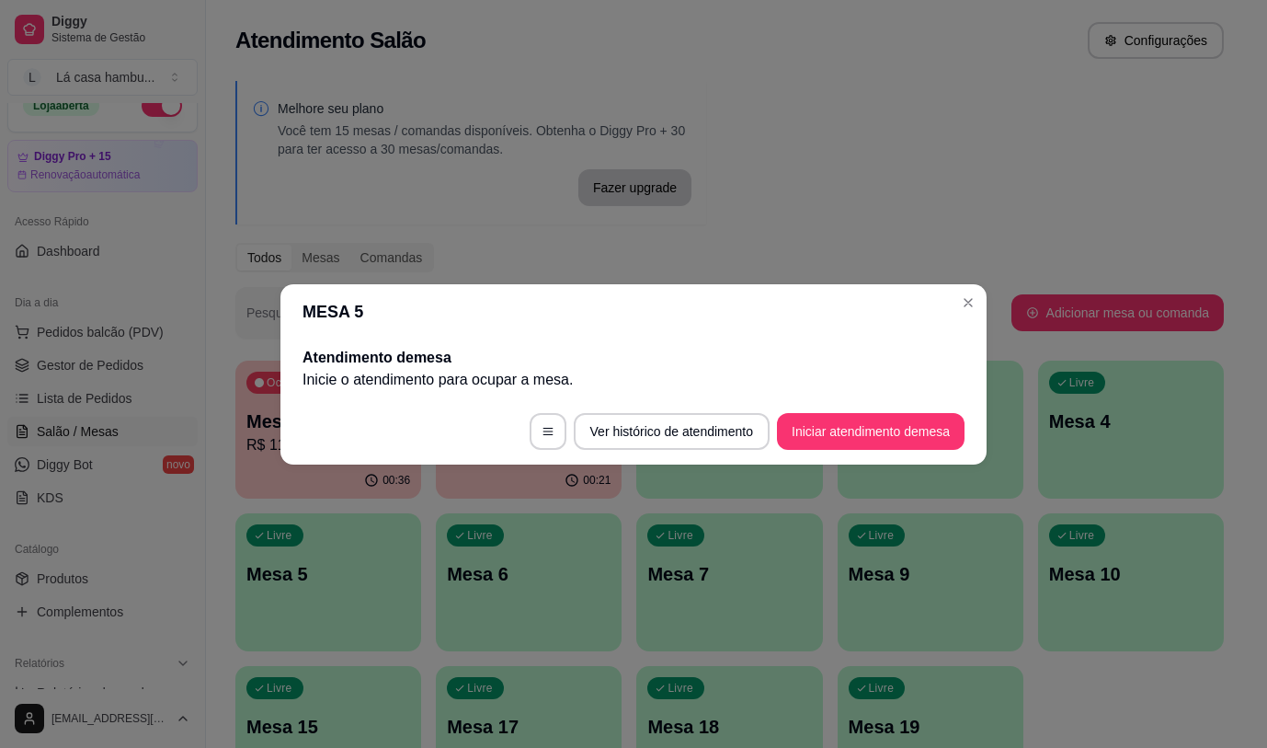
click at [969, 326] on section "MESA 5 Atendimento de mesa Inicie o atendimento para ocupar a mesa . Ver histór…" at bounding box center [634, 374] width 706 height 180
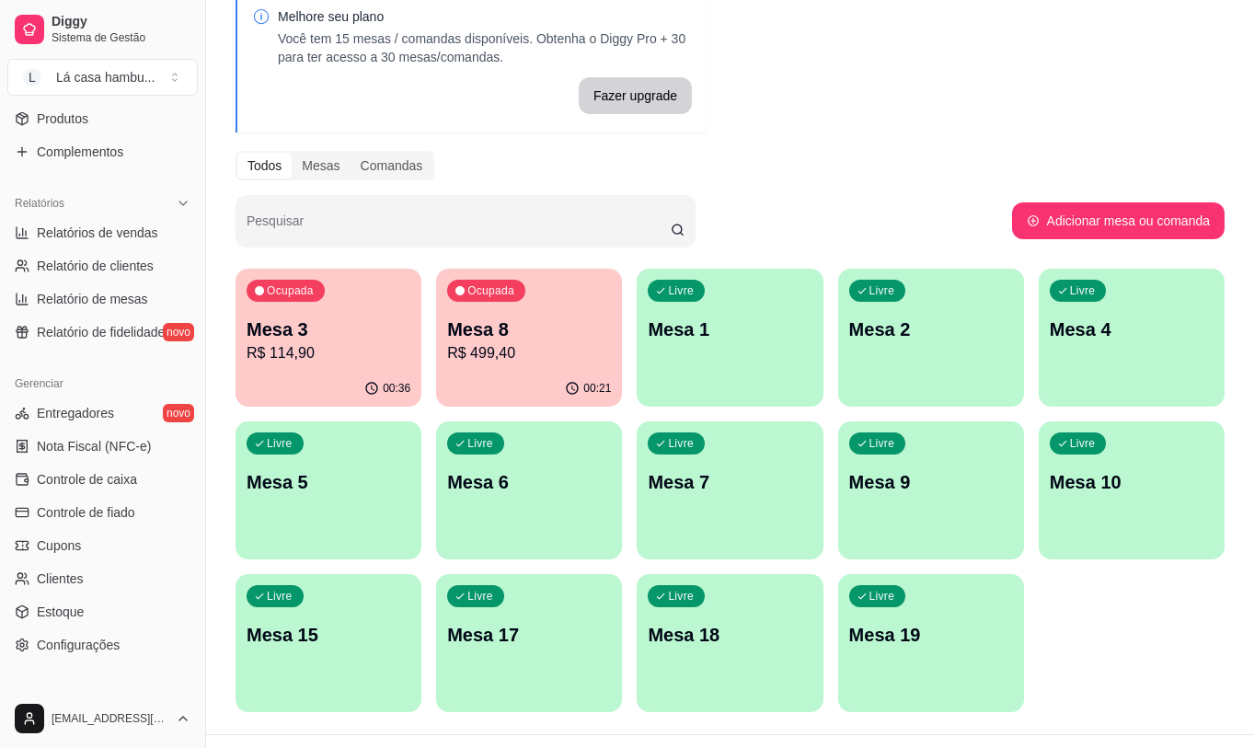
scroll to position [576, 0]
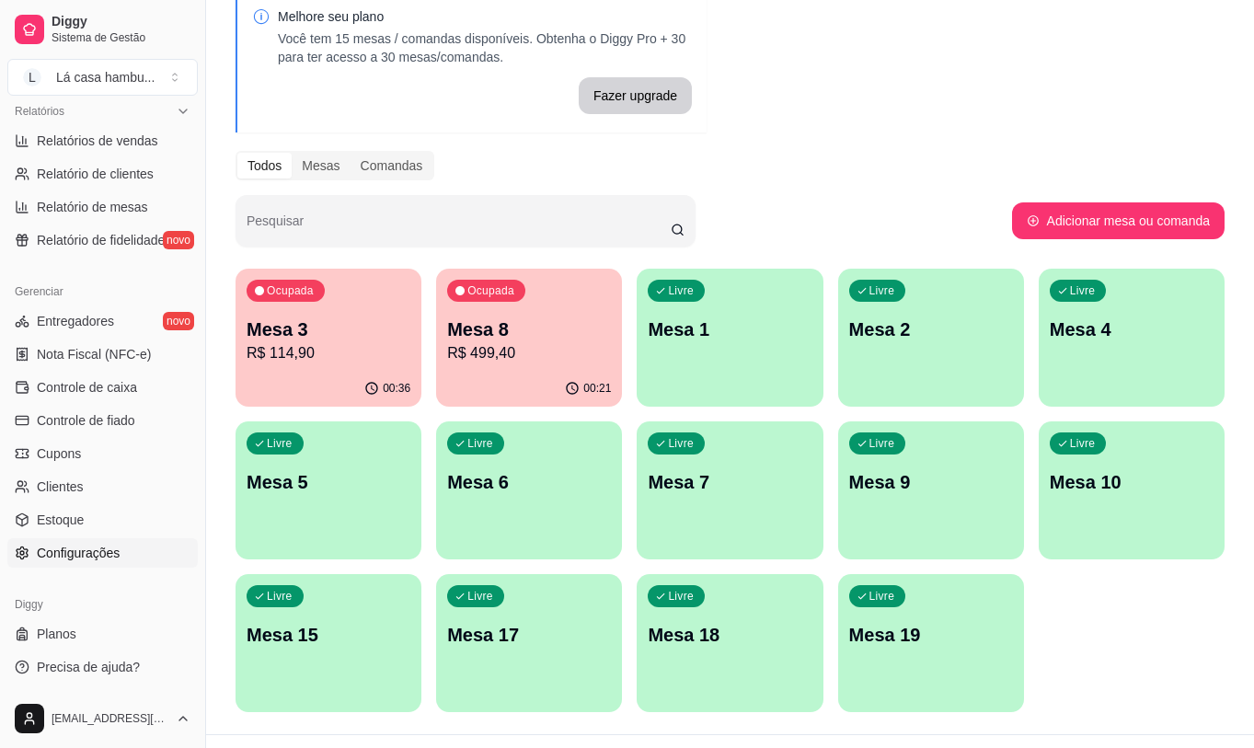
click at [120, 559] on link "Configurações" at bounding box center [102, 552] width 190 height 29
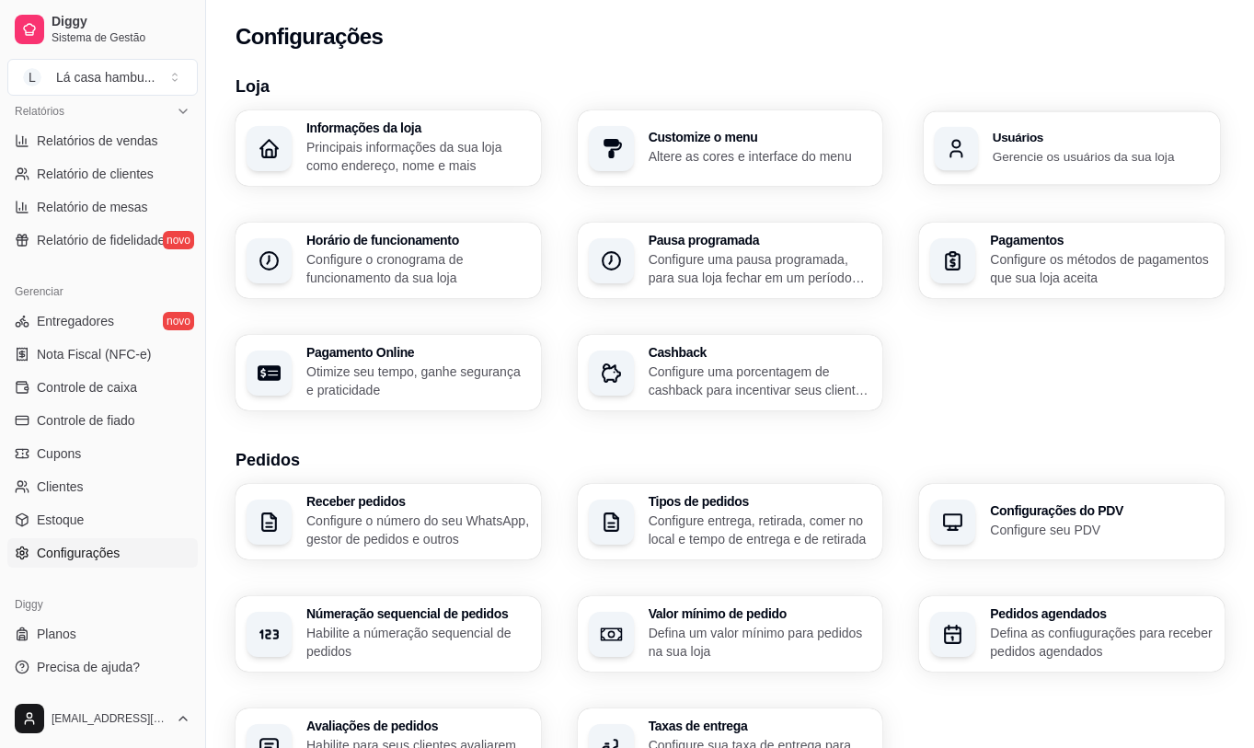
click at [1107, 156] on p "Gerencie os usuários da sua loja" at bounding box center [1100, 155] width 216 height 17
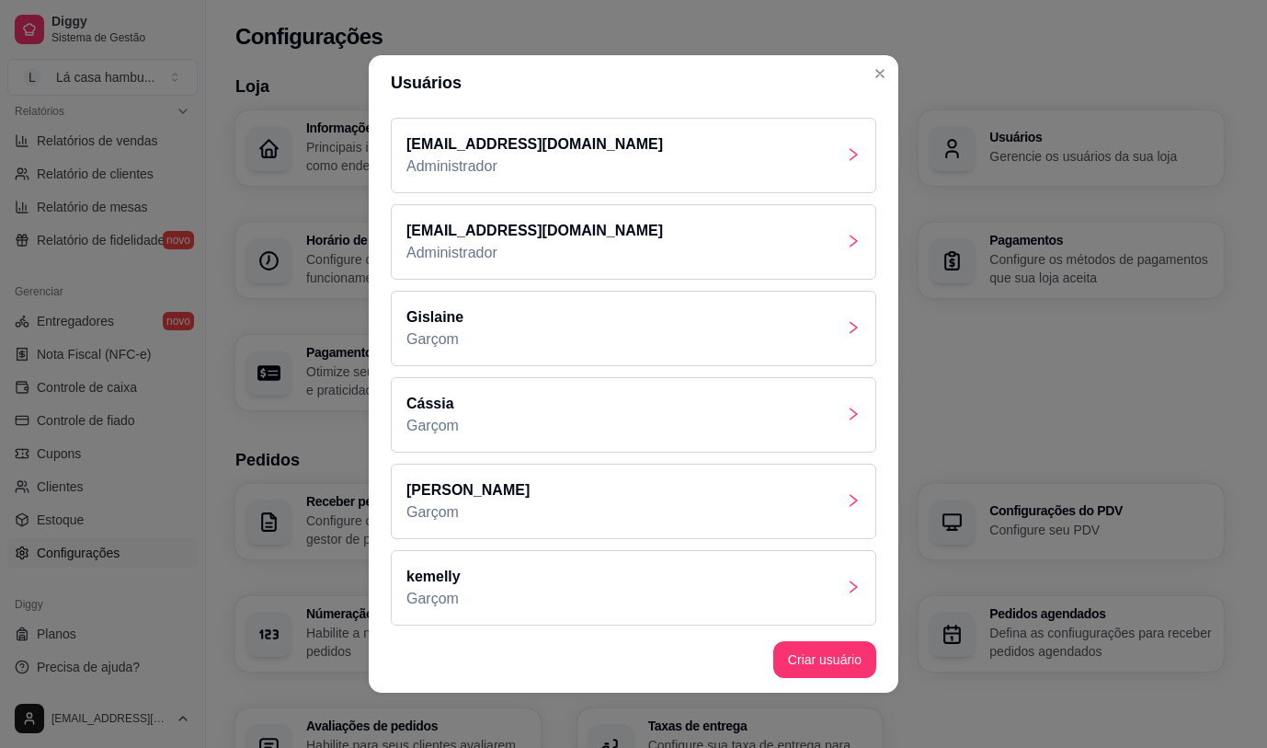
click at [846, 500] on icon "right" at bounding box center [853, 500] width 15 height 15
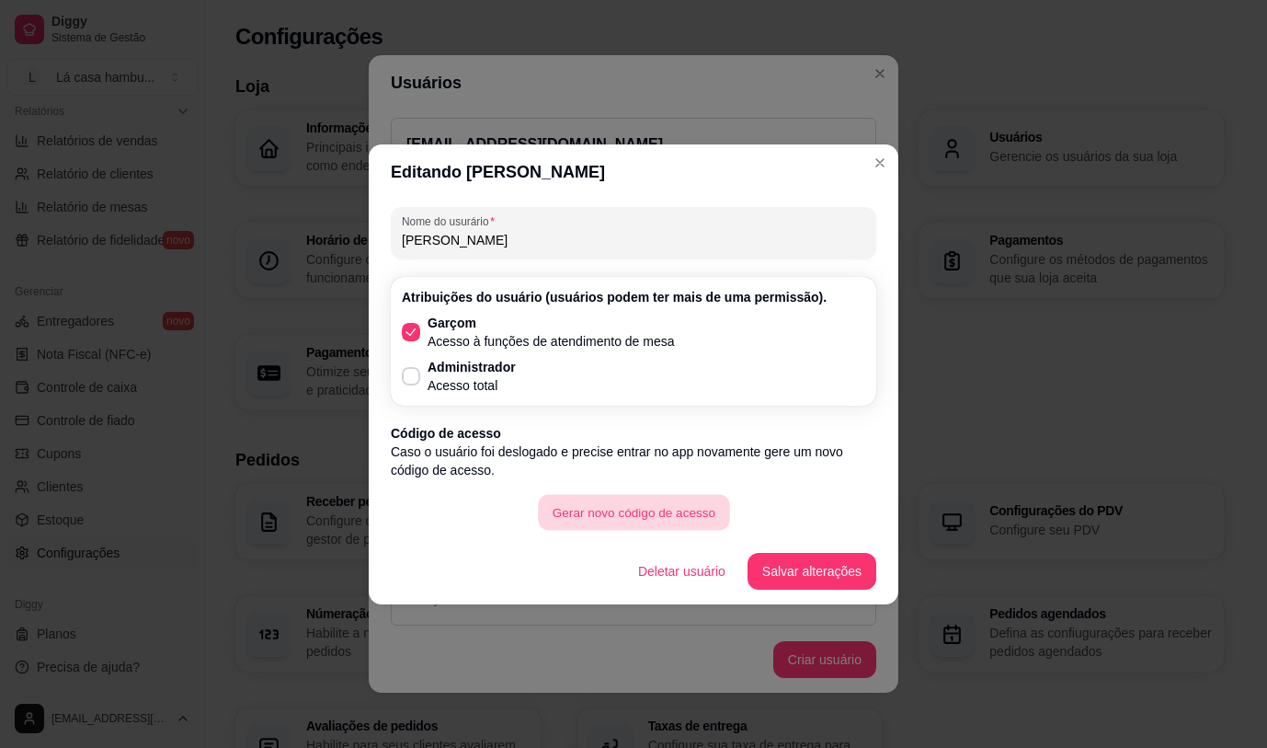
click at [635, 513] on button "Gerar novo código de acesso" at bounding box center [633, 512] width 191 height 36
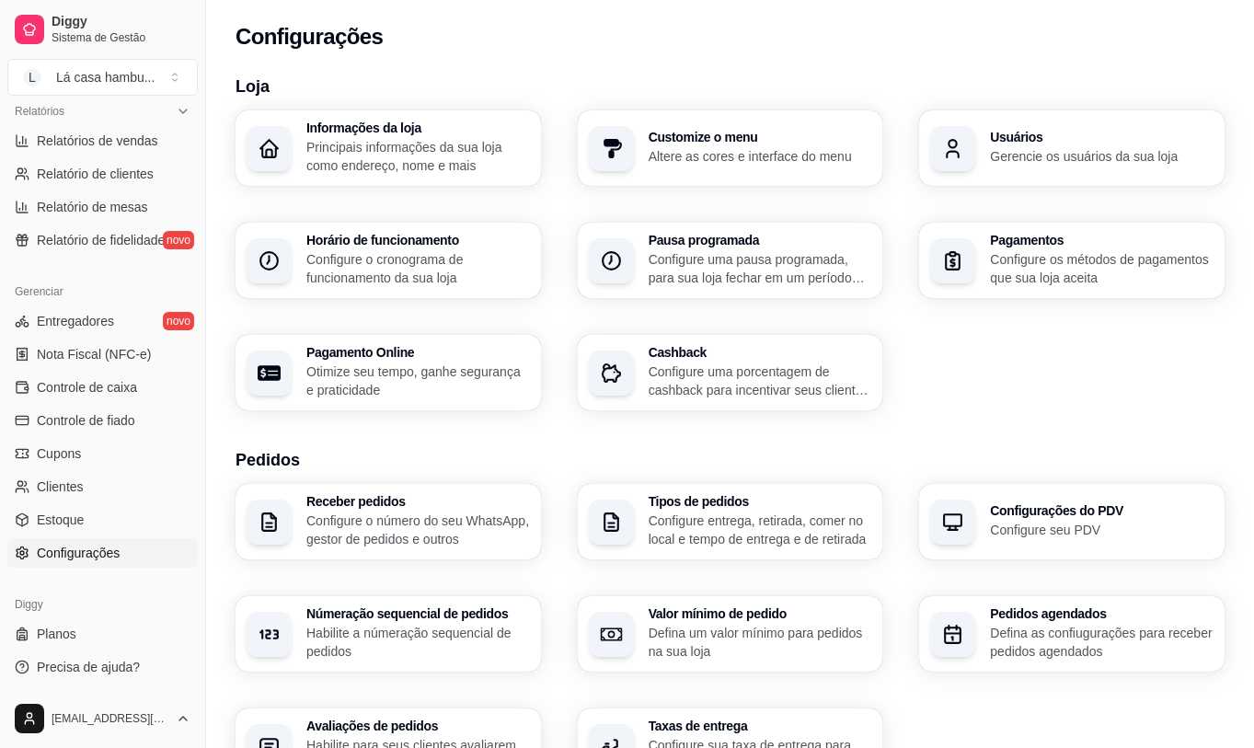
click at [864, 69] on div "Loja Informações da loja Principais informações da sua loja como endereço, nome…" at bounding box center [730, 650] width 1048 height 1174
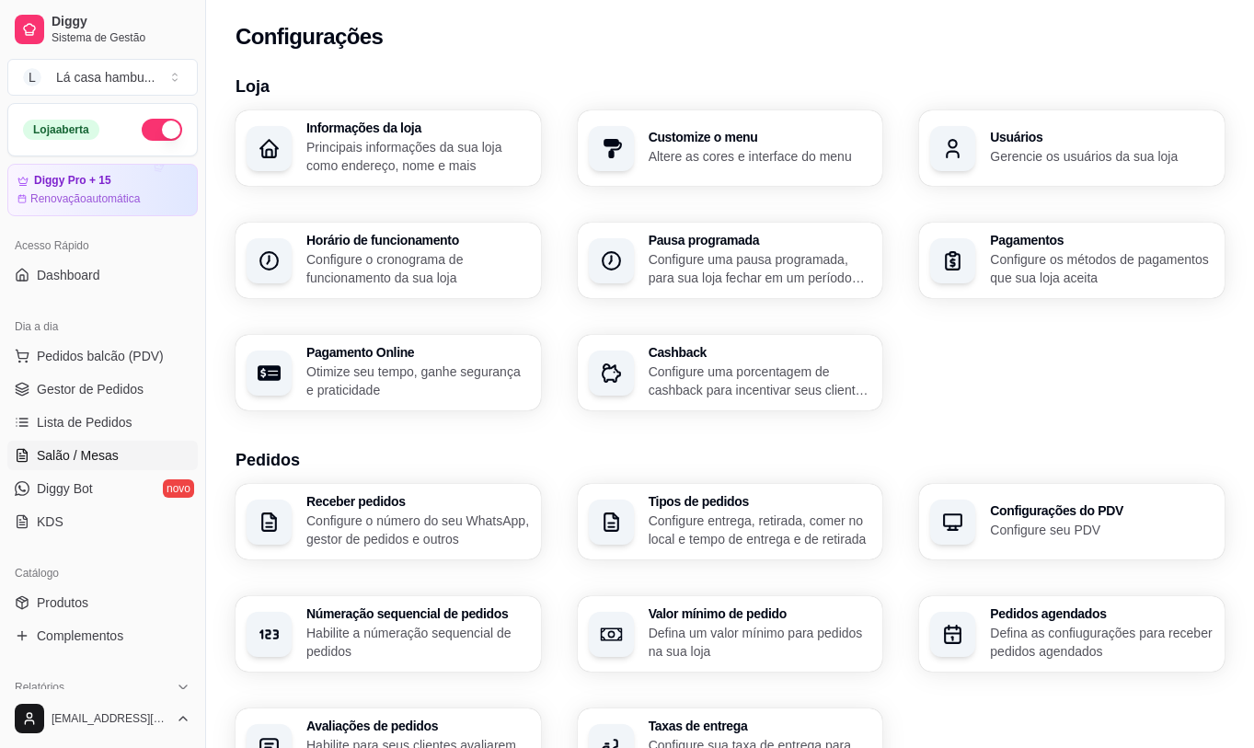
click at [85, 453] on span "Salão / Mesas" at bounding box center [78, 455] width 82 height 18
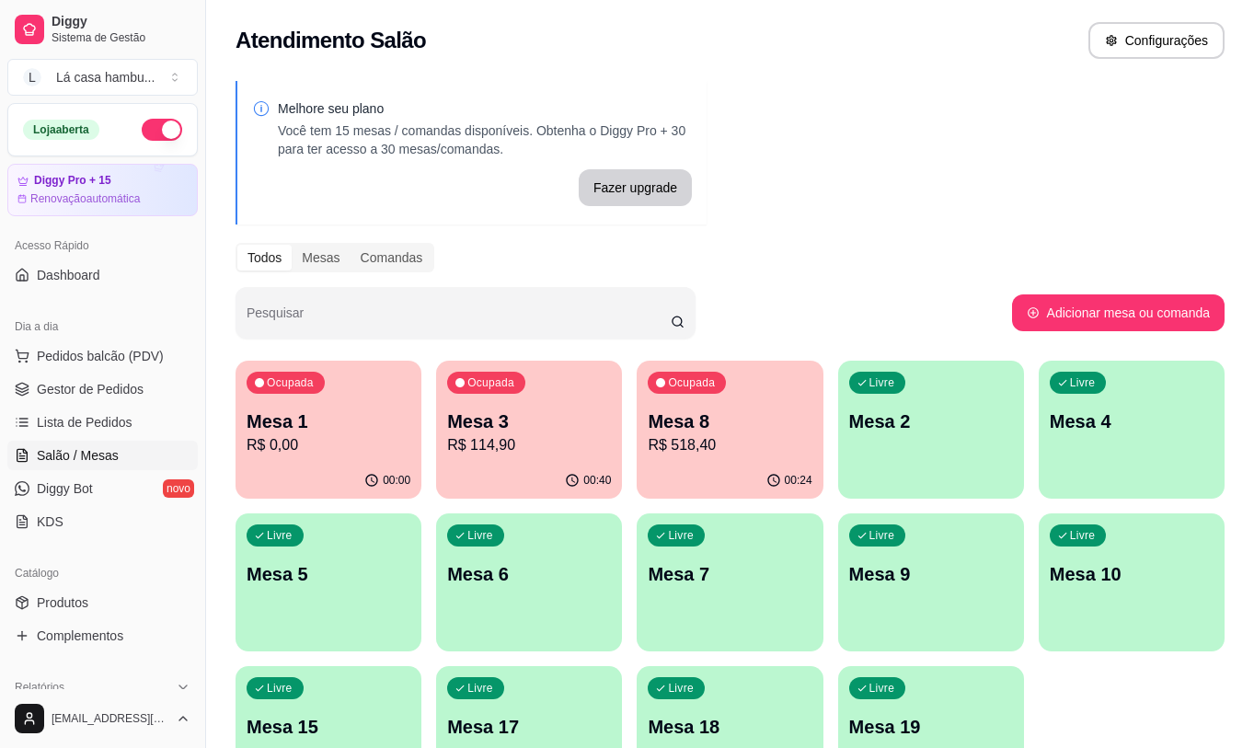
click at [521, 454] on p "R$ 114,90" at bounding box center [529, 445] width 164 height 22
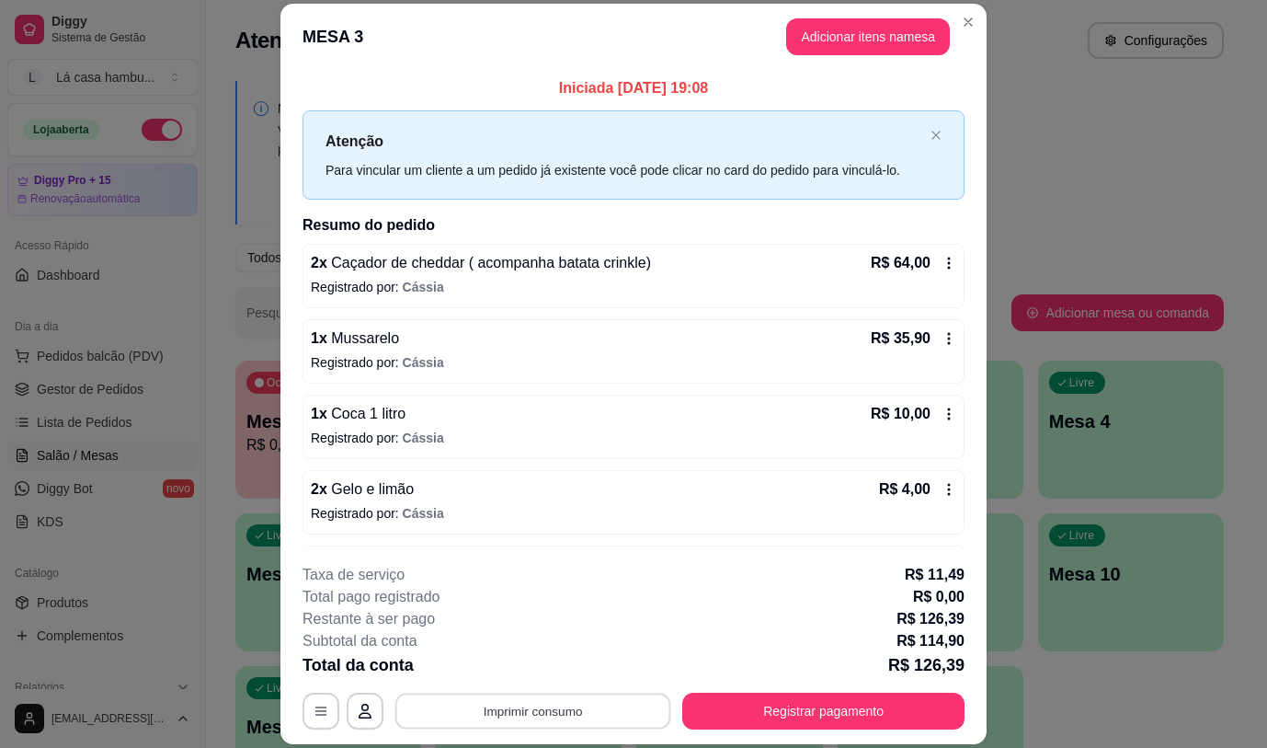
click at [574, 714] on button "Imprimir consumo" at bounding box center [533, 711] width 276 height 36
click at [552, 667] on button "IMPRESSORA" at bounding box center [531, 668] width 133 height 29
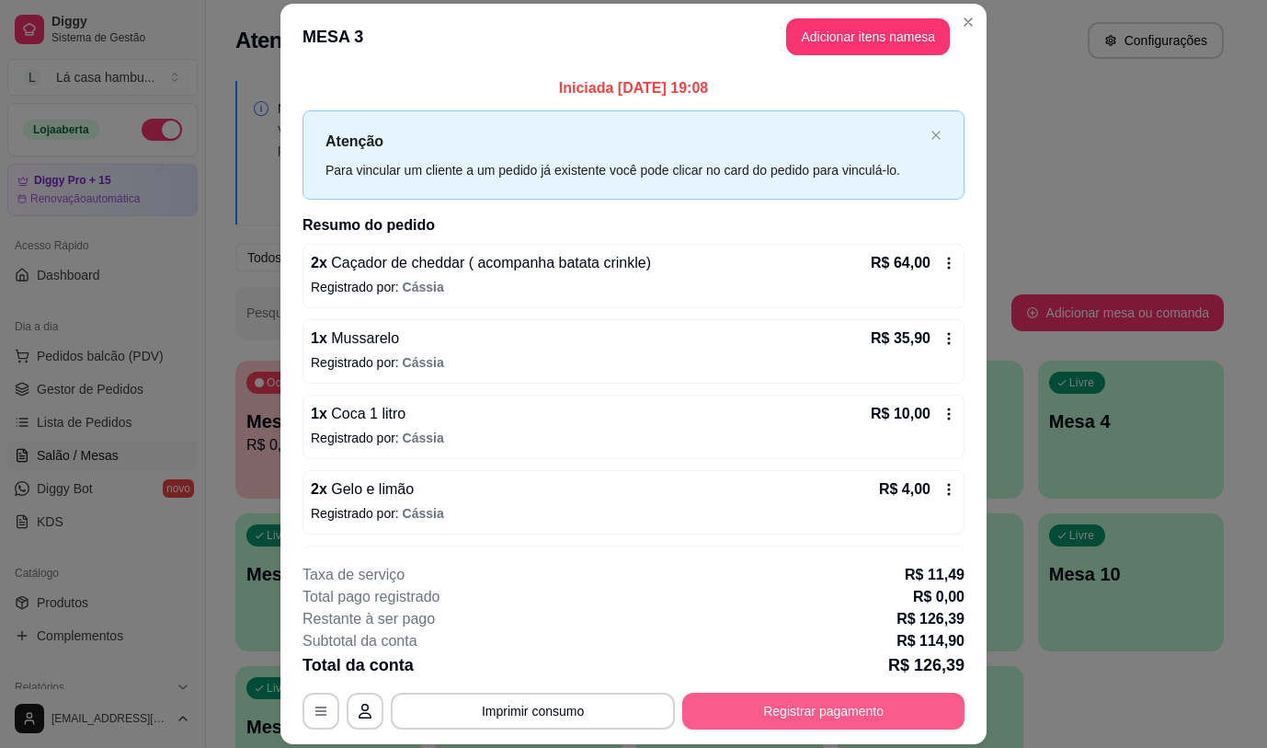
click at [809, 704] on button "Registrar pagamento" at bounding box center [823, 711] width 282 height 37
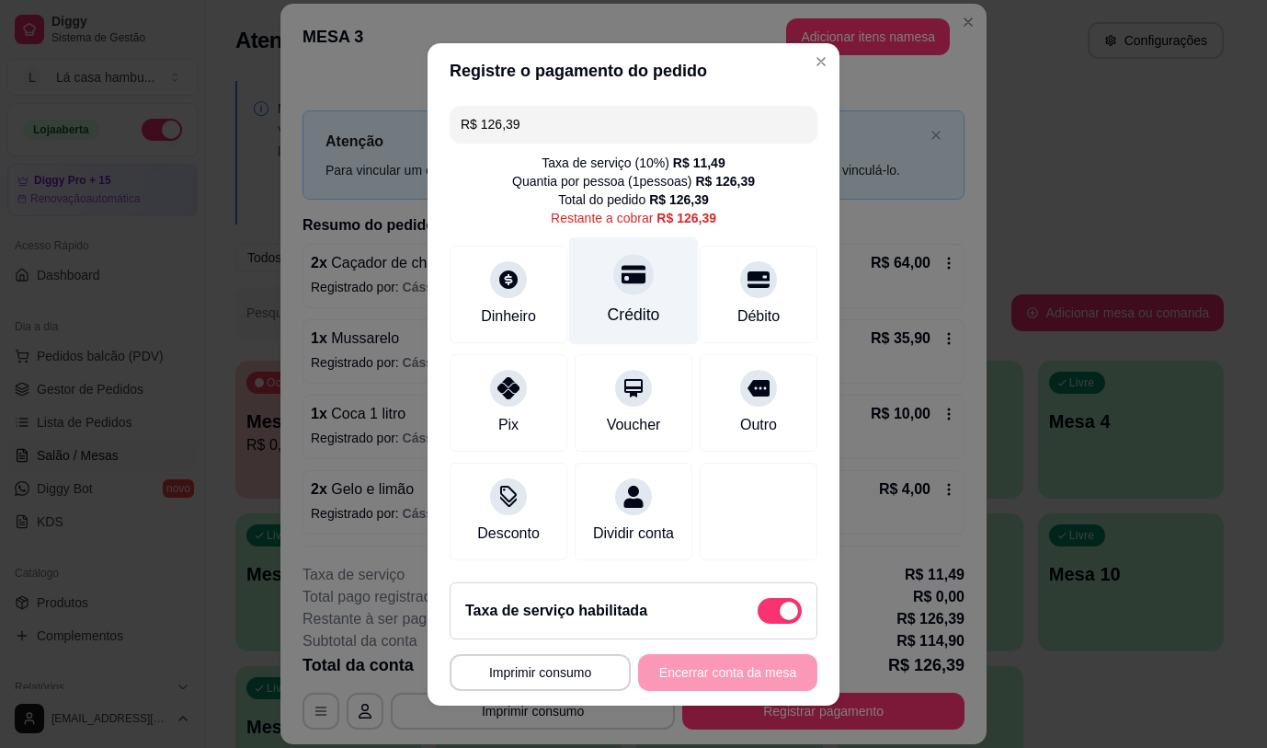
click at [622, 267] on icon at bounding box center [634, 274] width 24 height 24
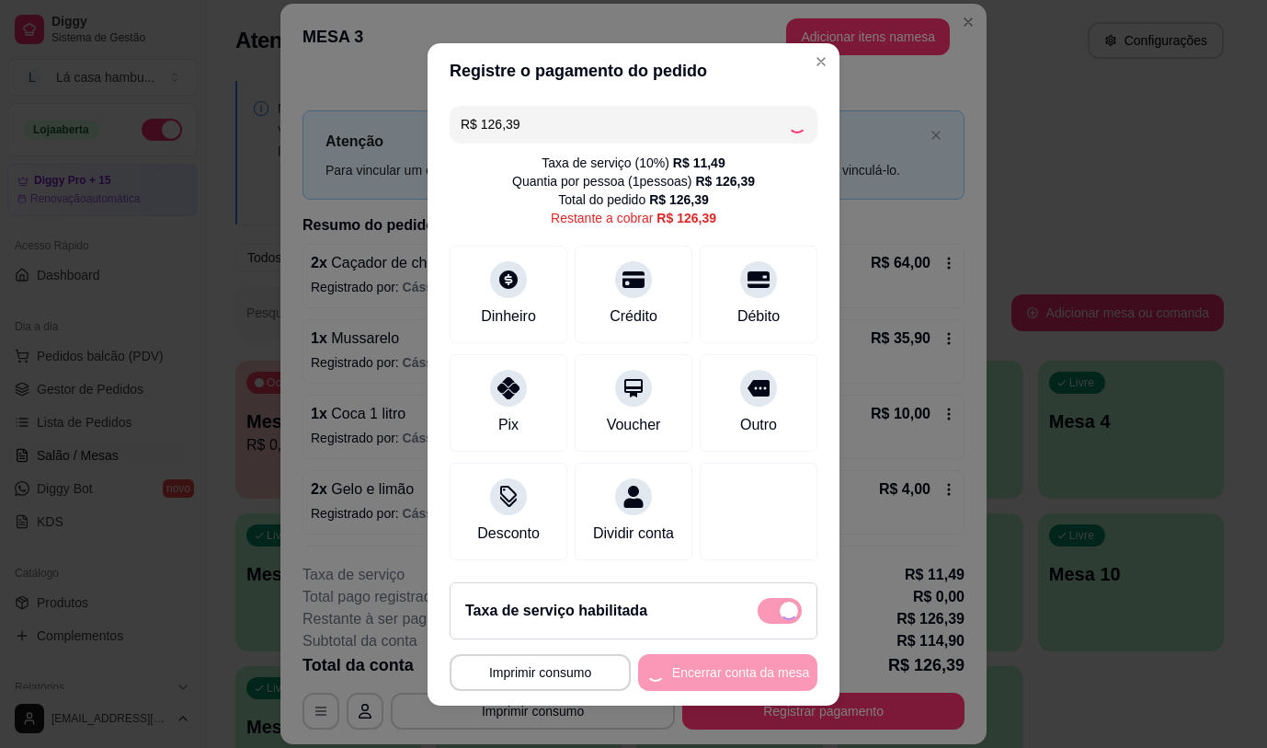
type input "R$ 0,00"
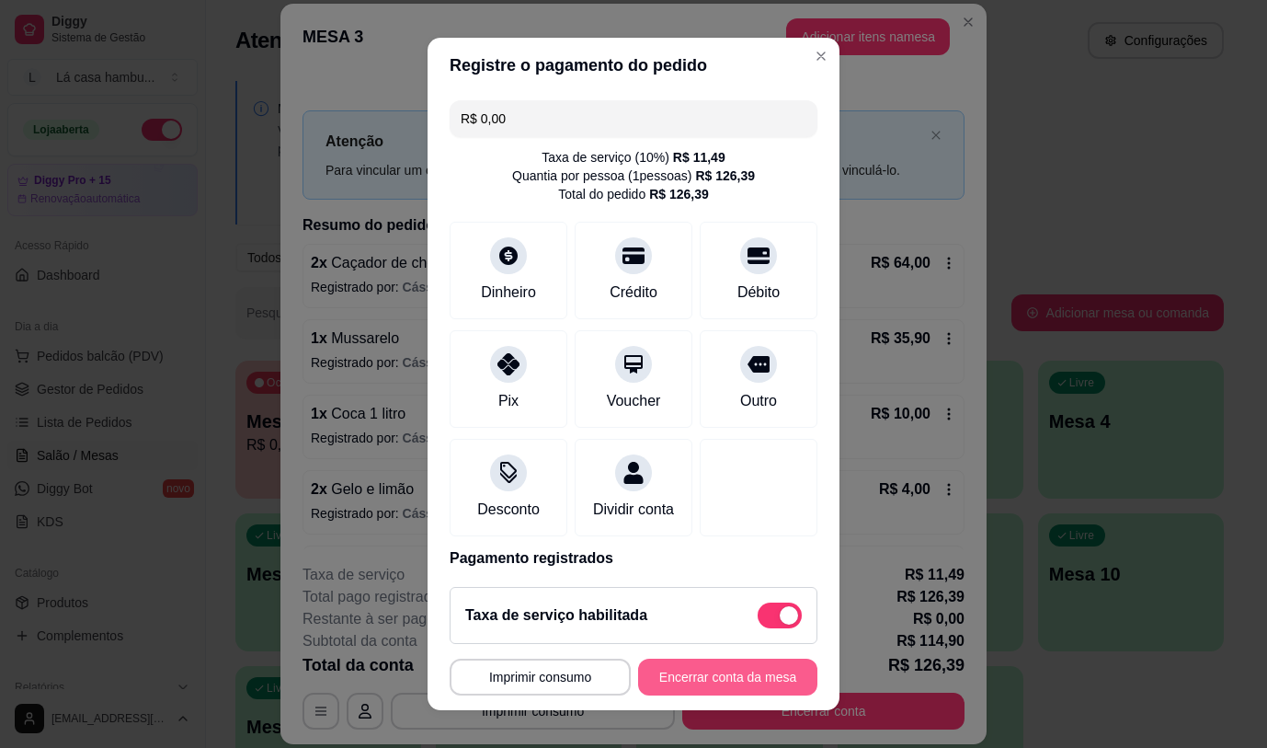
click at [743, 669] on button "Encerrar conta da mesa" at bounding box center [727, 676] width 179 height 37
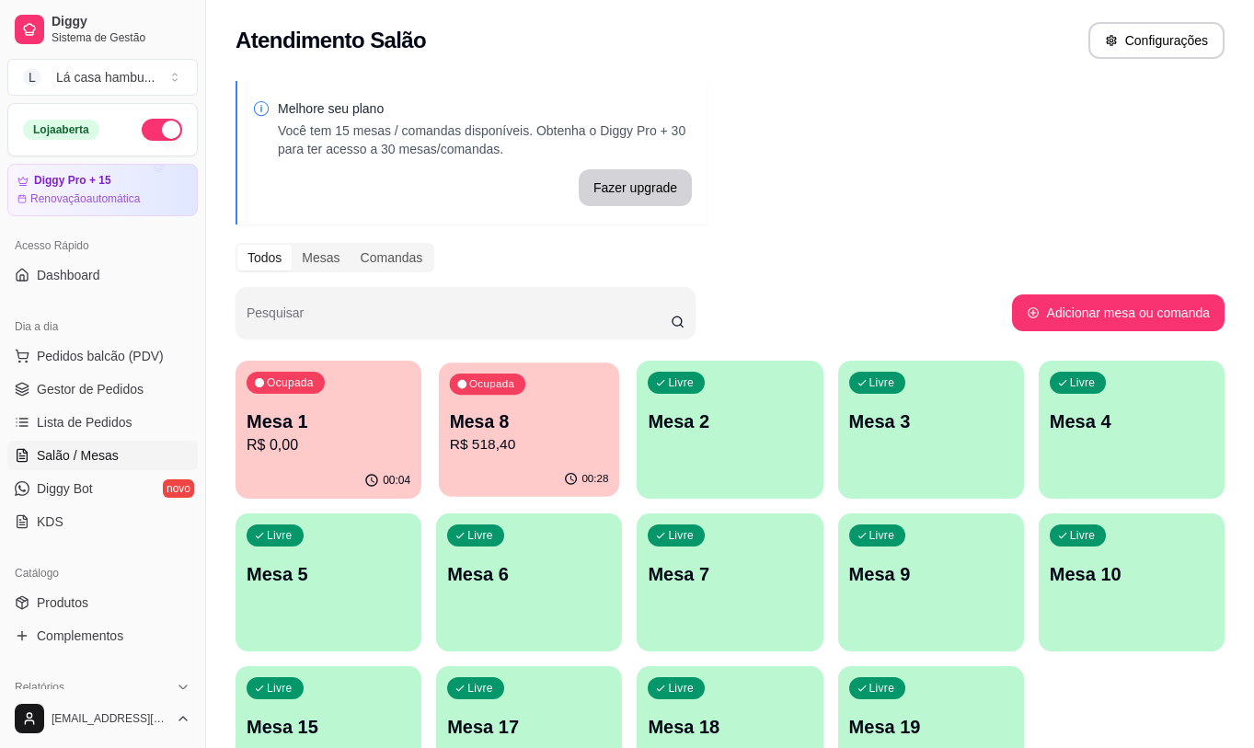
click at [564, 463] on div "00:28" at bounding box center [529, 479] width 180 height 35
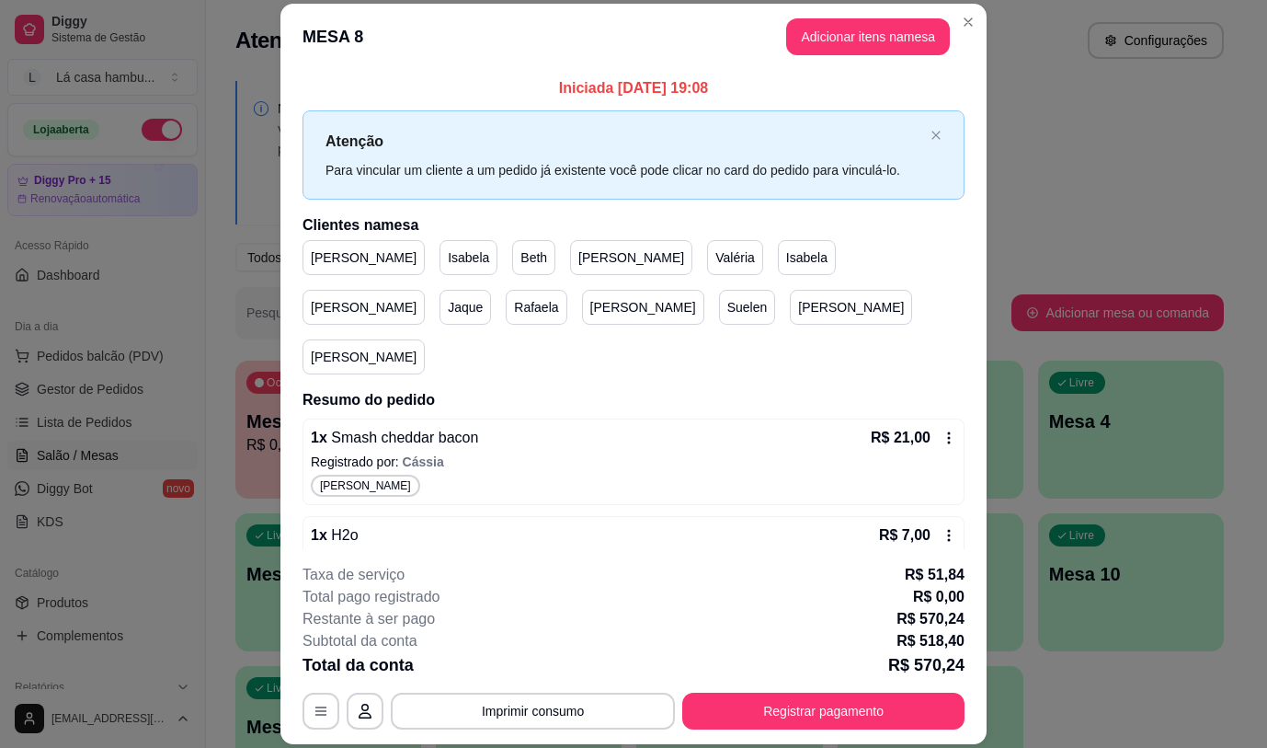
click at [727, 308] on p "Suelen" at bounding box center [747, 307] width 40 height 18
click at [727, 312] on p "Suelen" at bounding box center [747, 307] width 40 height 18
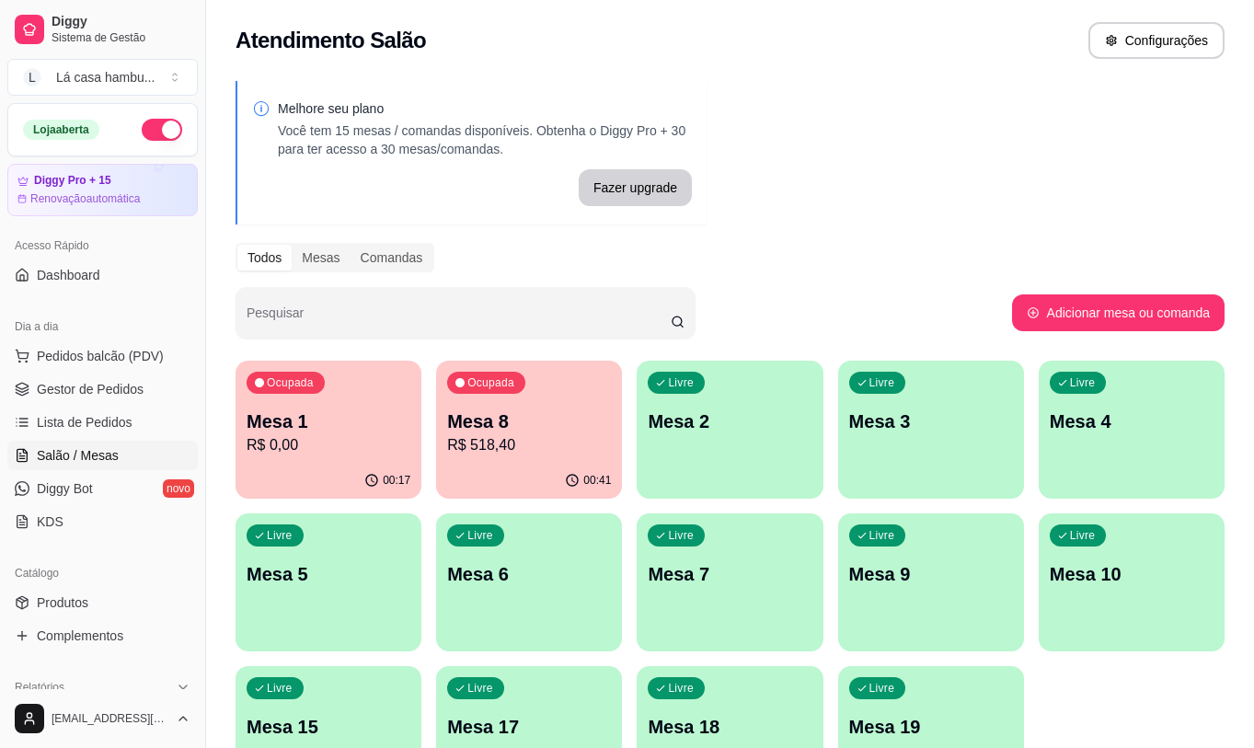
click at [380, 416] on p "Mesa 1" at bounding box center [328, 421] width 164 height 26
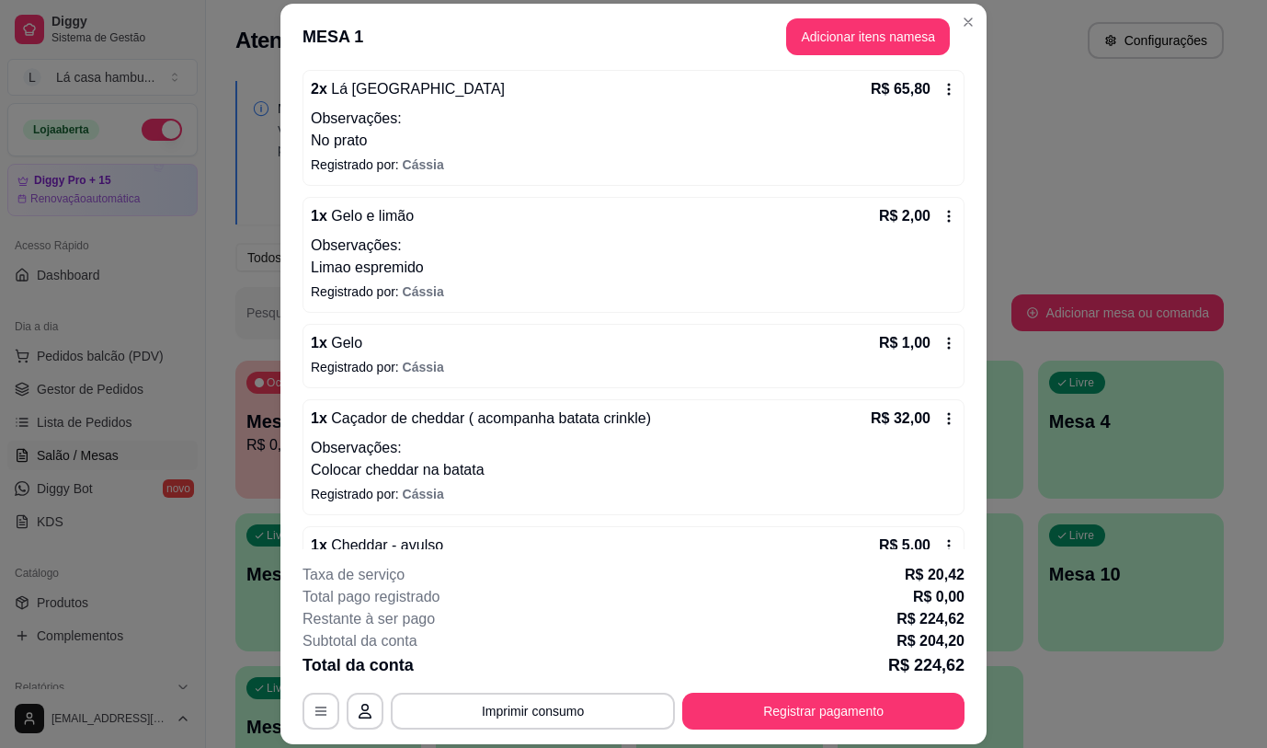
scroll to position [600, 0]
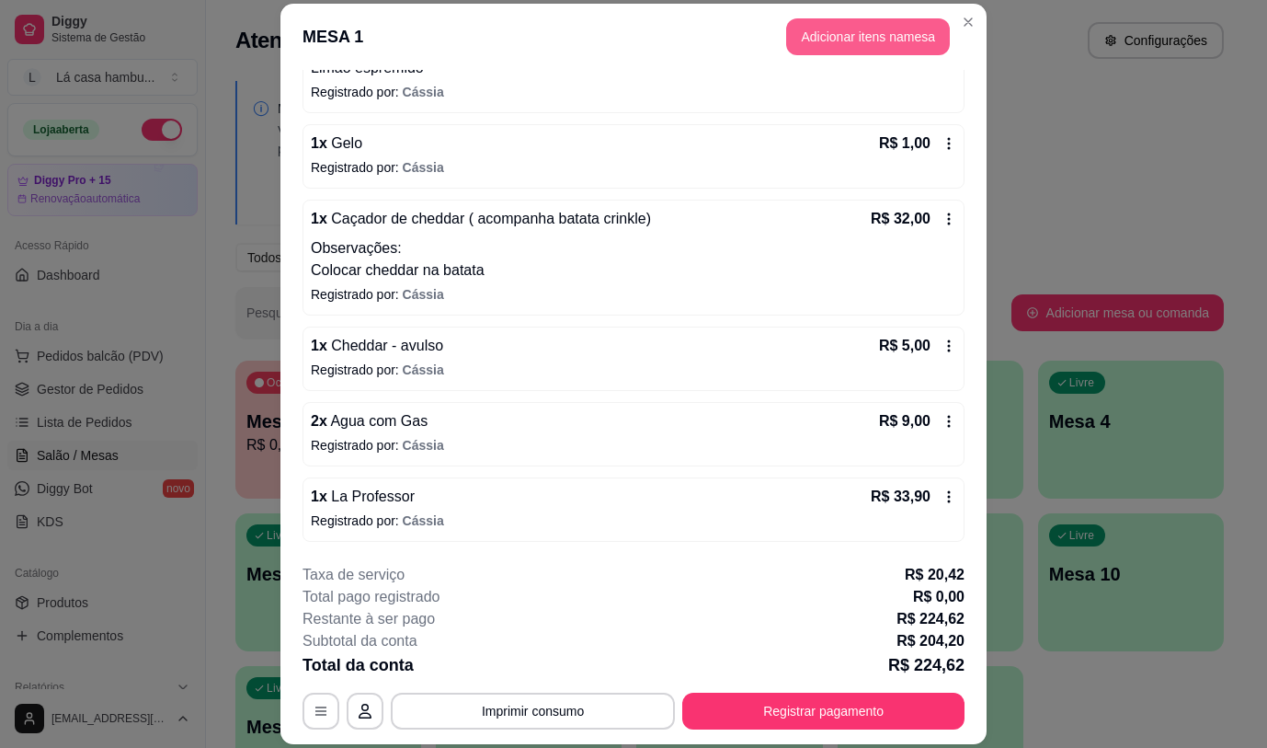
click at [862, 40] on button "Adicionar itens na mesa" at bounding box center [868, 36] width 164 height 37
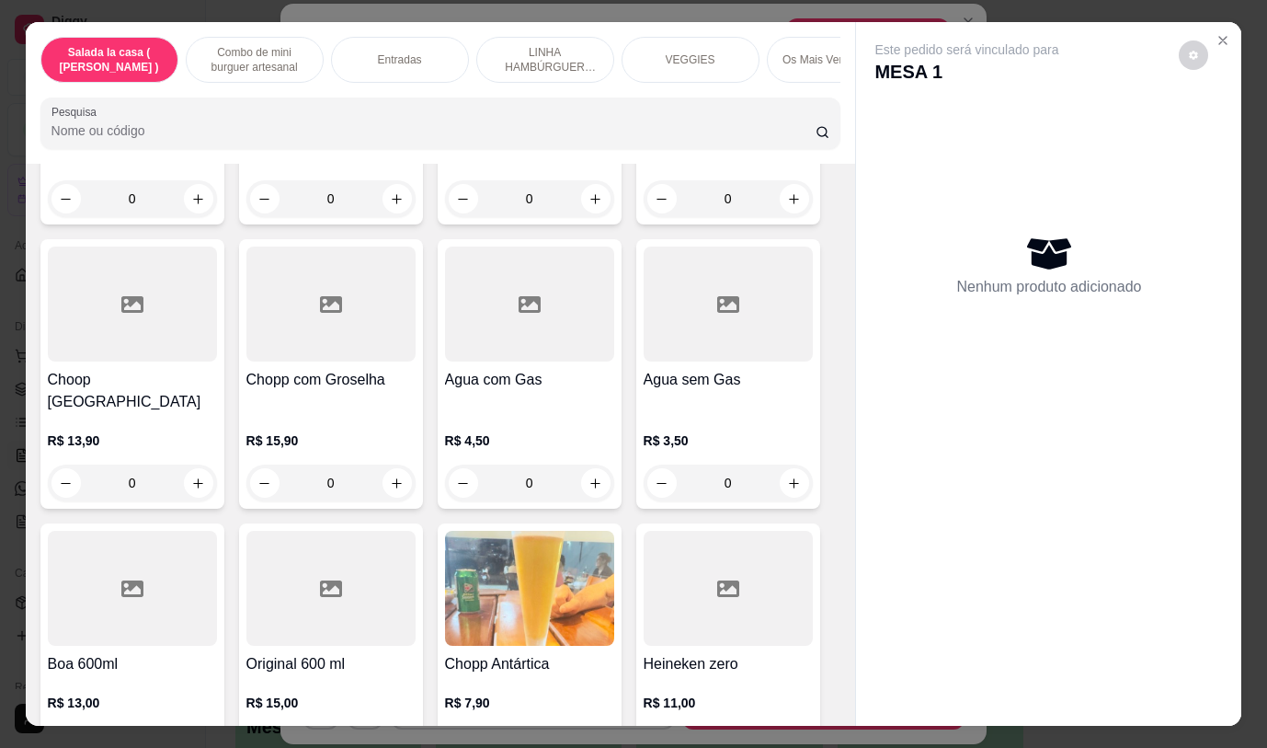
scroll to position [9629, 0]
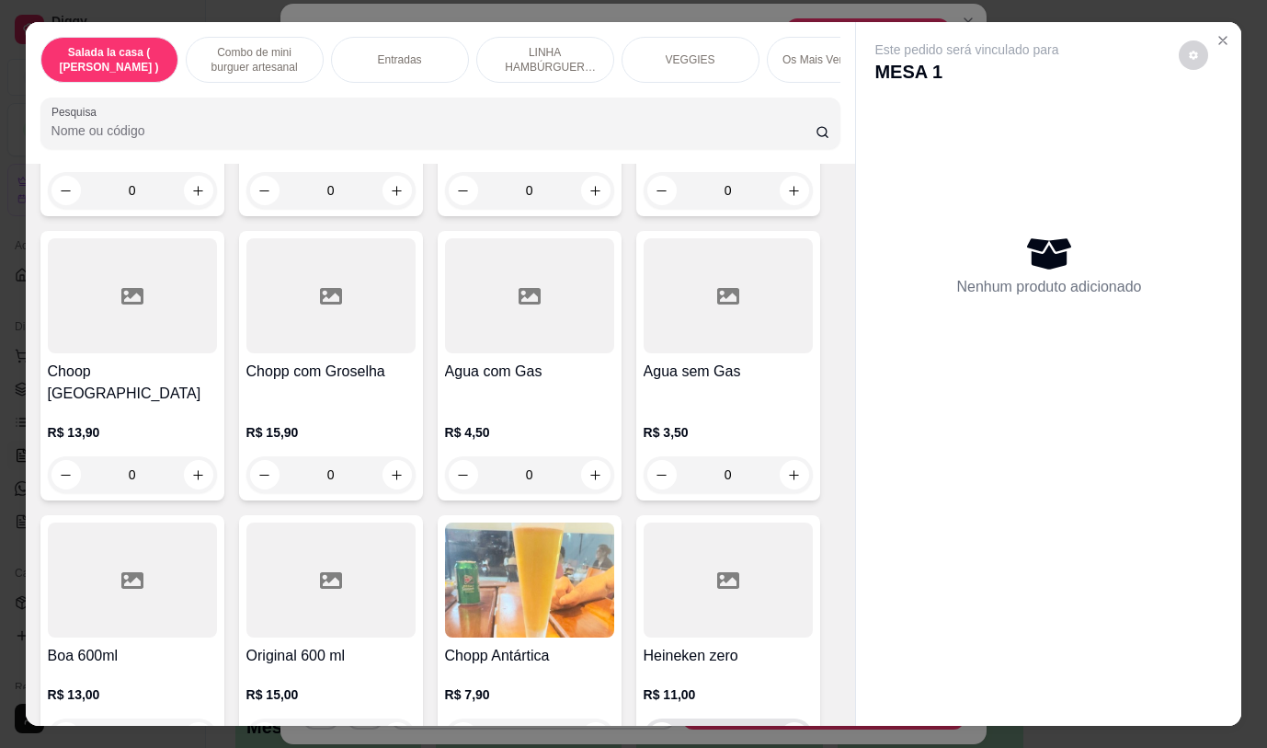
click at [787, 730] on icon "increase-product-quantity" at bounding box center [794, 737] width 14 height 14
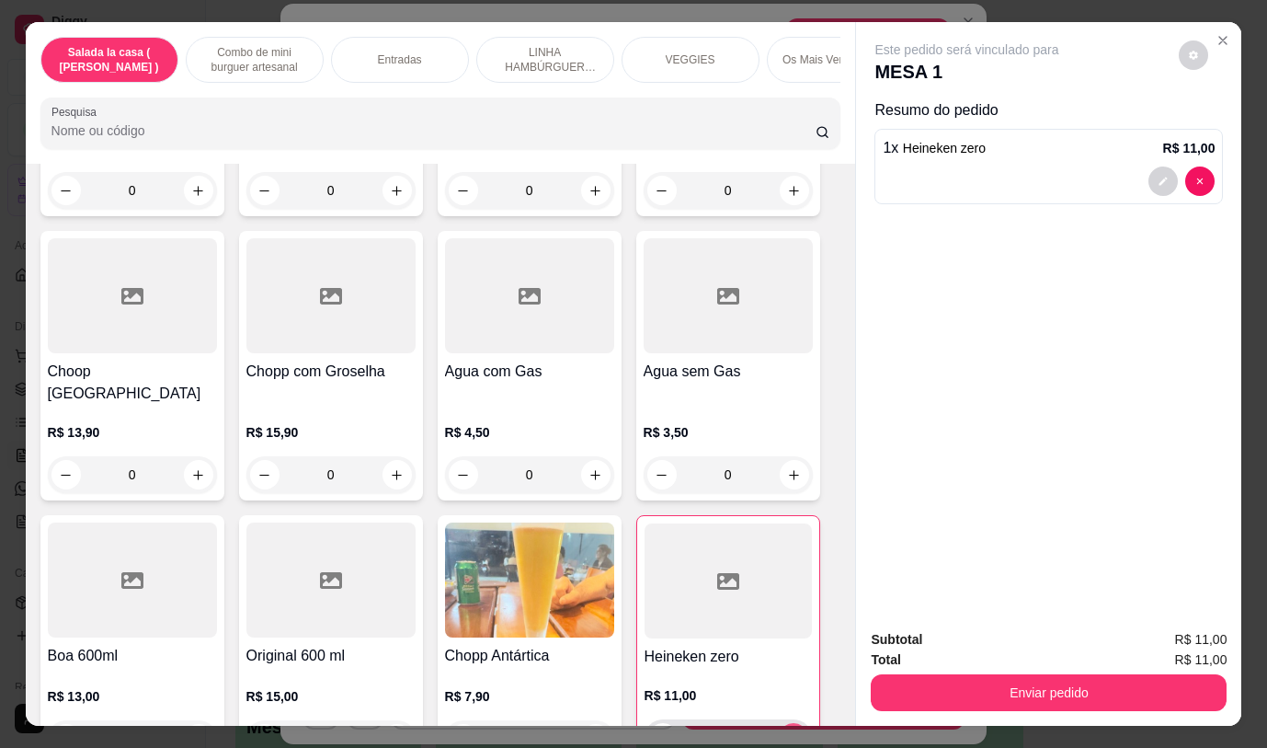
type input "1"
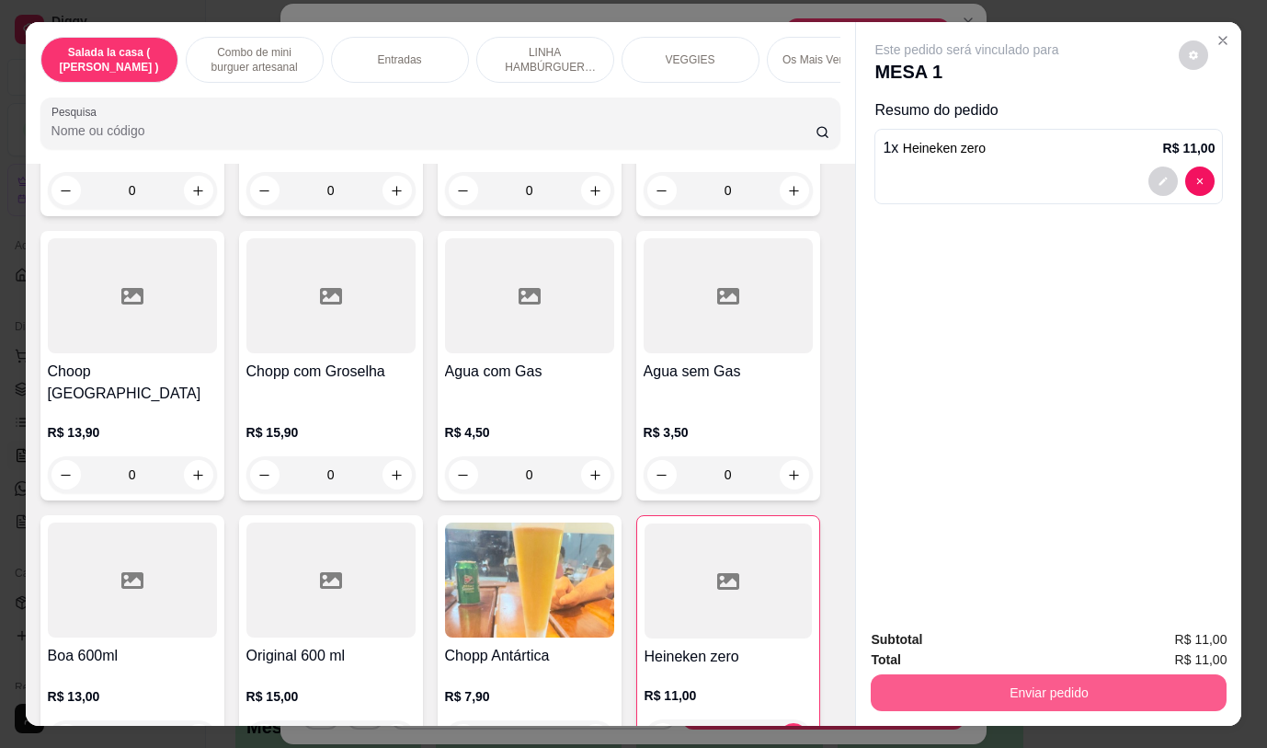
click at [1019, 678] on button "Enviar pedido" at bounding box center [1049, 692] width 356 height 37
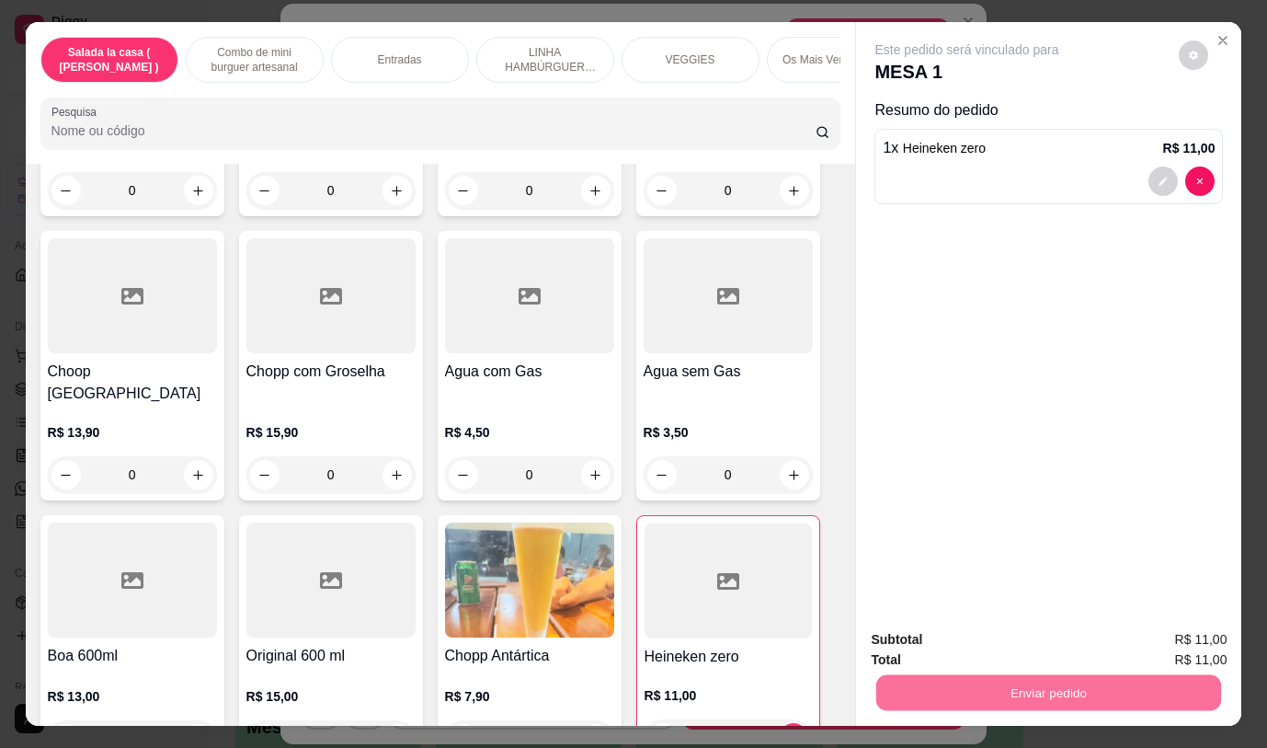
click at [1007, 641] on button "Não registrar e enviar pedido" at bounding box center [988, 640] width 191 height 35
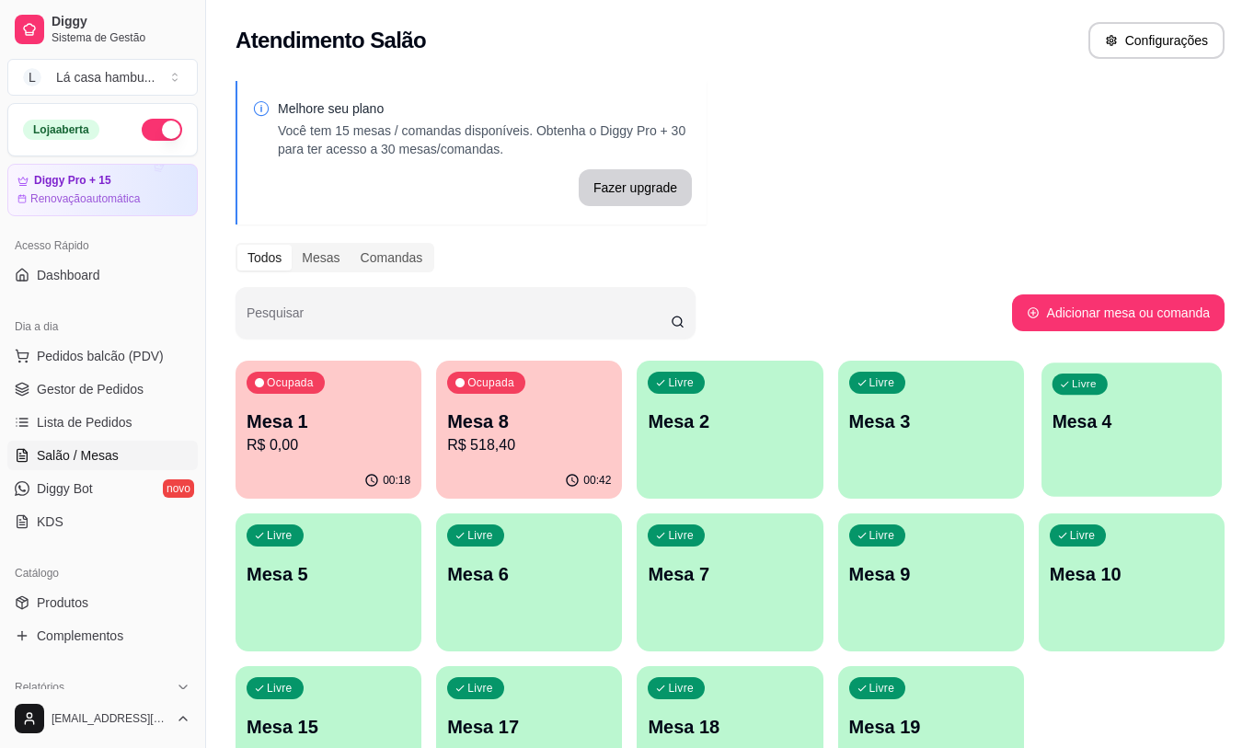
click at [1099, 417] on p "Mesa 4" at bounding box center [1130, 421] width 159 height 25
click at [1104, 417] on p "Mesa 4" at bounding box center [1131, 421] width 164 height 26
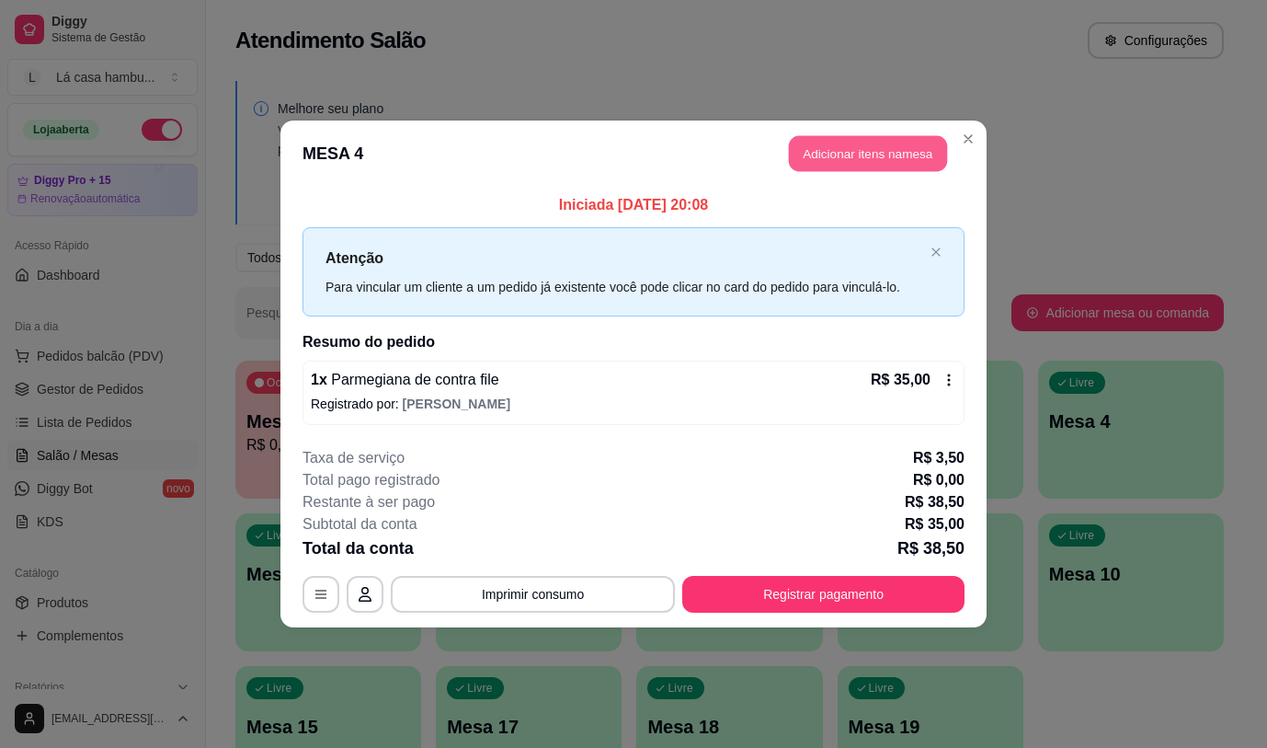
click at [908, 144] on button "Adicionar itens na mesa" at bounding box center [868, 154] width 158 height 36
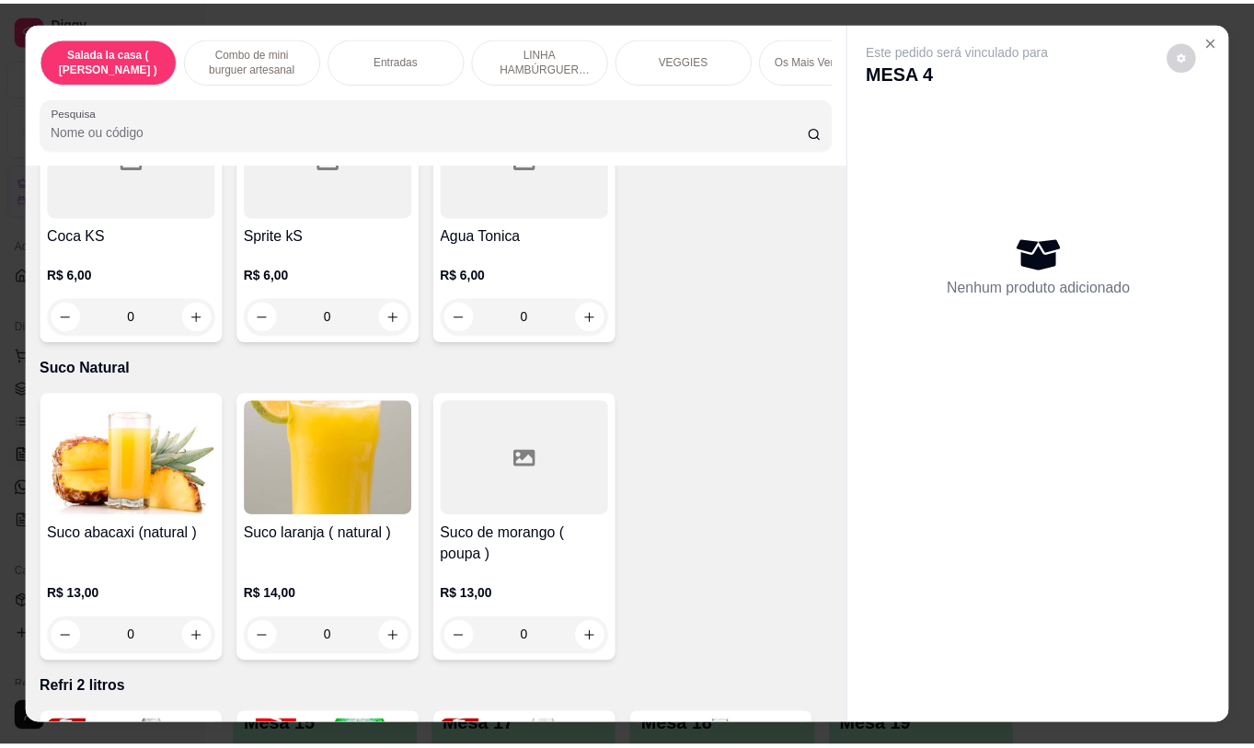
scroll to position [8318, 0]
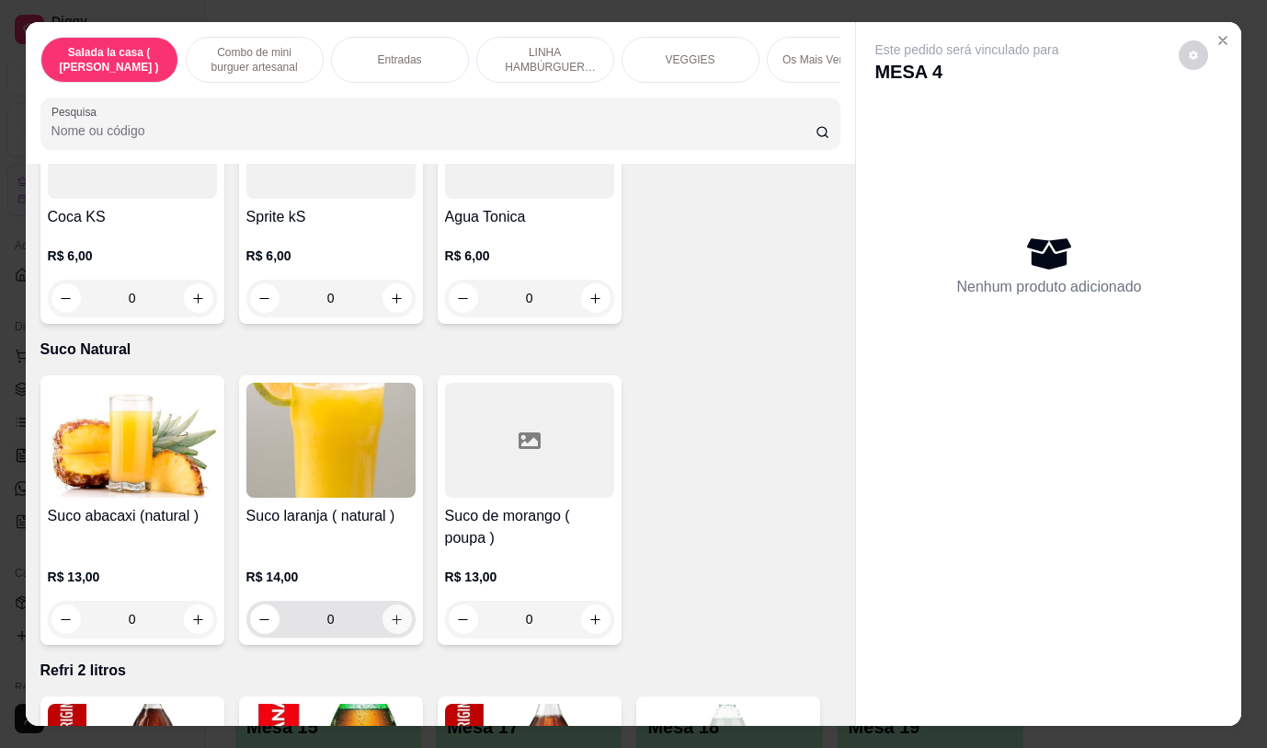
click at [393, 613] on icon "increase-product-quantity" at bounding box center [397, 620] width 14 height 14
type input "1"
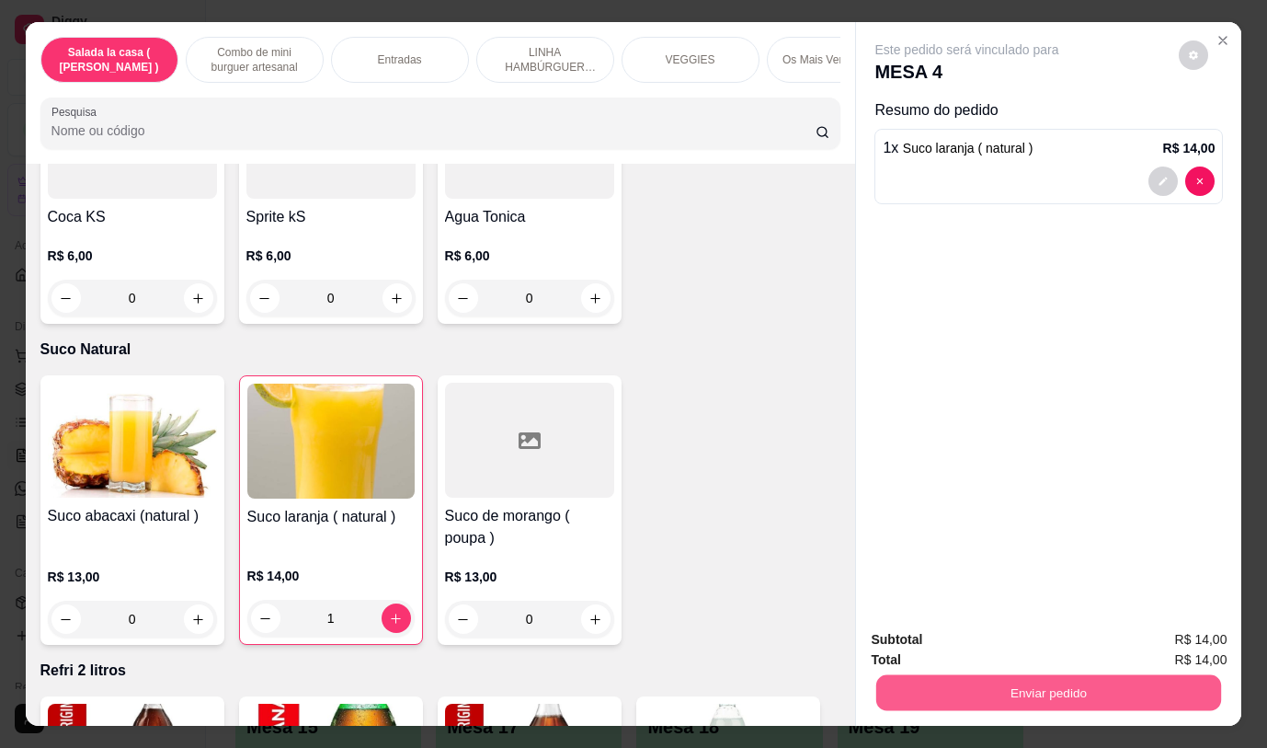
click at [1050, 682] on button "Enviar pedido" at bounding box center [1048, 692] width 345 height 36
click at [1048, 645] on button "Não registrar e enviar pedido" at bounding box center [988, 640] width 191 height 35
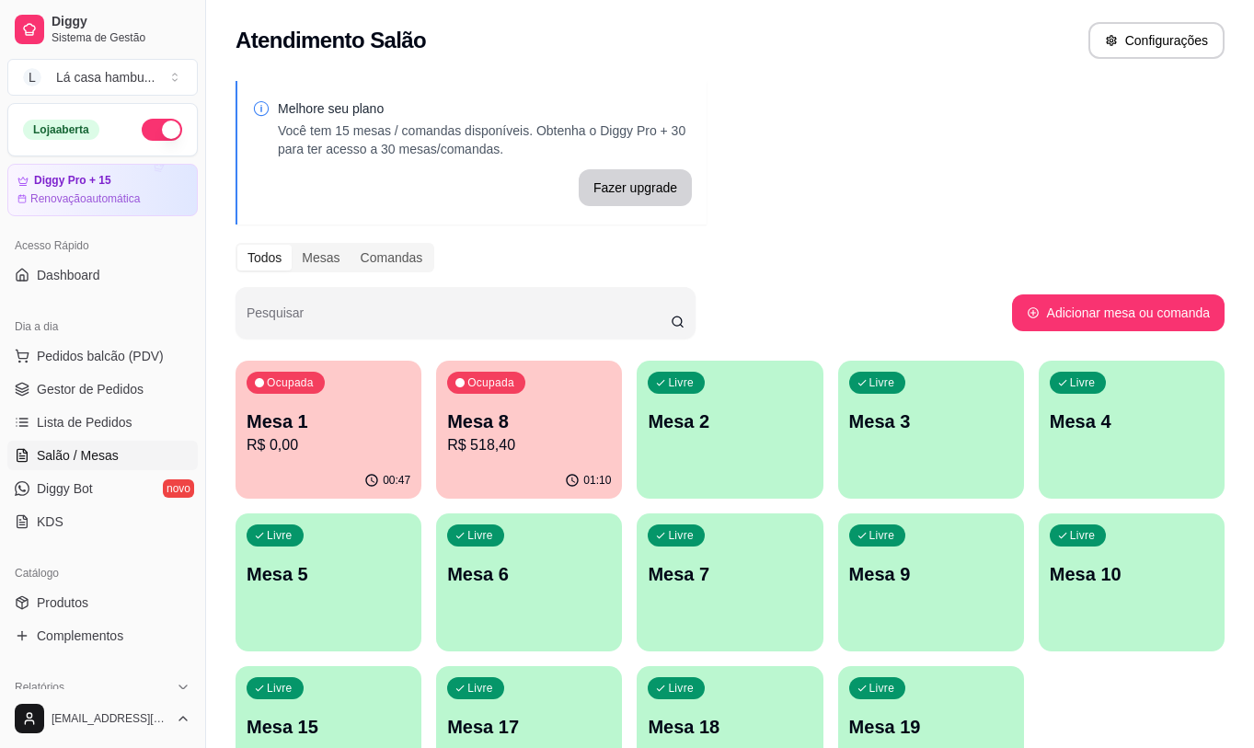
click at [521, 414] on p "Mesa 8" at bounding box center [529, 421] width 164 height 26
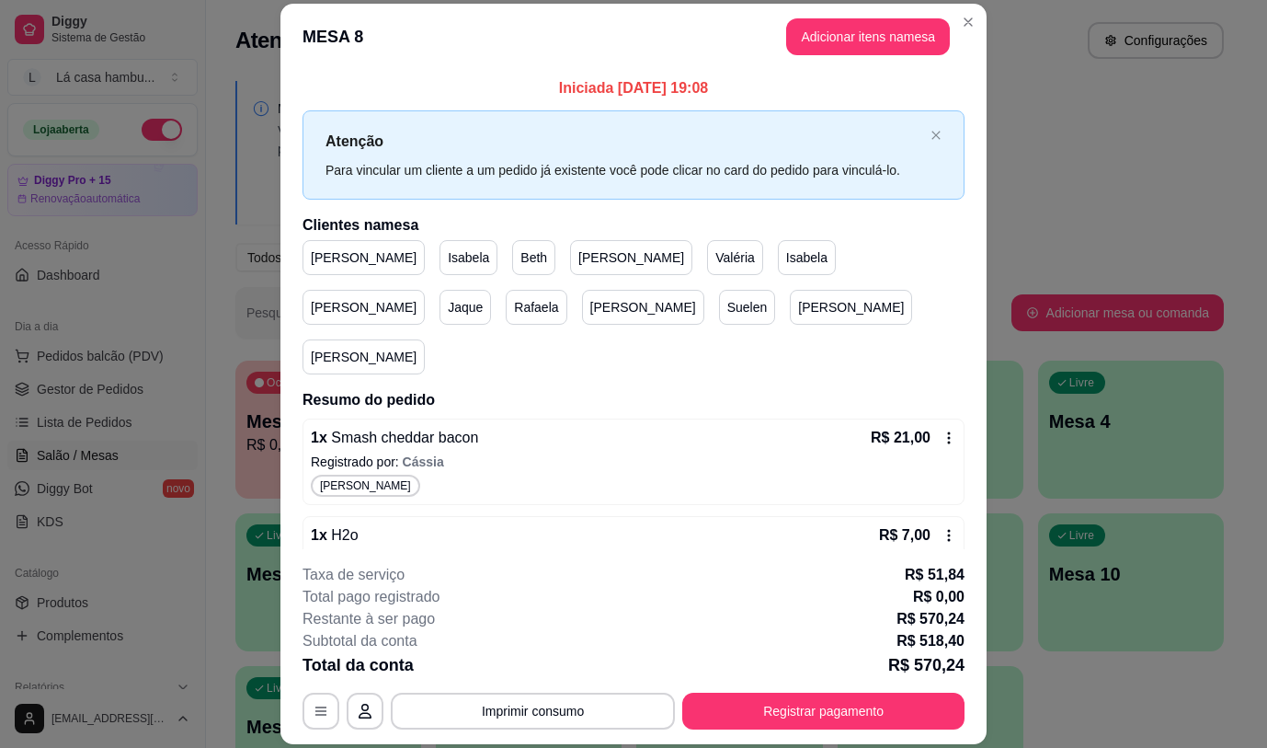
click at [324, 255] on p "[PERSON_NAME]" at bounding box center [364, 257] width 106 height 18
click at [326, 262] on p "[PERSON_NAME]" at bounding box center [364, 257] width 106 height 18
click at [323, 263] on p "[PERSON_NAME]" at bounding box center [364, 257] width 106 height 18
click at [336, 256] on div "[PERSON_NAME]" at bounding box center [364, 257] width 122 height 35
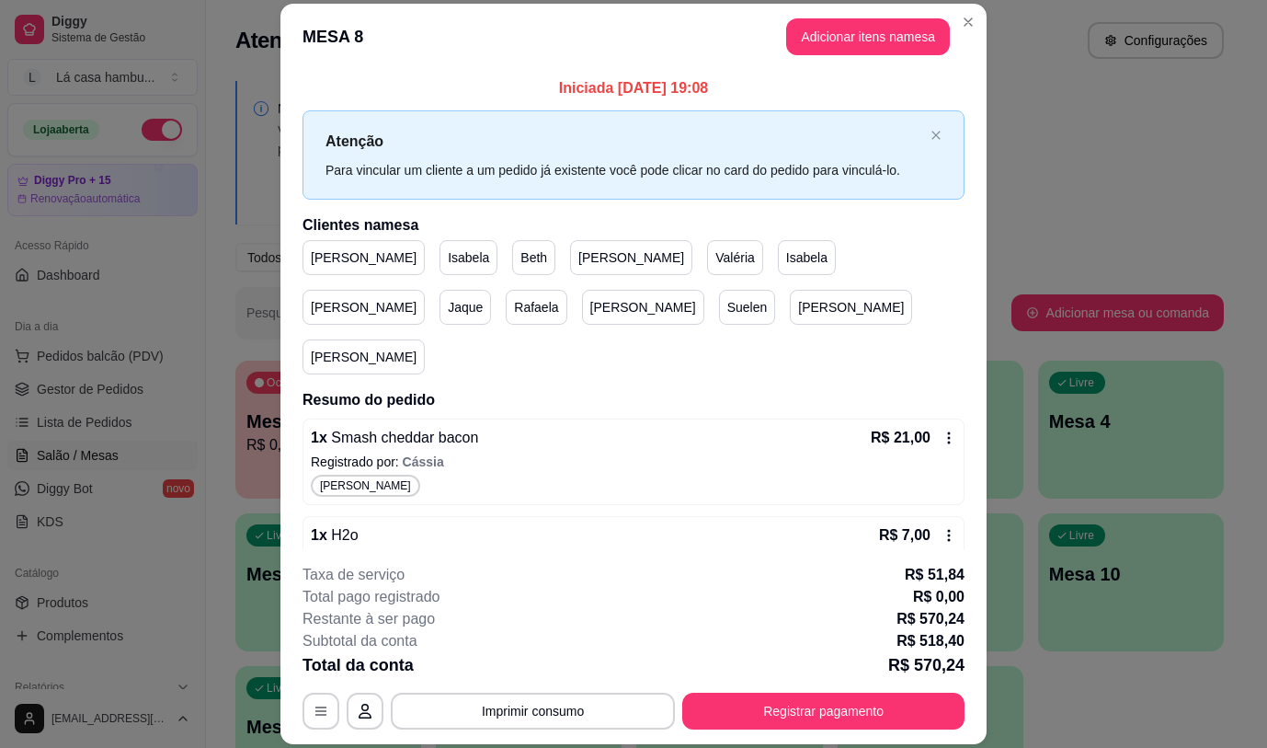
click at [332, 258] on p "[PERSON_NAME]" at bounding box center [364, 257] width 106 height 18
click at [331, 259] on p "[PERSON_NAME]" at bounding box center [364, 257] width 106 height 18
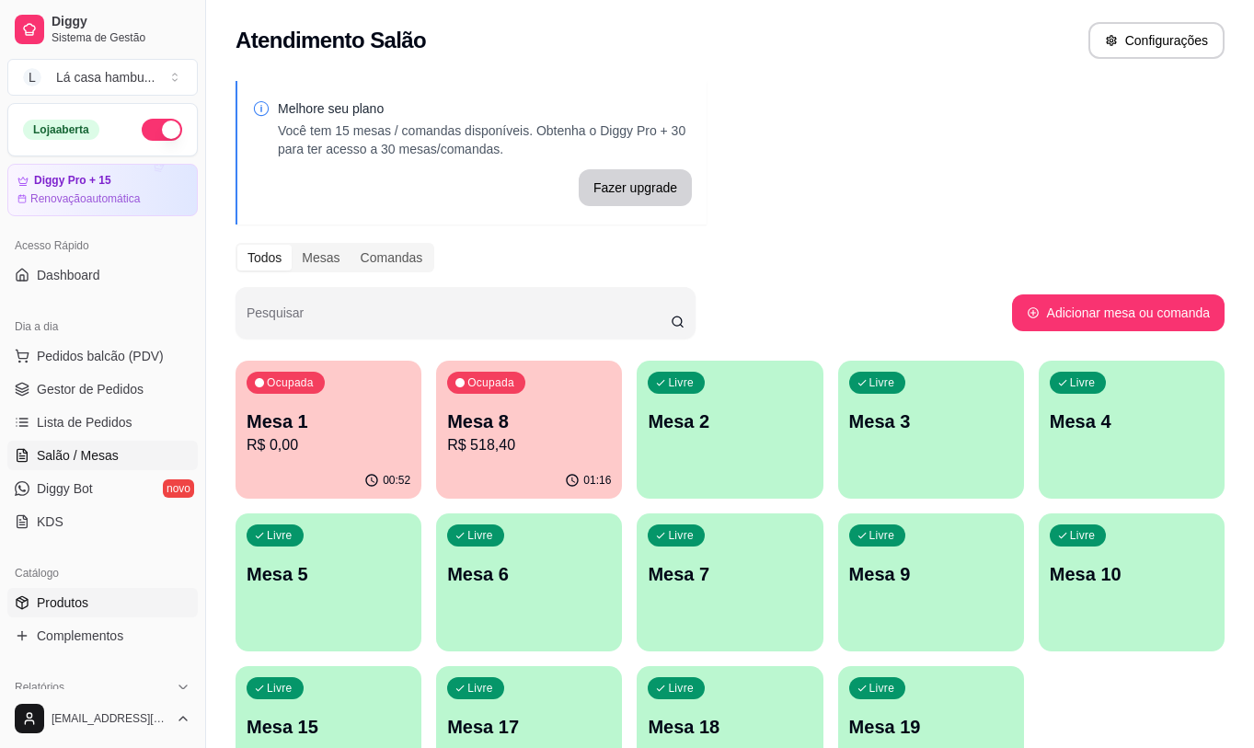
click at [132, 605] on link "Produtos" at bounding box center [102, 602] width 190 height 29
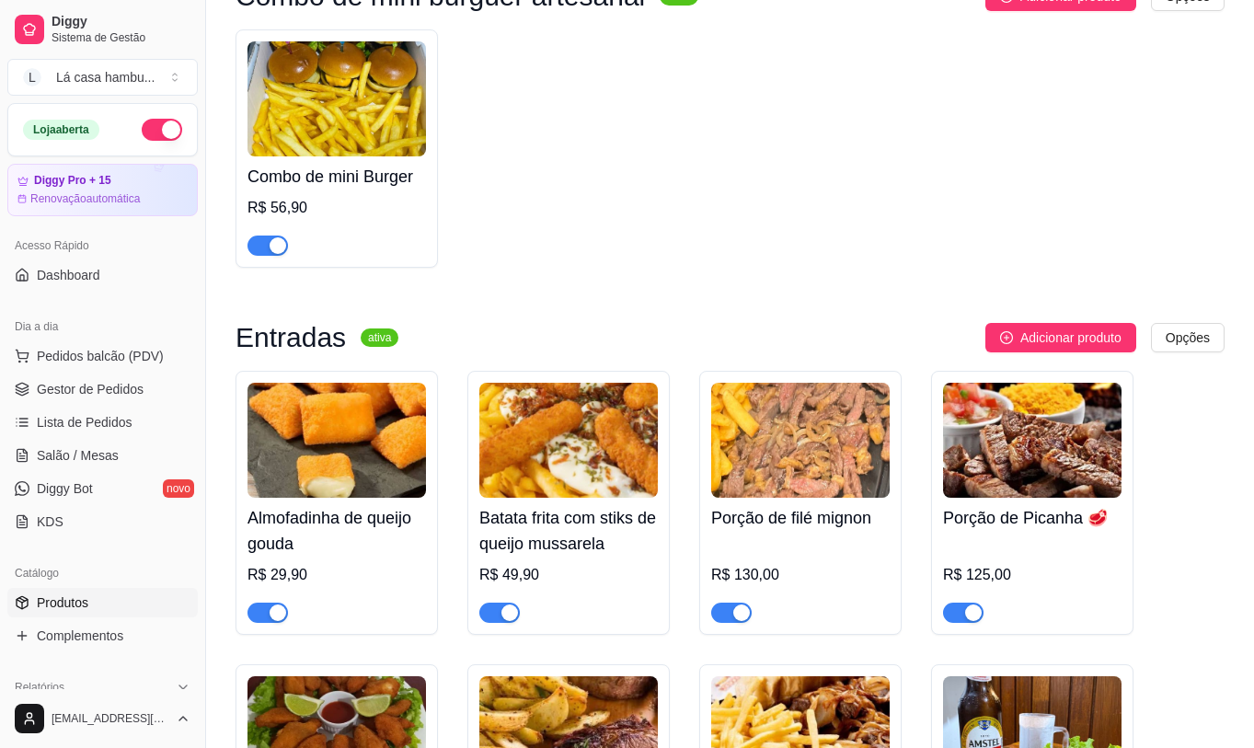
scroll to position [552, 0]
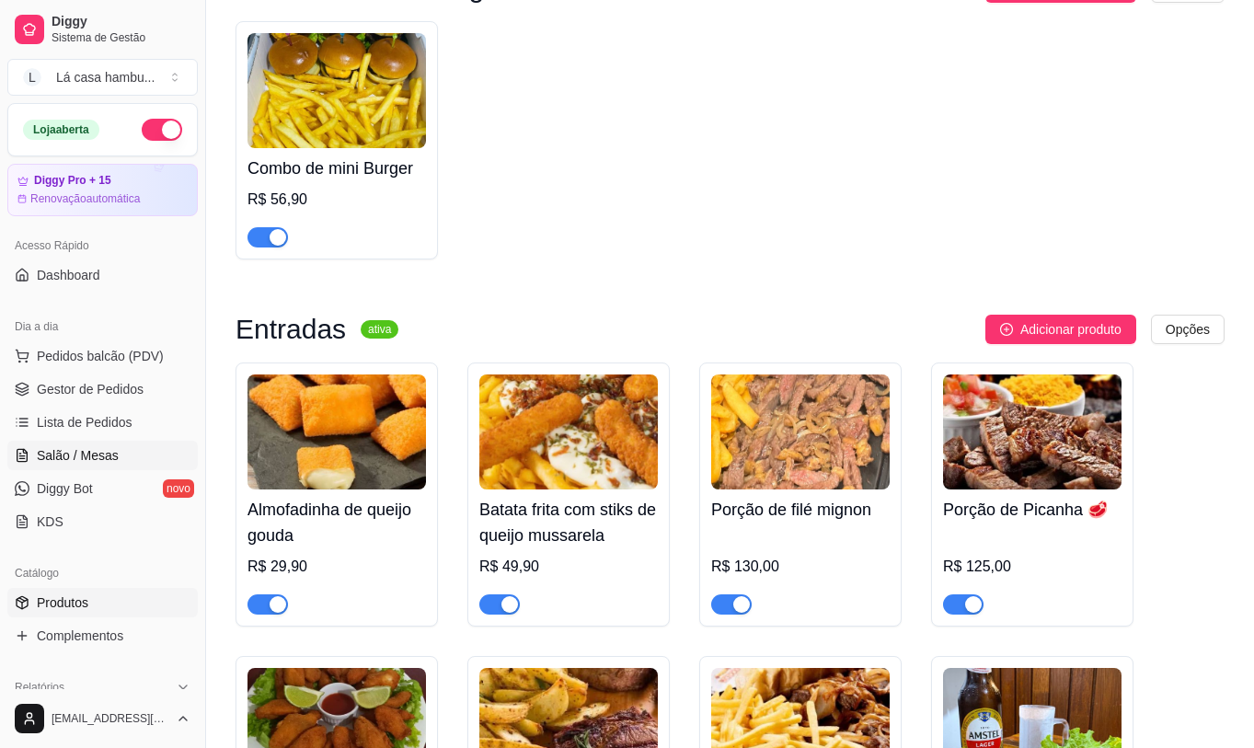
click at [120, 443] on link "Salão / Mesas" at bounding box center [102, 455] width 190 height 29
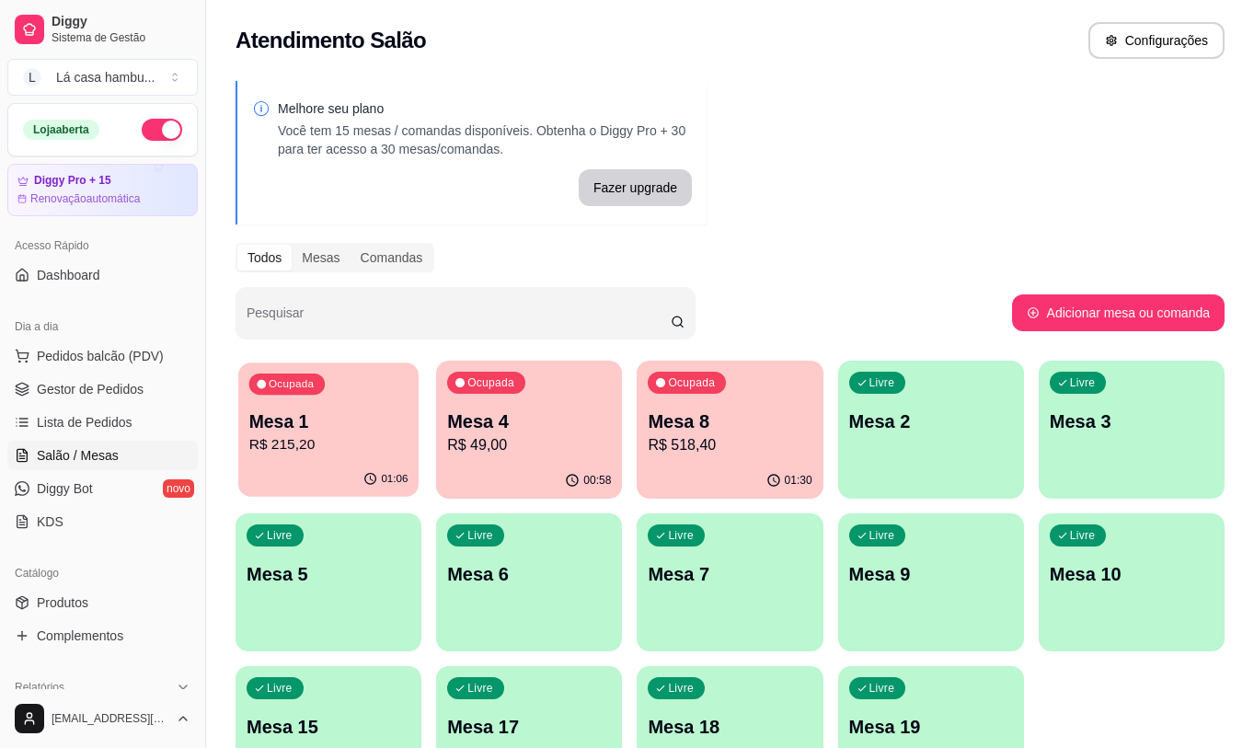
click at [316, 449] on p "R$ 215,20" at bounding box center [328, 444] width 159 height 21
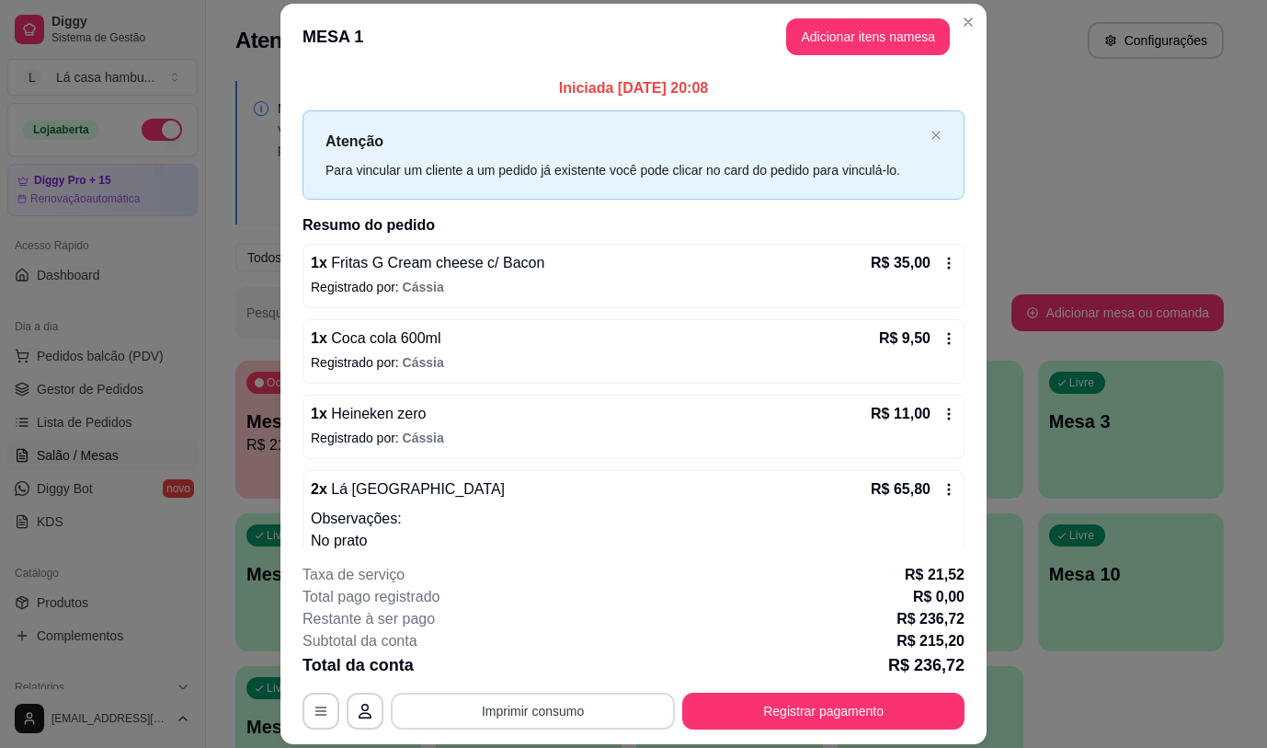
click at [560, 706] on button "Imprimir consumo" at bounding box center [533, 711] width 284 height 37
click at [530, 664] on button "IMPRESSORA" at bounding box center [531, 668] width 129 height 29
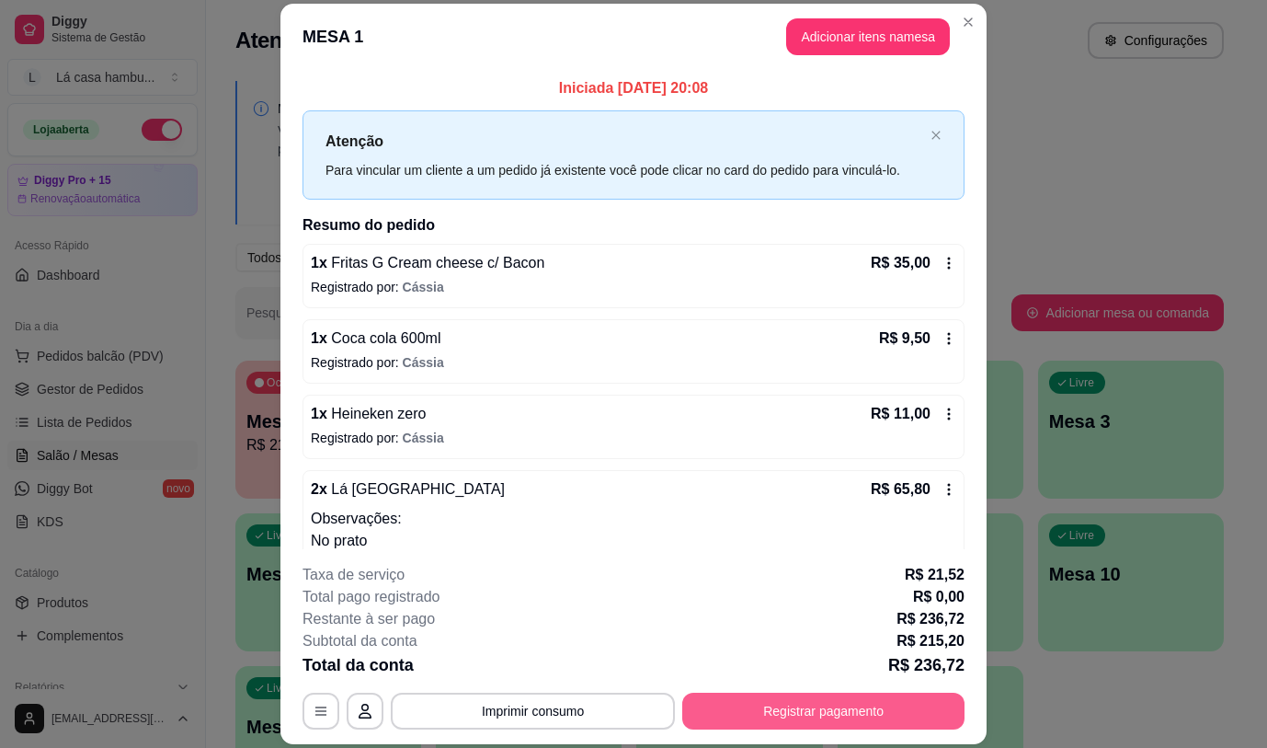
click at [850, 708] on button "Registrar pagamento" at bounding box center [823, 711] width 282 height 37
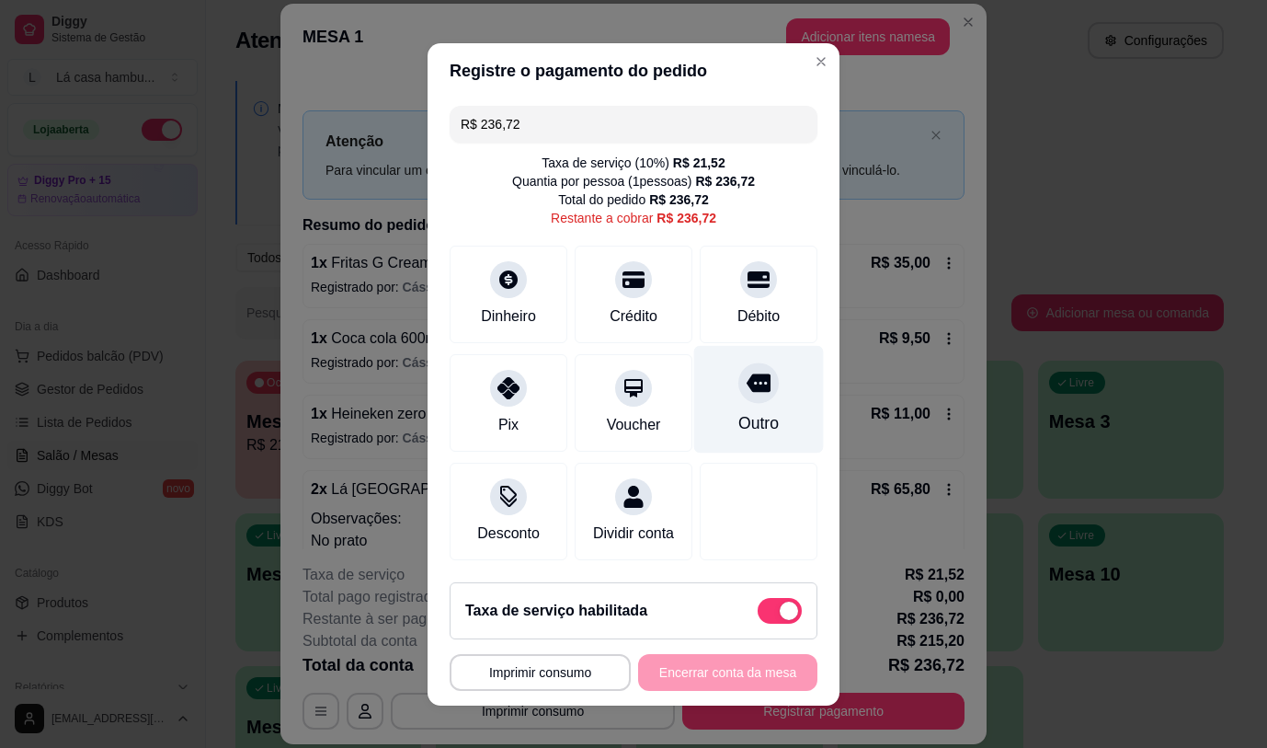
click at [747, 380] on icon at bounding box center [759, 382] width 24 height 18
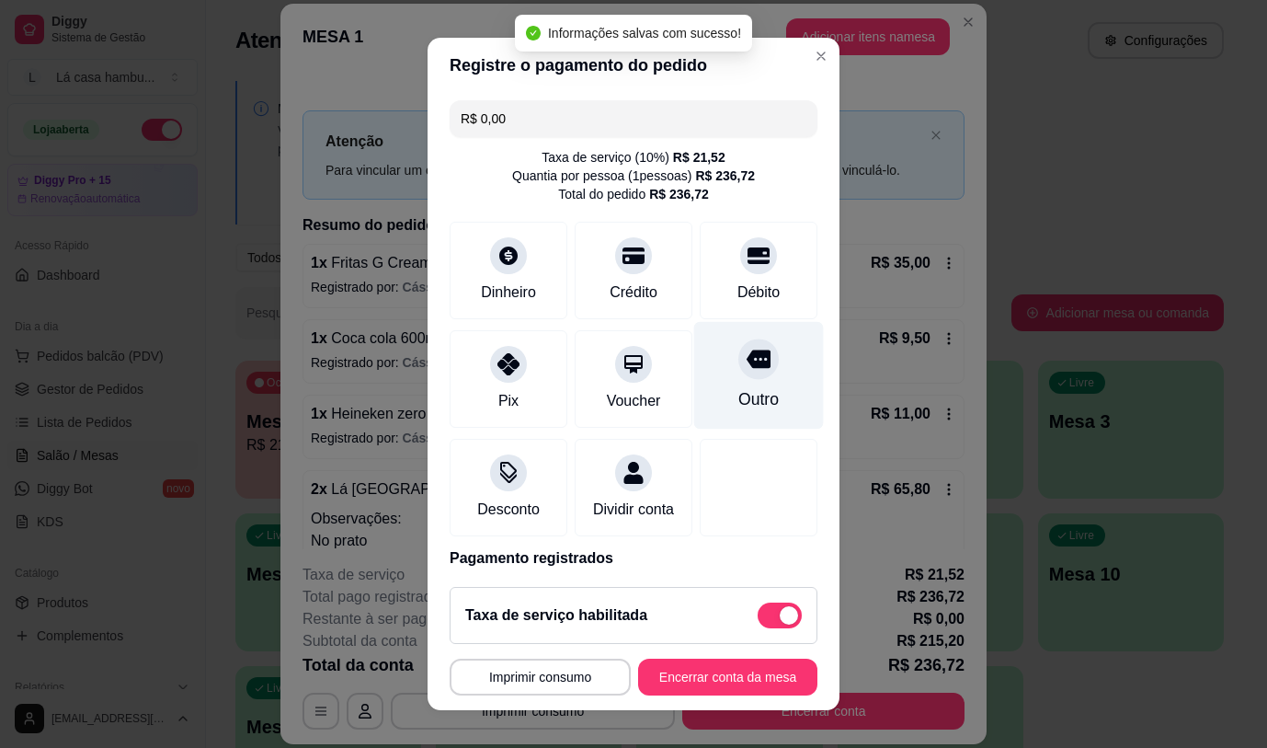
type input "R$ 0,00"
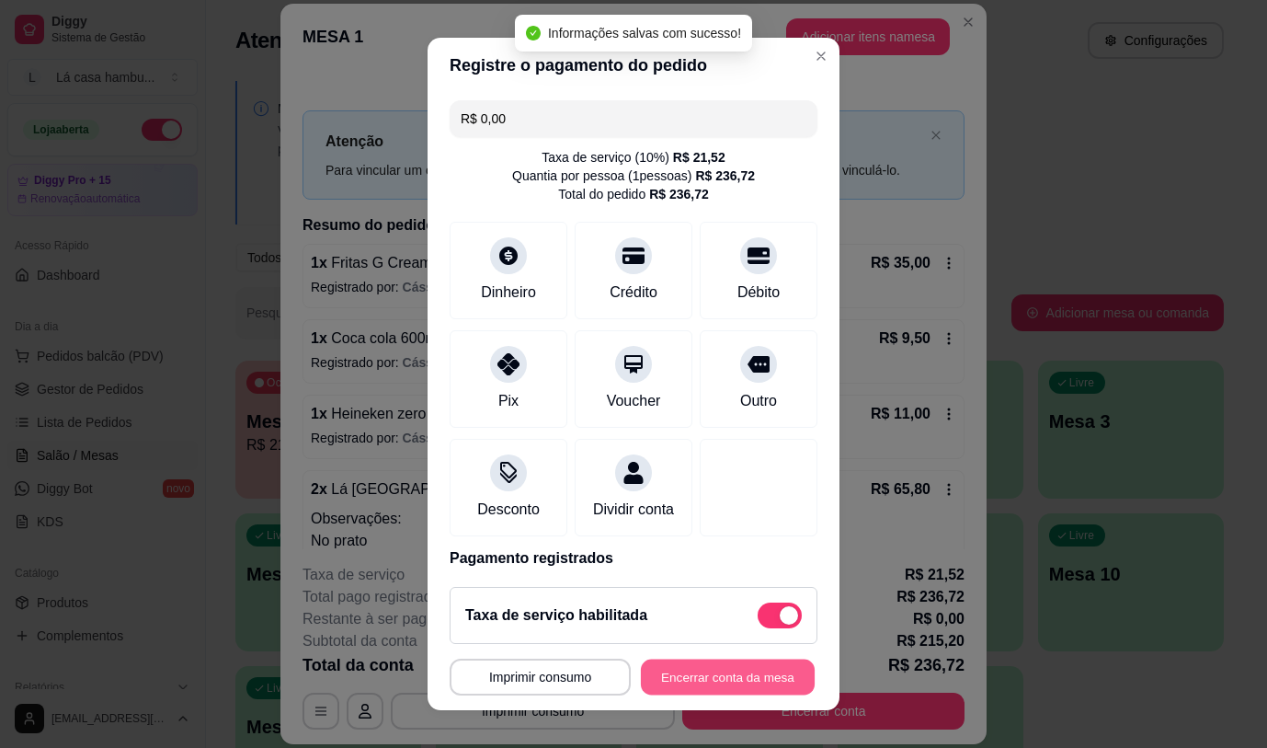
click at [706, 673] on button "Encerrar conta da mesa" at bounding box center [728, 677] width 174 height 36
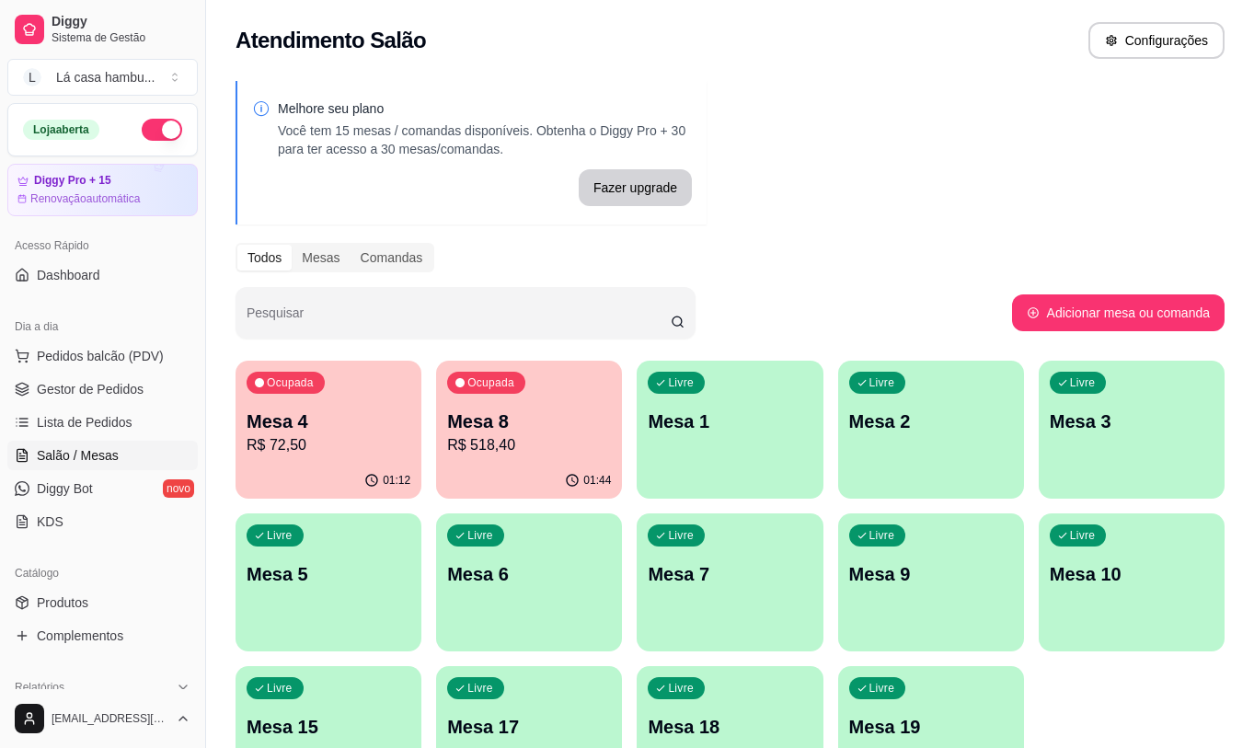
click at [538, 431] on p "Mesa 8" at bounding box center [529, 421] width 164 height 26
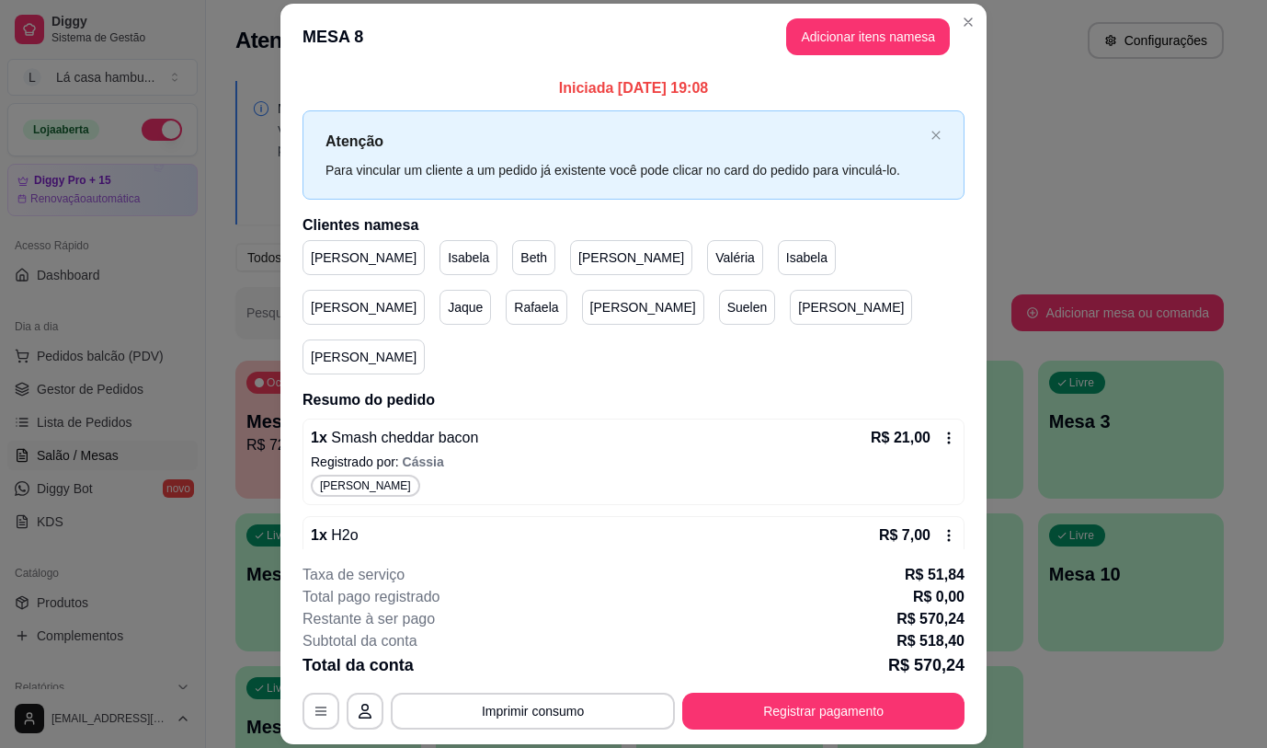
click at [521, 262] on p "Beth" at bounding box center [534, 257] width 27 height 18
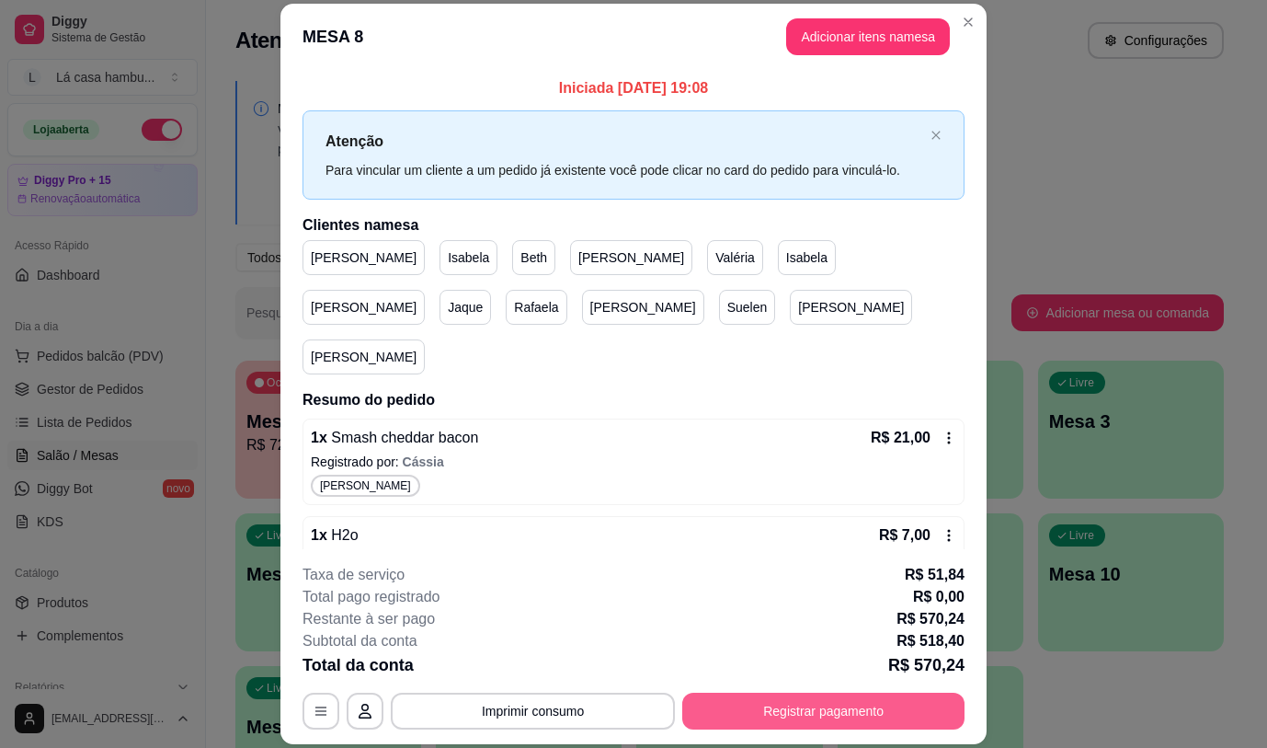
click at [839, 709] on button "Registrar pagamento" at bounding box center [823, 711] width 282 height 37
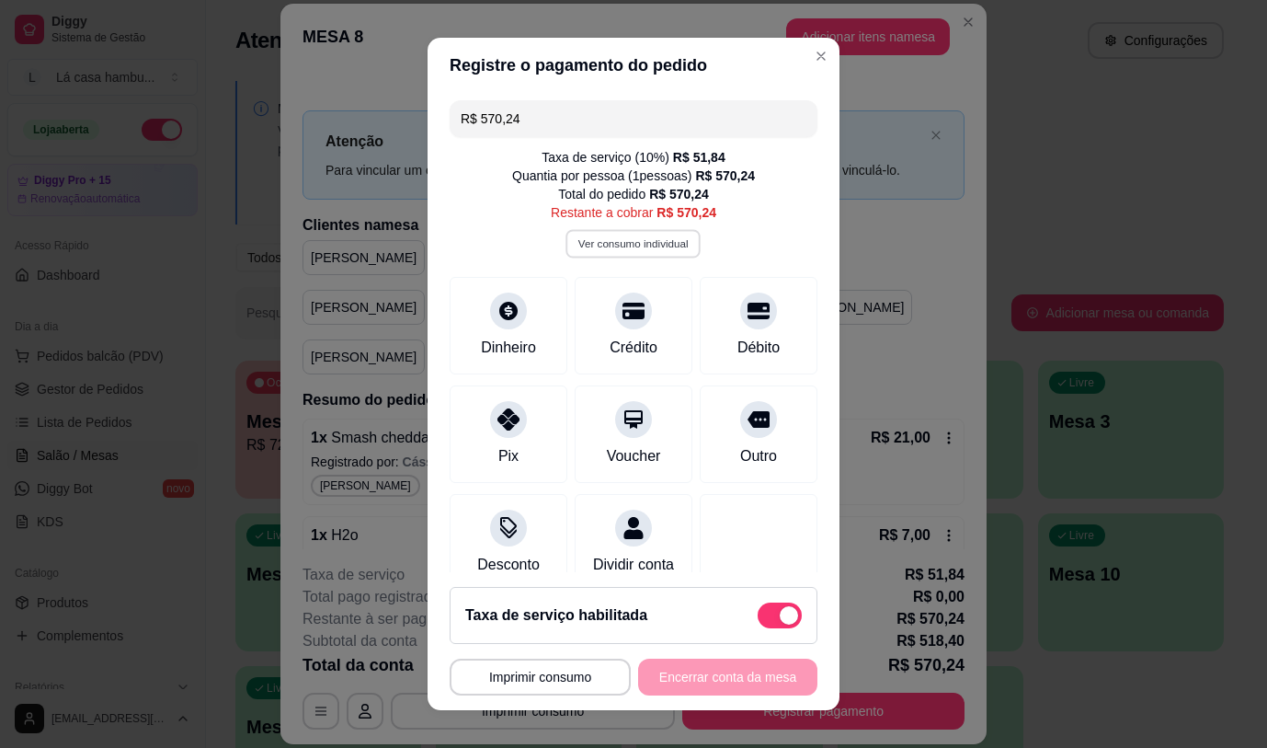
click at [621, 246] on button "Ver consumo individual" at bounding box center [634, 243] width 135 height 29
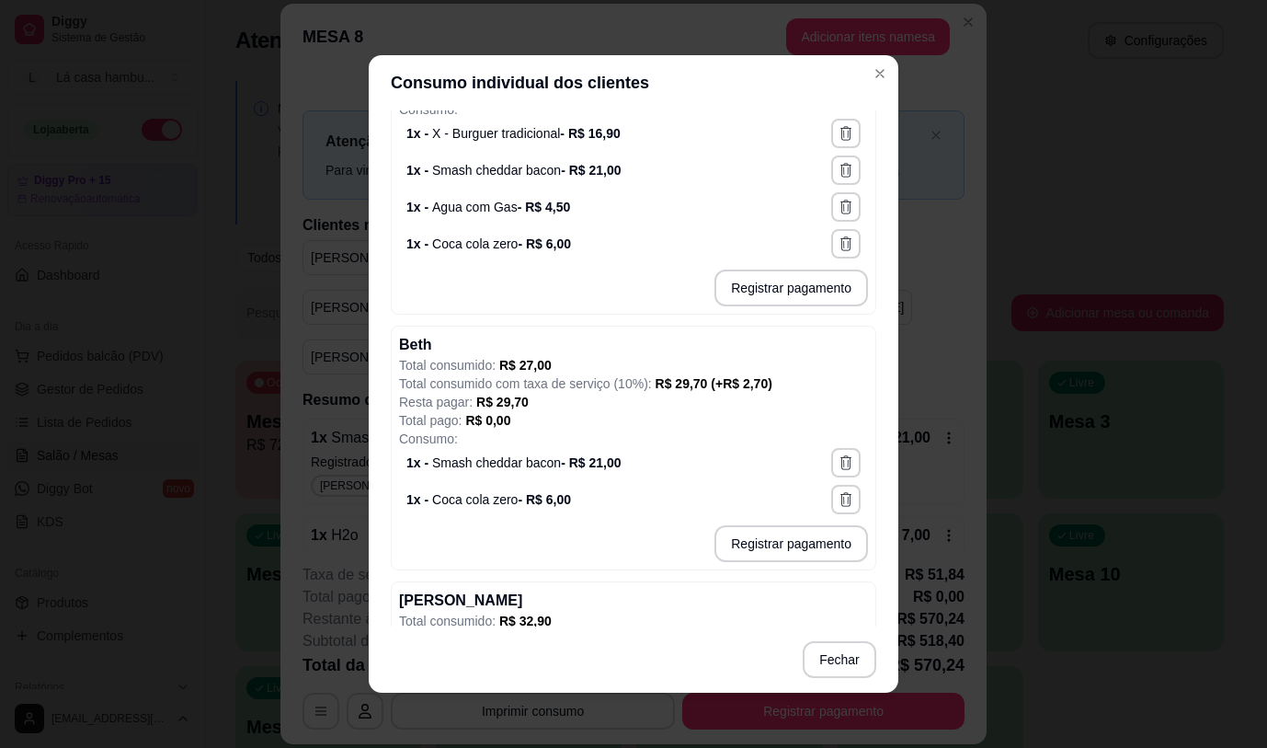
scroll to position [790, 0]
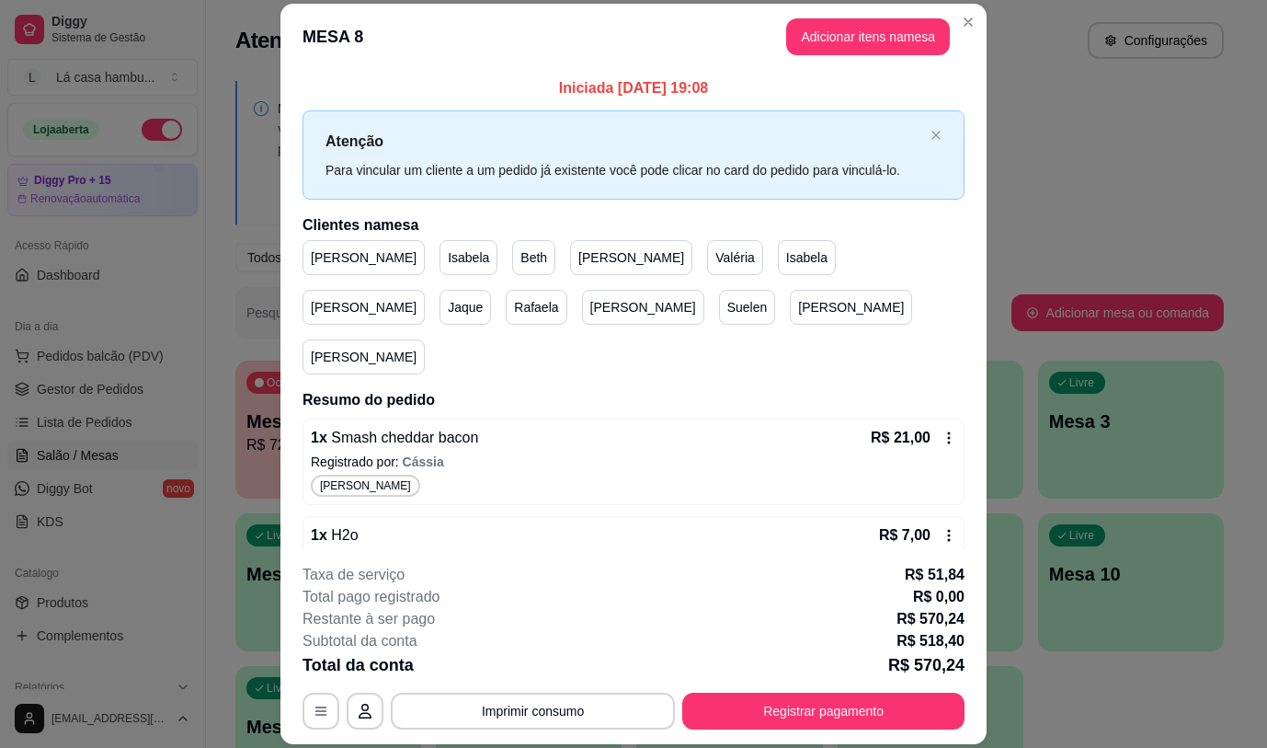
click at [440, 256] on div "Isabela" at bounding box center [469, 257] width 58 height 35
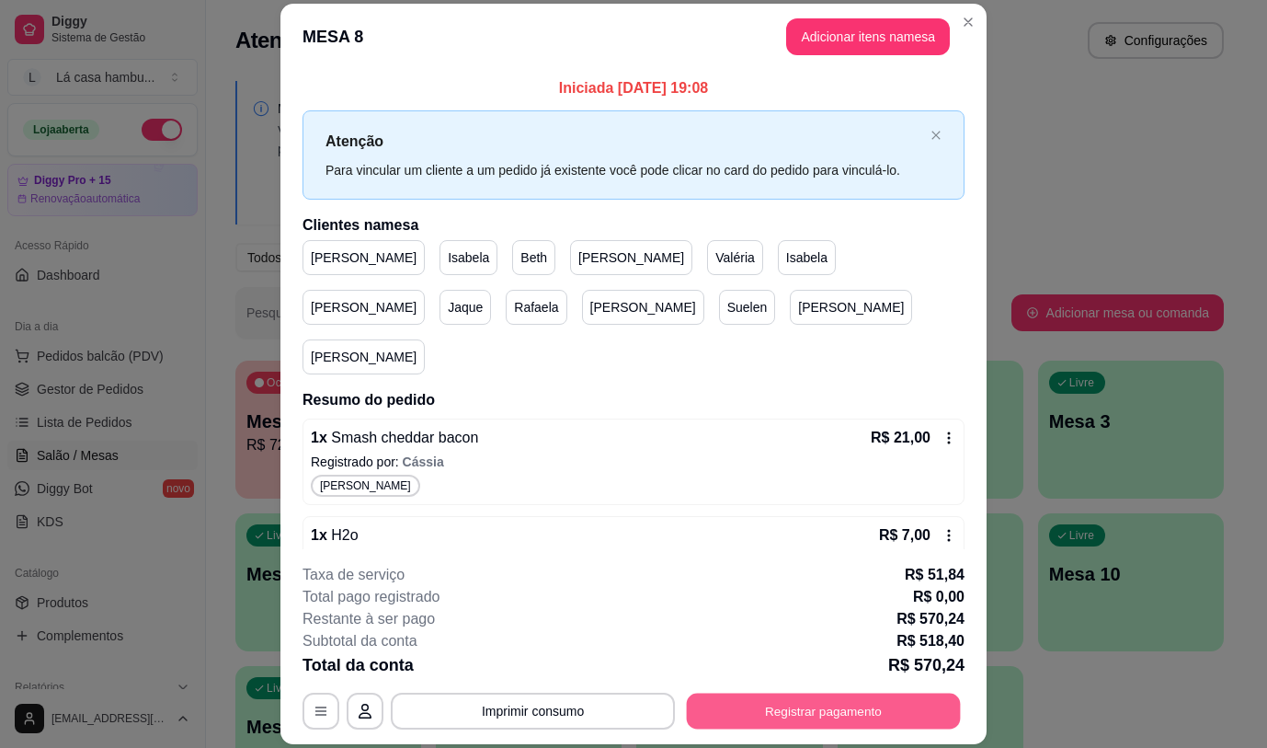
click at [798, 714] on button "Registrar pagamento" at bounding box center [824, 711] width 274 height 36
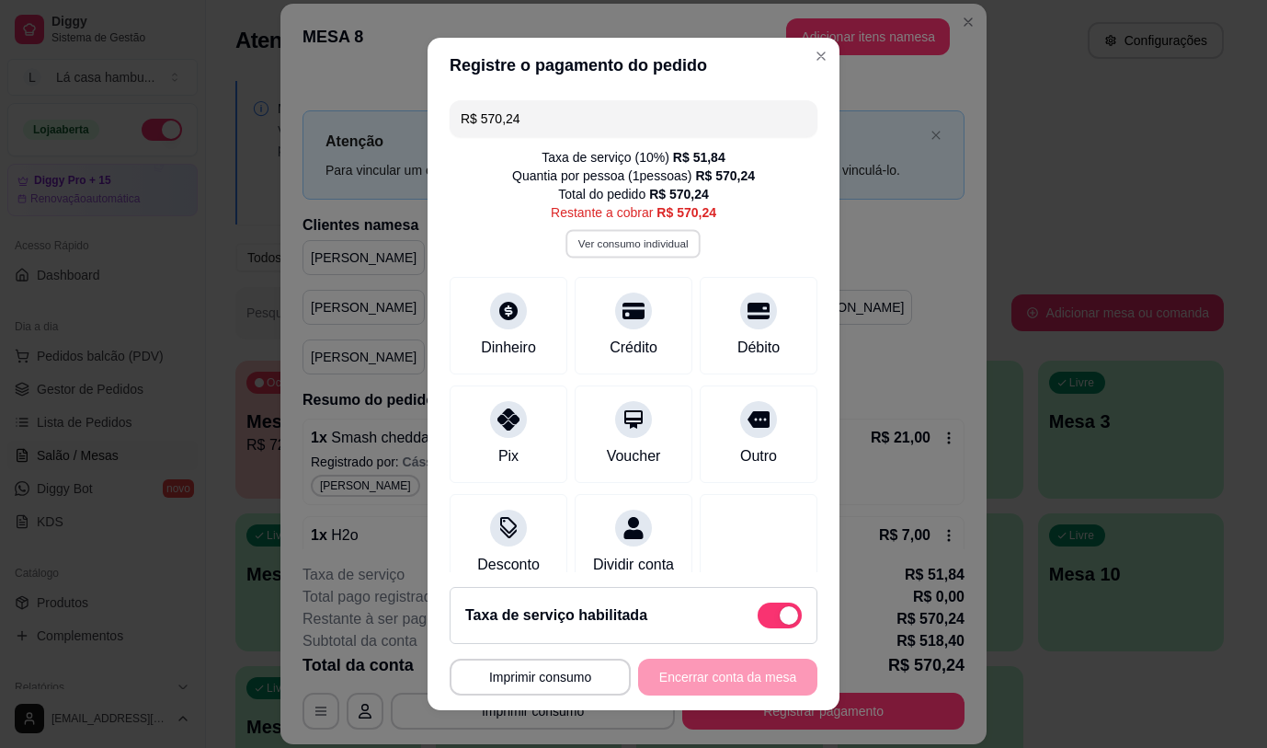
click at [637, 243] on button "Ver consumo individual" at bounding box center [634, 243] width 135 height 29
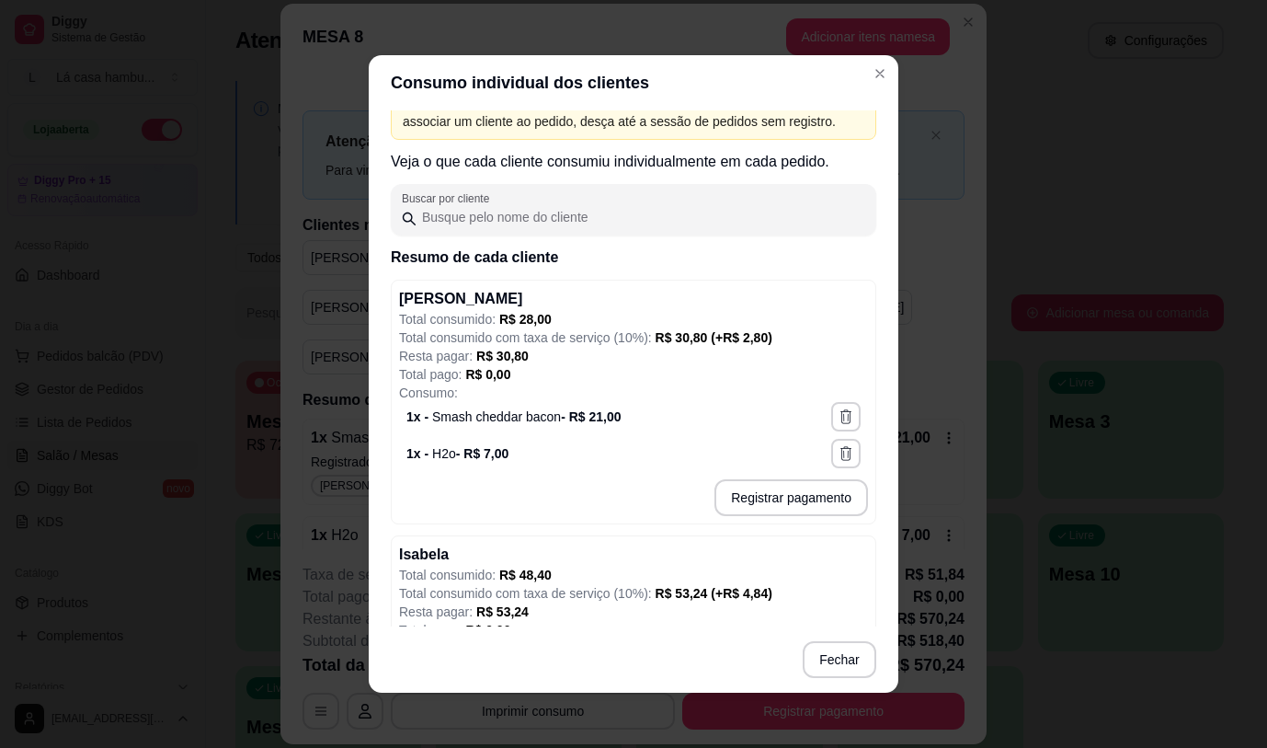
scroll to position [0, 0]
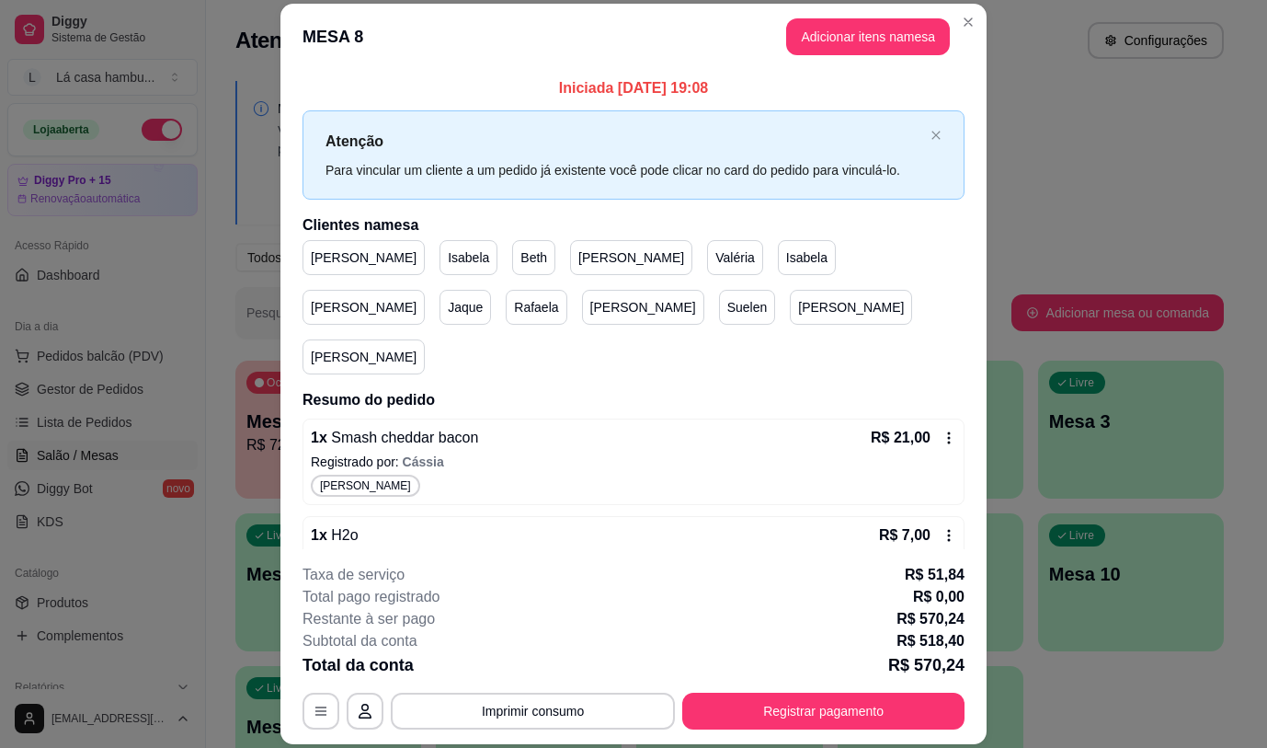
click at [521, 262] on p "Beth" at bounding box center [534, 257] width 27 height 18
click at [510, 715] on button "Imprimir consumo" at bounding box center [533, 711] width 276 height 36
click at [532, 669] on button "IMPRESSORA" at bounding box center [531, 668] width 129 height 29
click at [417, 348] on p "[PERSON_NAME]" at bounding box center [364, 357] width 106 height 18
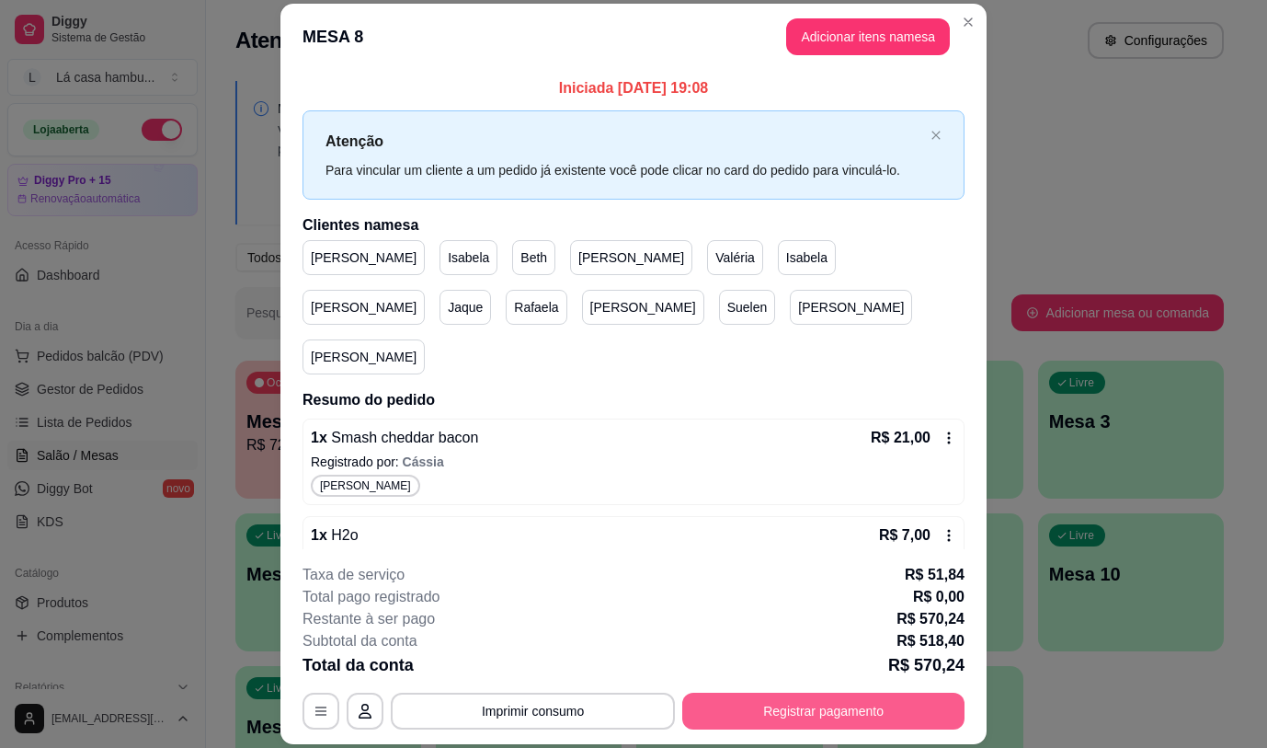
click at [810, 709] on button "Registrar pagamento" at bounding box center [823, 711] width 282 height 37
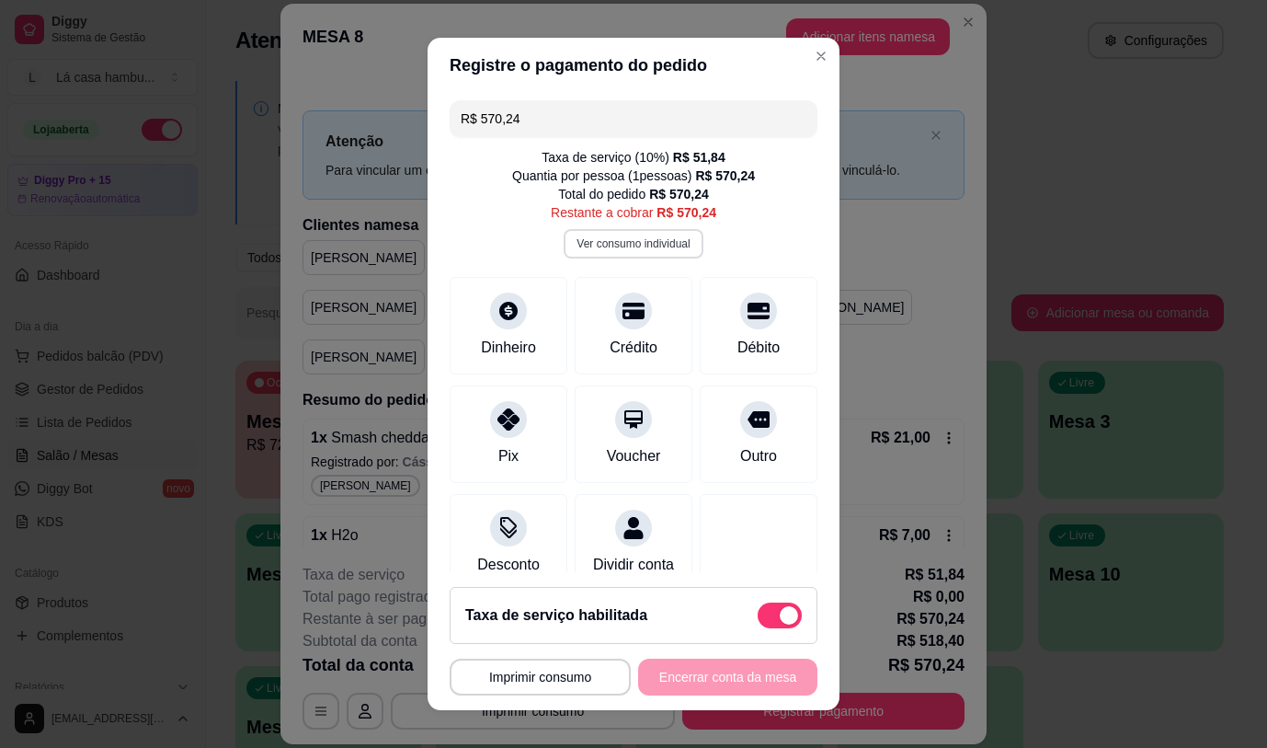
click at [653, 246] on button "Ver consumo individual" at bounding box center [633, 243] width 139 height 29
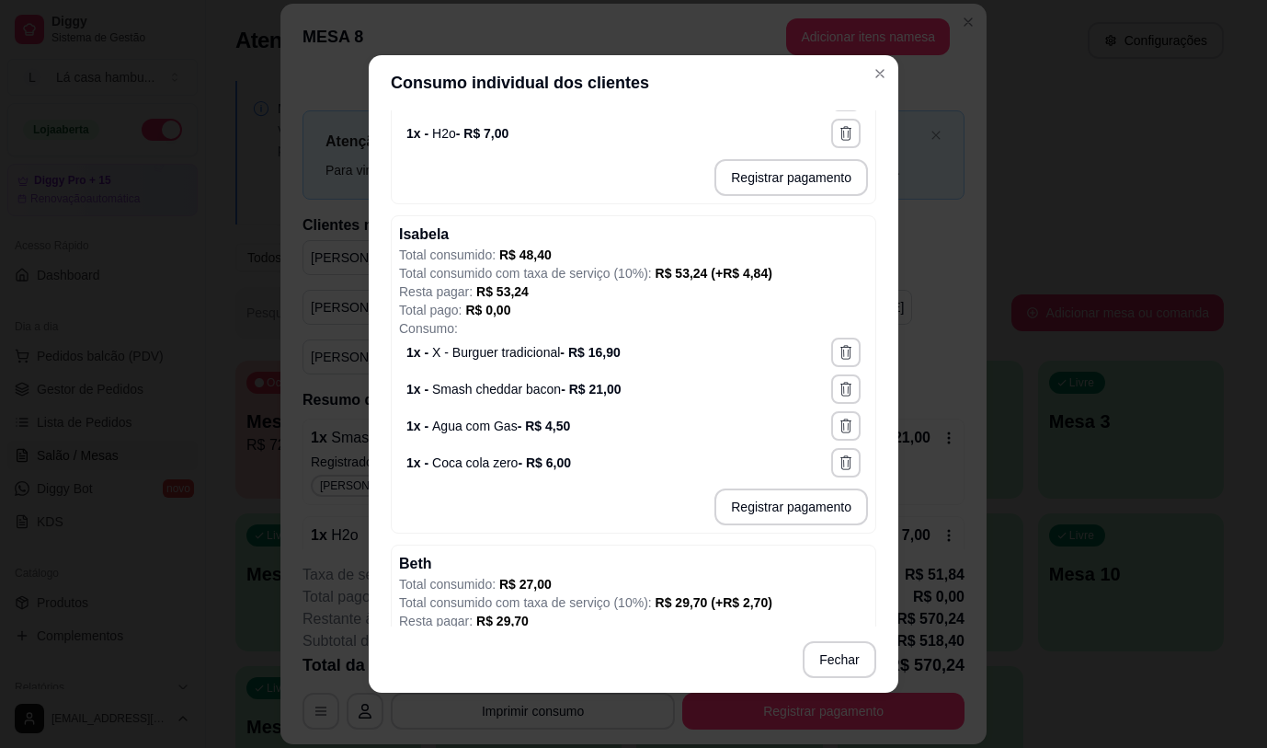
scroll to position [344, 0]
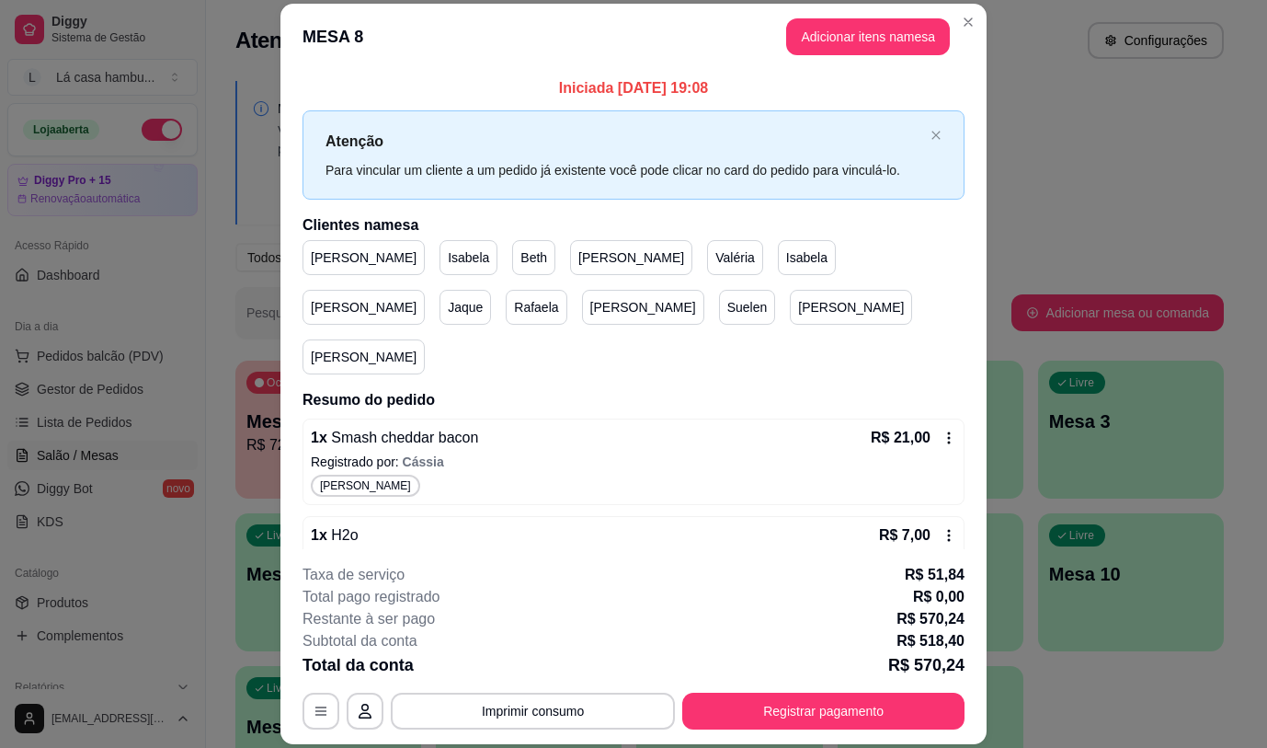
click at [578, 262] on p "[PERSON_NAME]" at bounding box center [631, 257] width 106 height 18
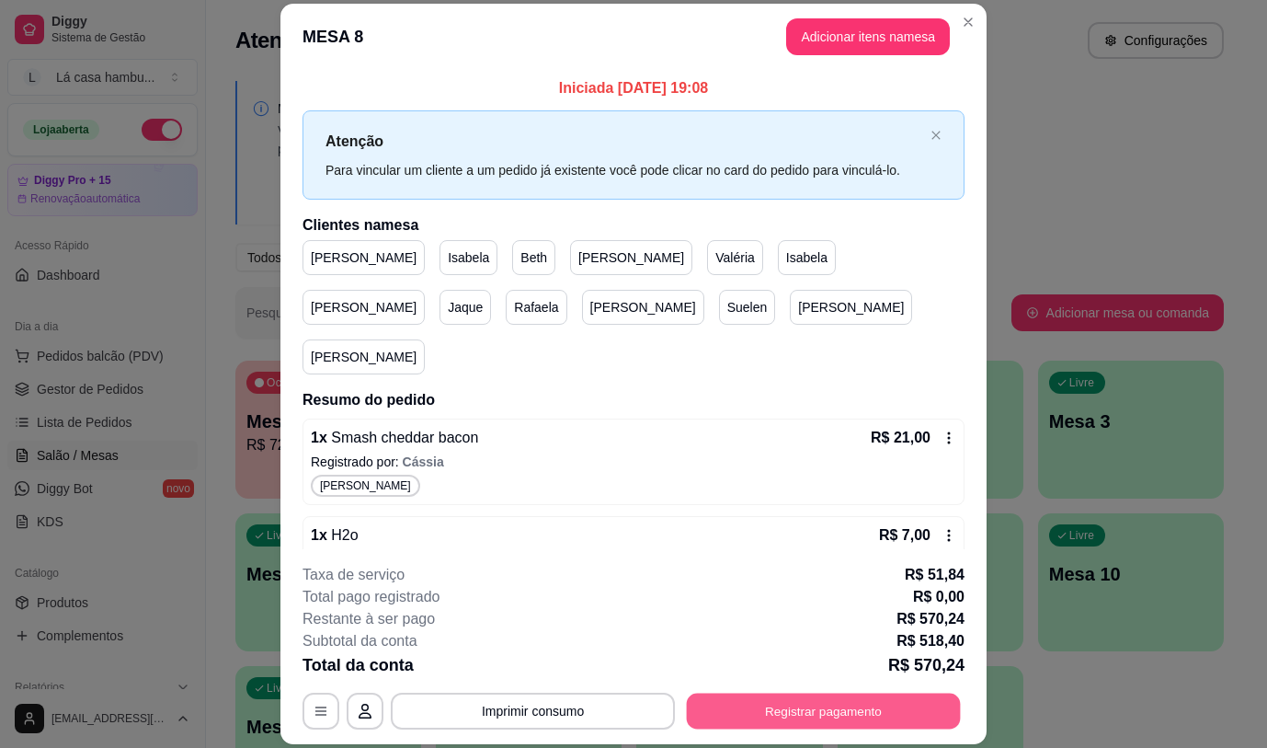
click at [805, 707] on button "Registrar pagamento" at bounding box center [824, 711] width 274 height 36
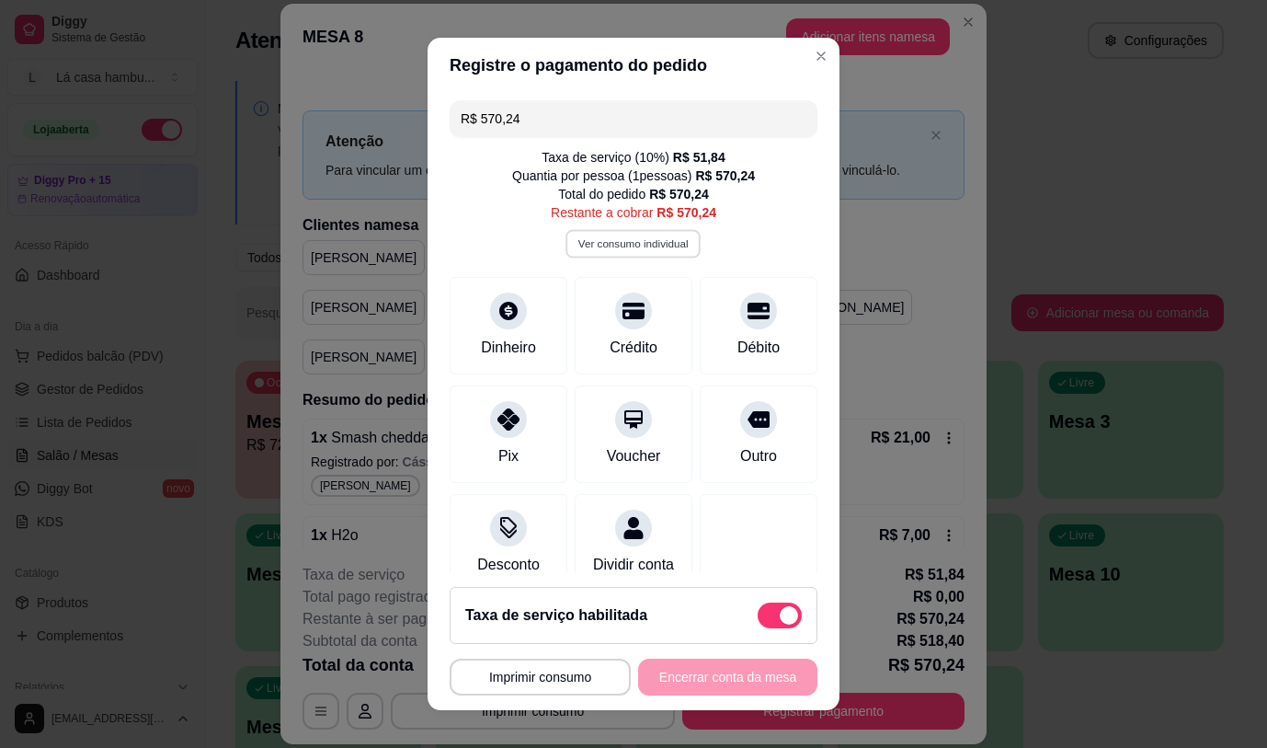
click at [665, 249] on button "Ver consumo individual" at bounding box center [634, 243] width 135 height 29
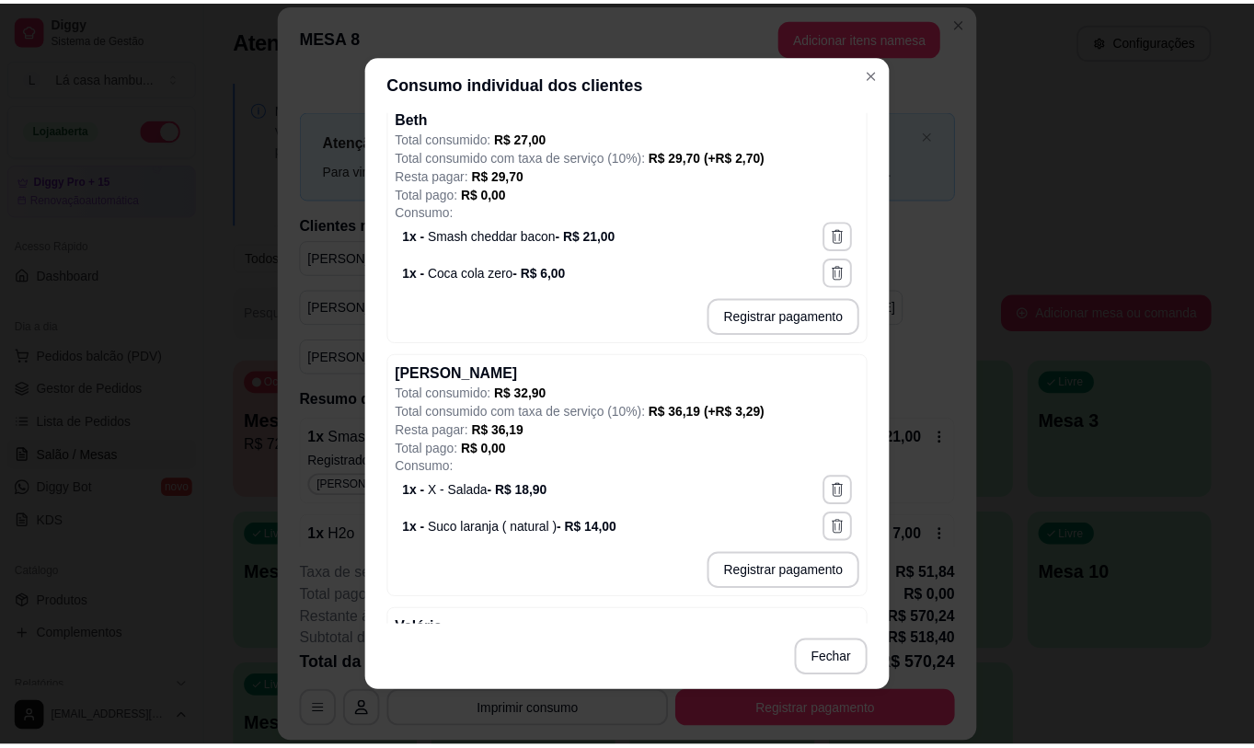
scroll to position [829, 0]
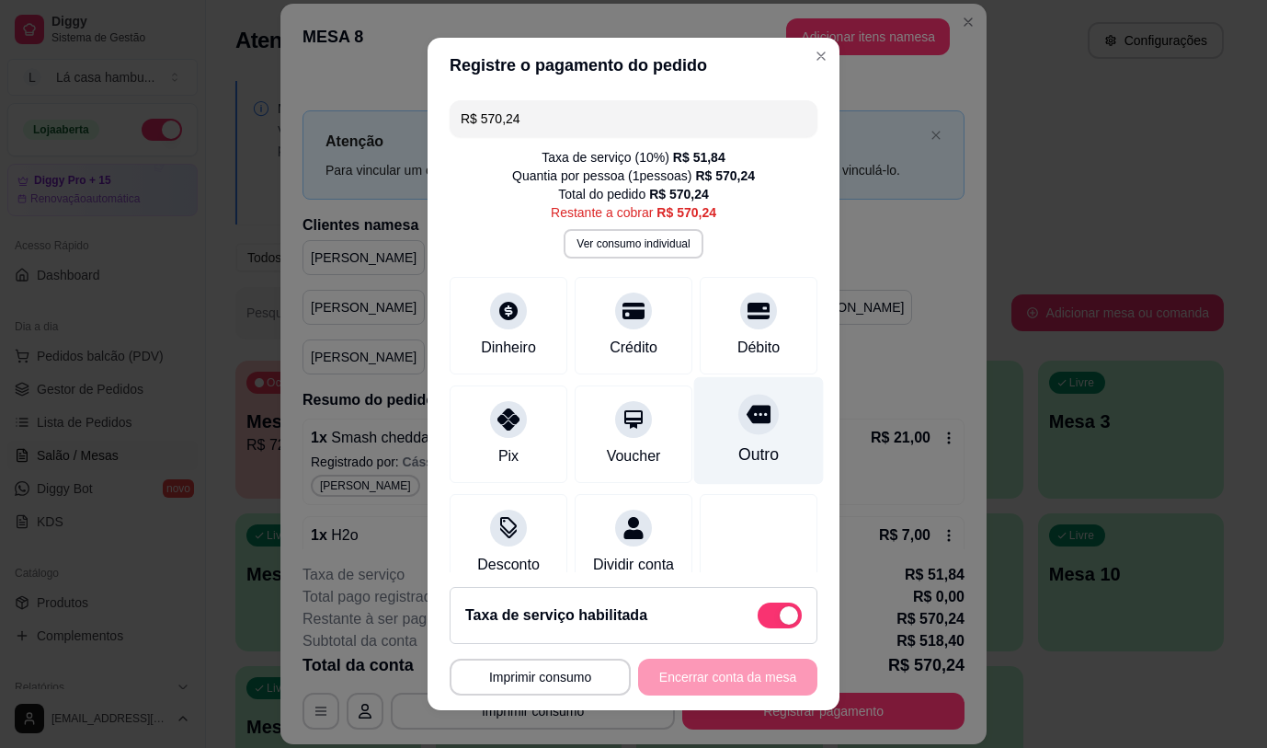
click at [747, 414] on icon at bounding box center [759, 414] width 24 height 24
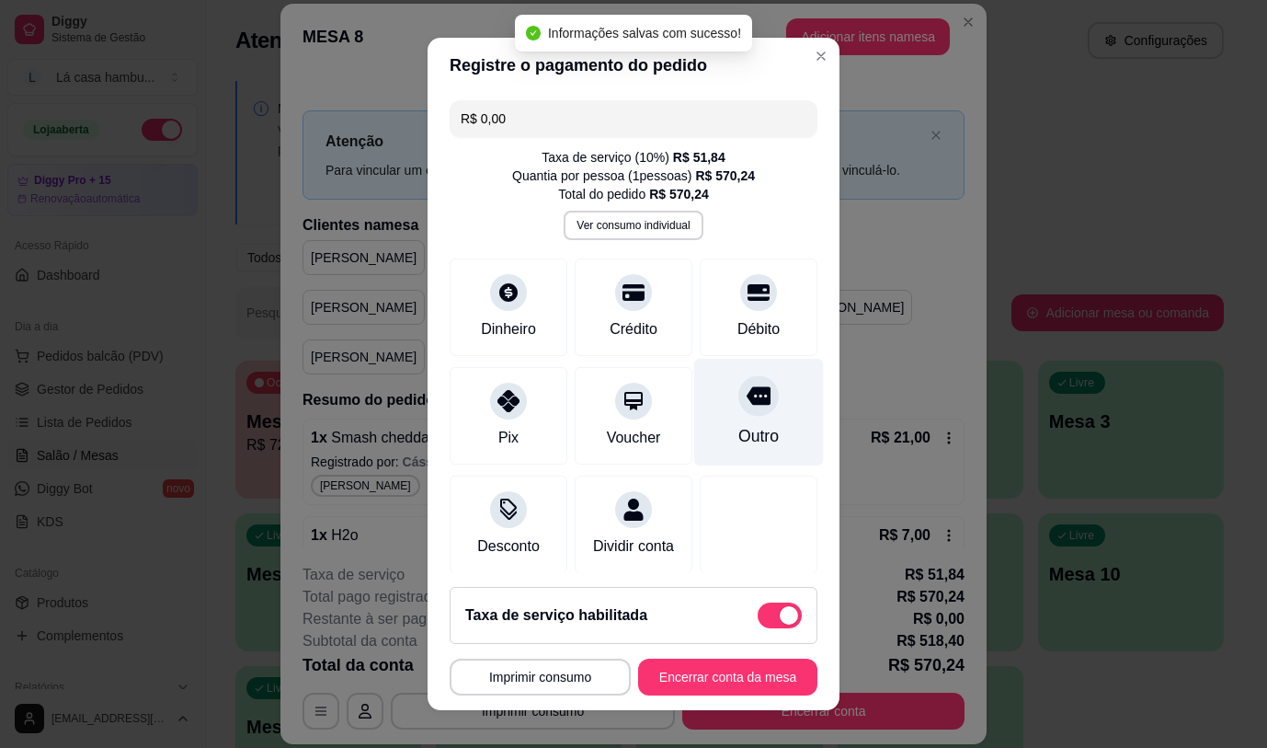
type input "R$ 0,00"
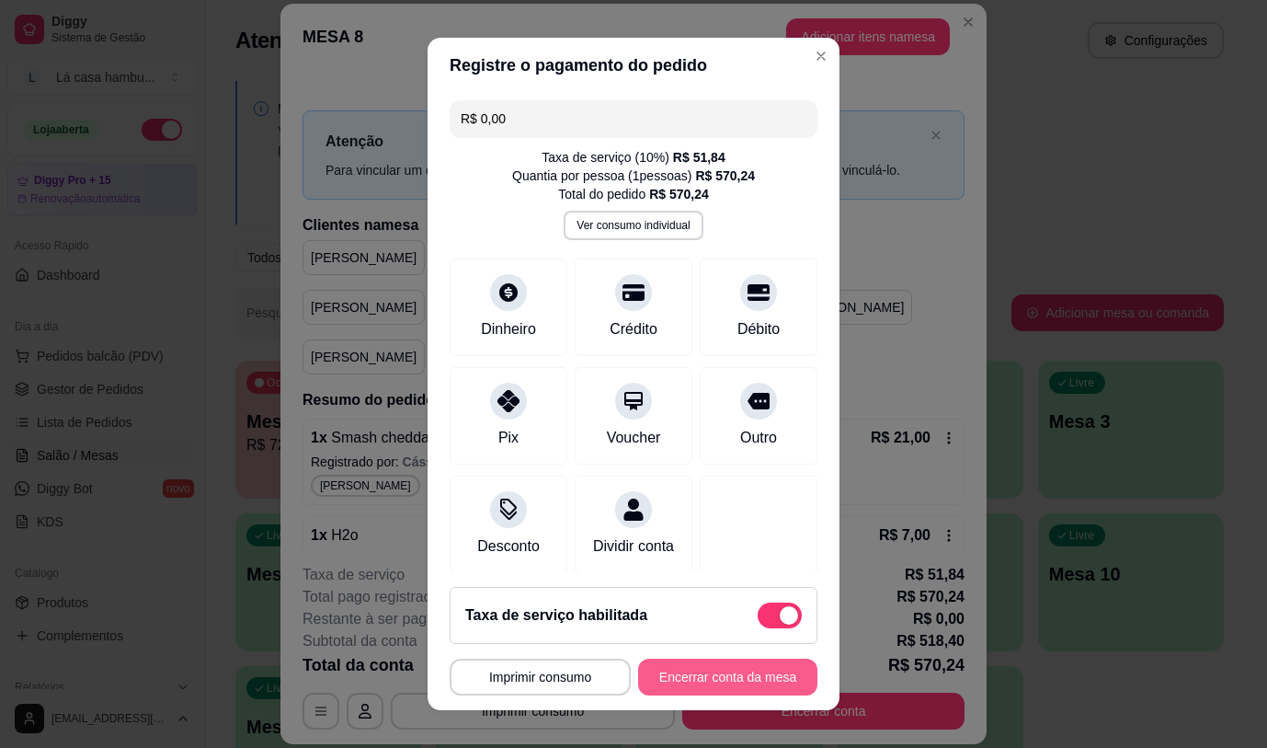
click at [722, 685] on button "Encerrar conta da mesa" at bounding box center [727, 676] width 179 height 37
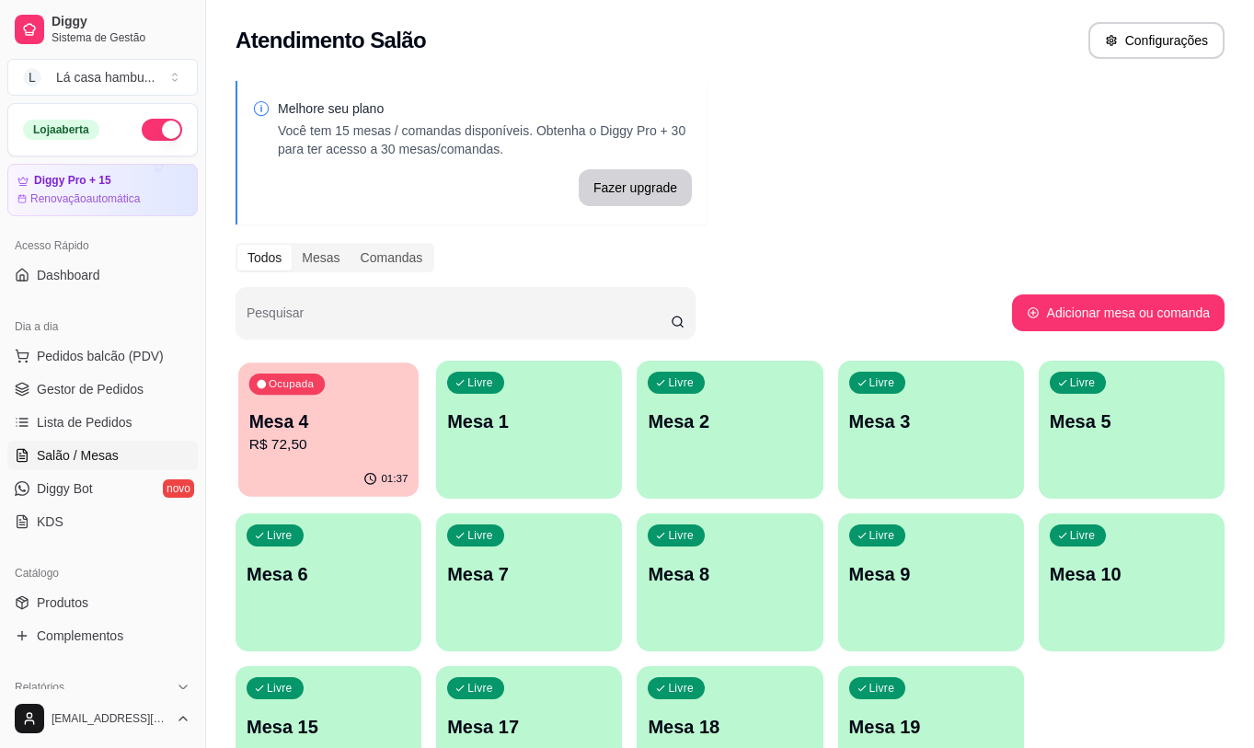
click at [368, 419] on p "Mesa 4" at bounding box center [328, 421] width 159 height 25
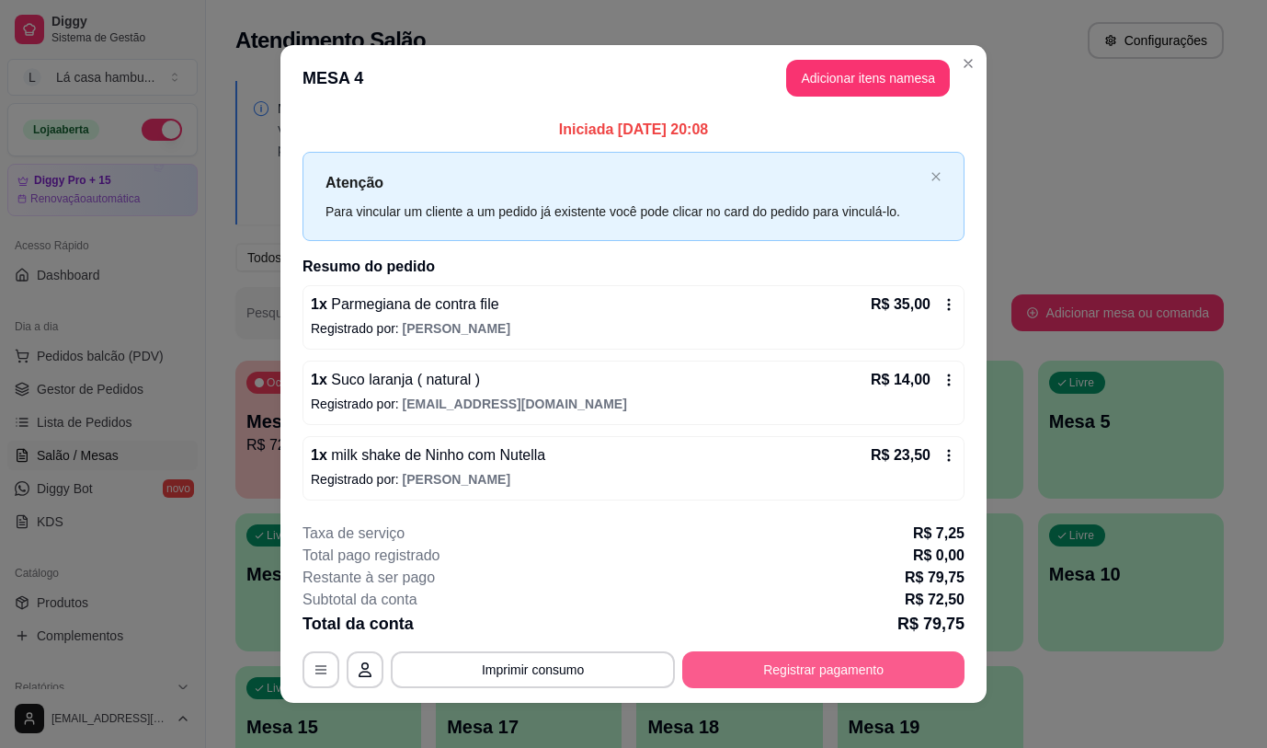
click at [821, 672] on button "Registrar pagamento" at bounding box center [823, 669] width 282 height 37
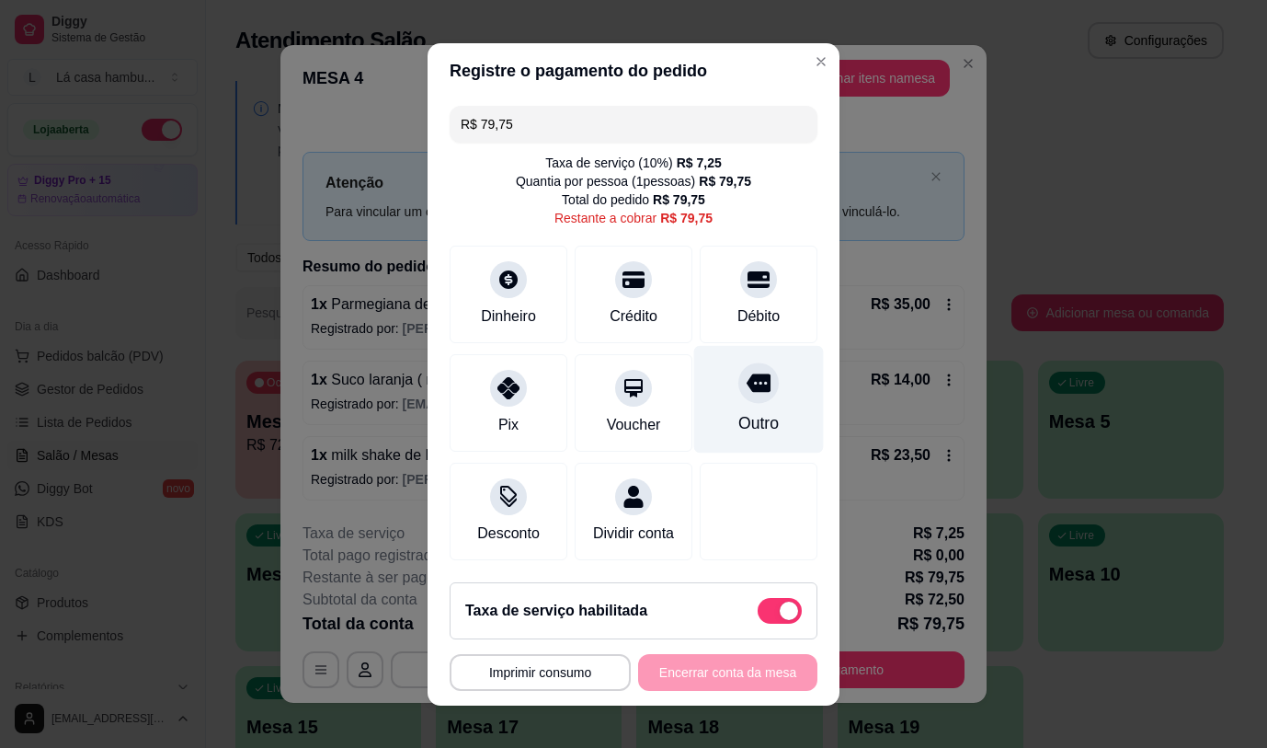
click at [747, 380] on icon at bounding box center [759, 382] width 24 height 18
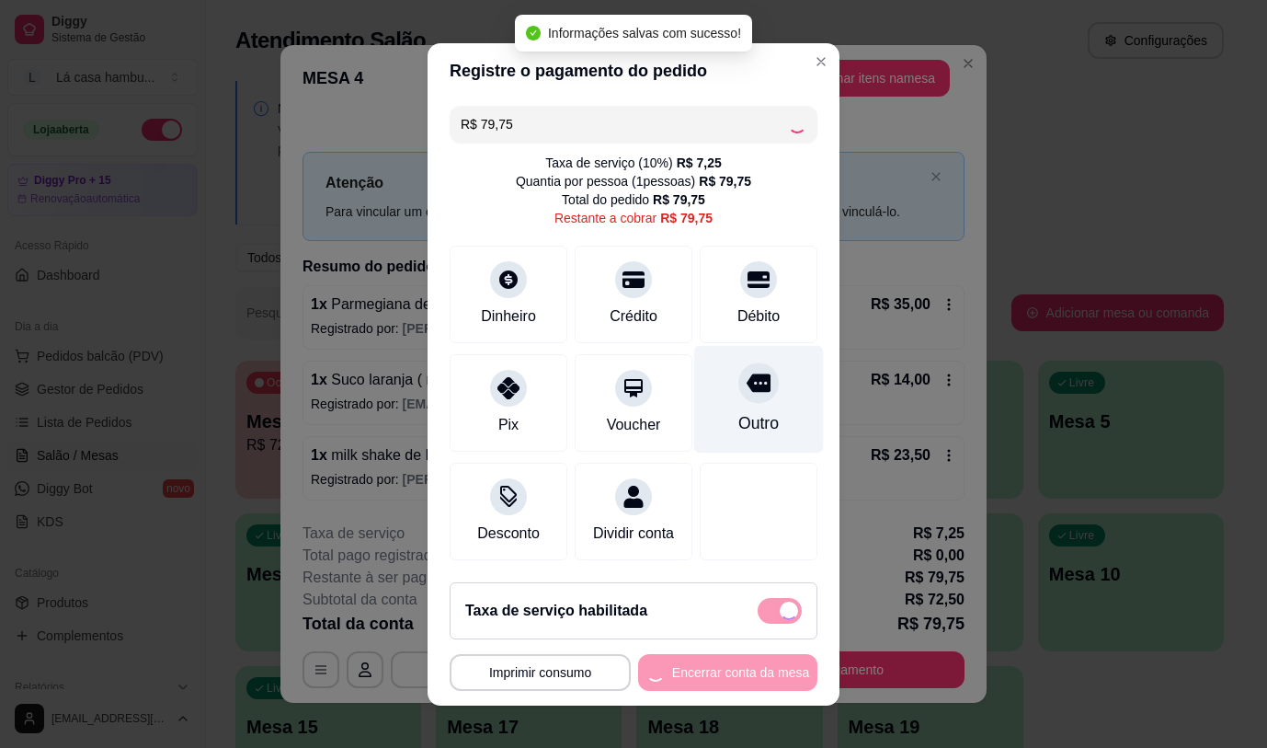
type input "R$ 0,00"
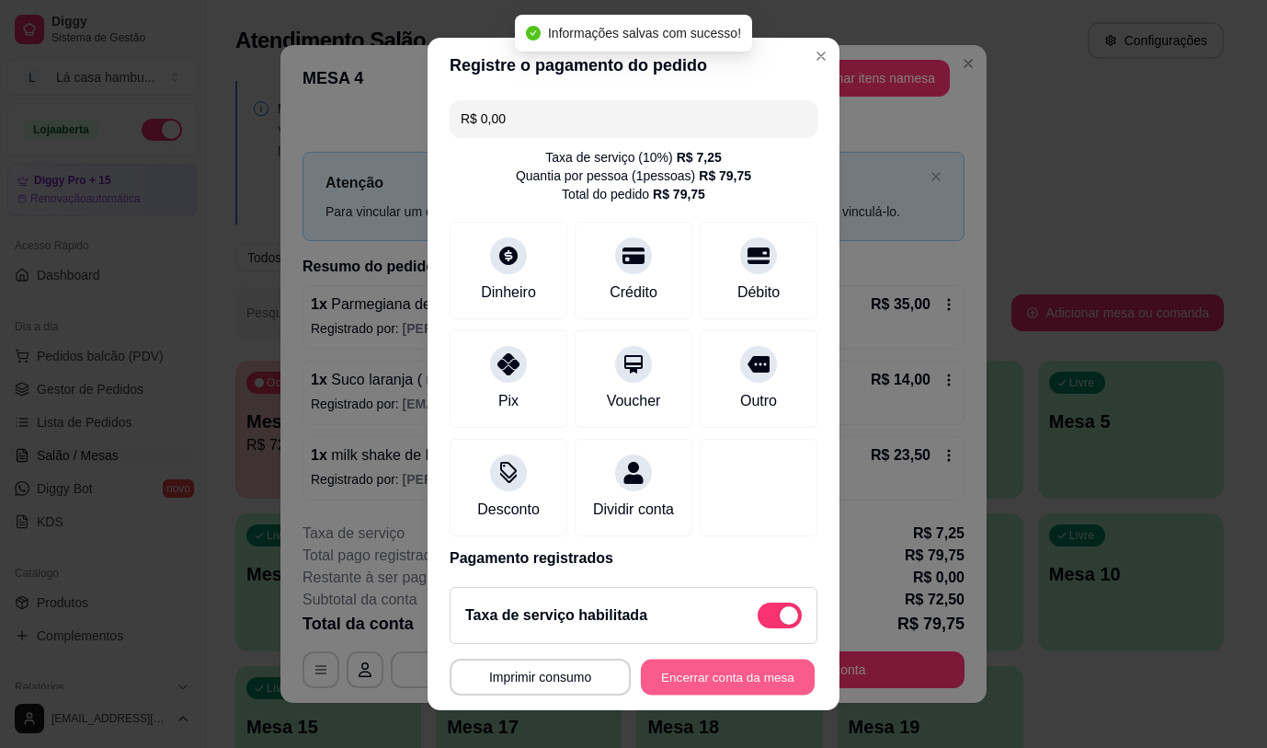
click at [745, 670] on button "Encerrar conta da mesa" at bounding box center [728, 677] width 174 height 36
